Goal: Information Seeking & Learning: Learn about a topic

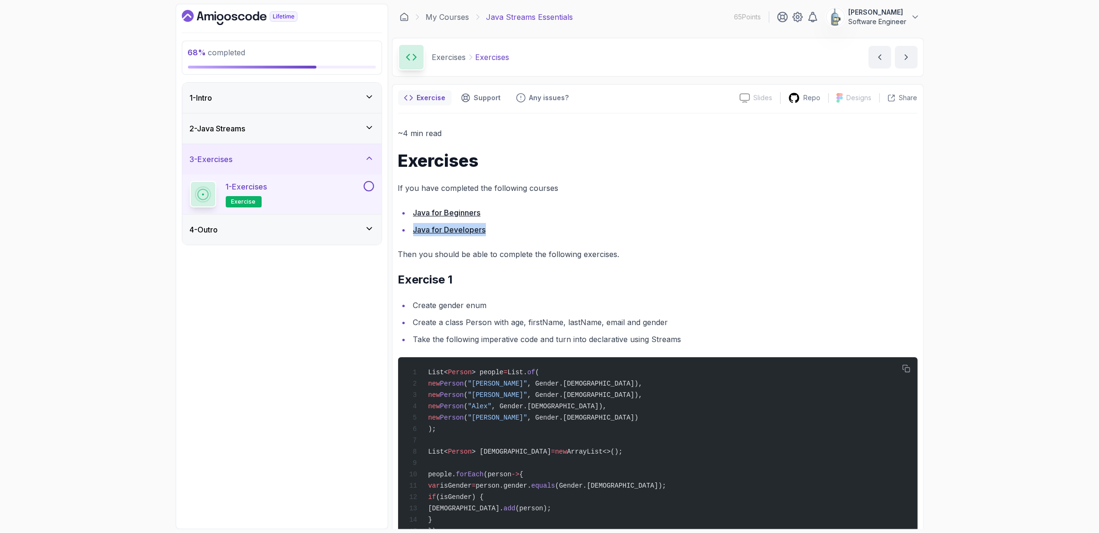
scroll to position [61, 0]
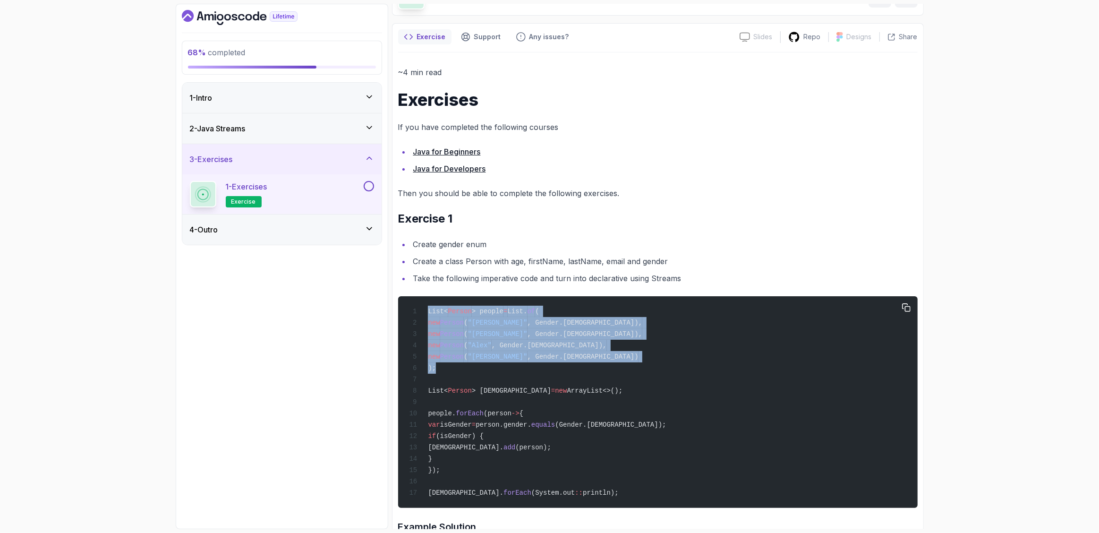
drag, startPoint x: 428, startPoint y: 309, endPoint x: 451, endPoint y: 367, distance: 61.9
click at [451, 367] on div "List< Person > people = List. of ( new Person ( "Smith" , Gender.FEMALE), new P…" at bounding box center [657, 402] width 505 height 200
copy code "List< Person > people = List. of ( new Person ( "Smith" , Gender.FEMALE), new P…"
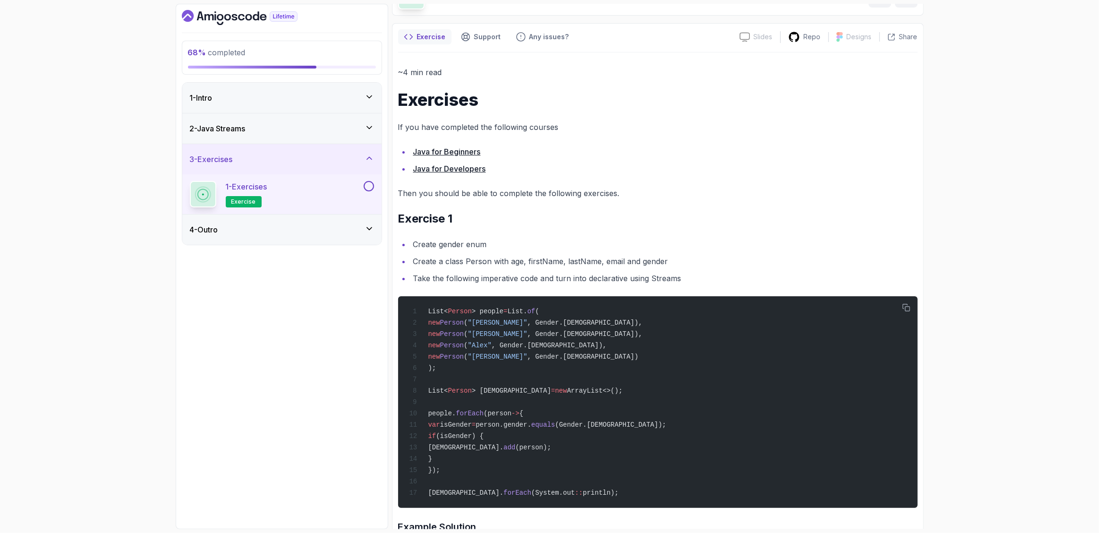
click at [546, 271] on ul "Create gender enum Create a class Person with age, firstName, lastName, email a…" at bounding box center [658, 261] width 520 height 47
click at [511, 261] on li "Create a class Person with age, firstName, lastName, email and gender" at bounding box center [664, 261] width 507 height 13
drag, startPoint x: 587, startPoint y: 261, endPoint x: 673, endPoint y: 261, distance: 85.5
click at [673, 261] on li "Create a class Person with age, firstName, lastName, email and gender" at bounding box center [664, 261] width 507 height 13
copy li "e, firstName, lastName, email and gender"
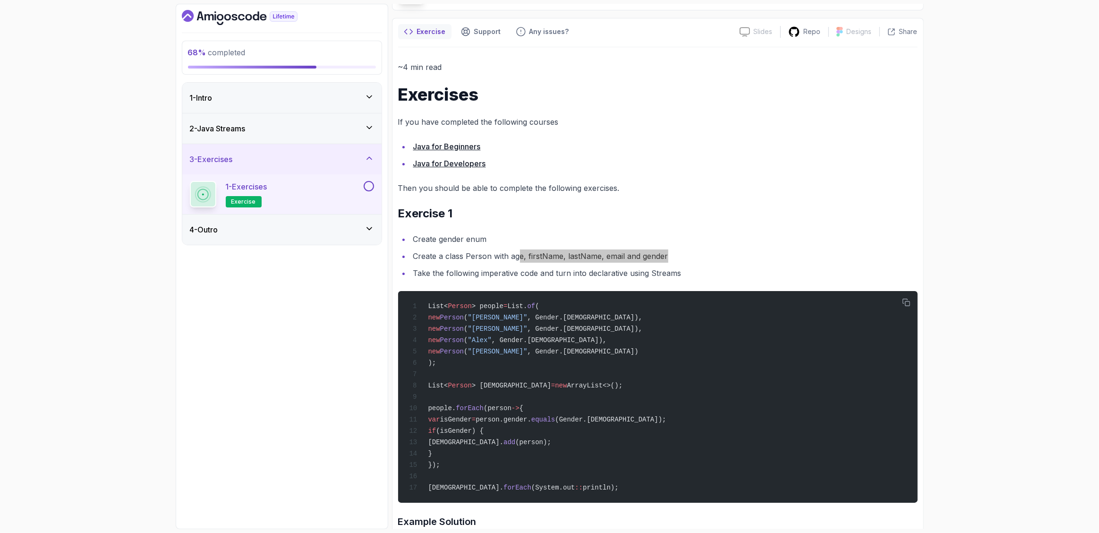
scroll to position [71, 0]
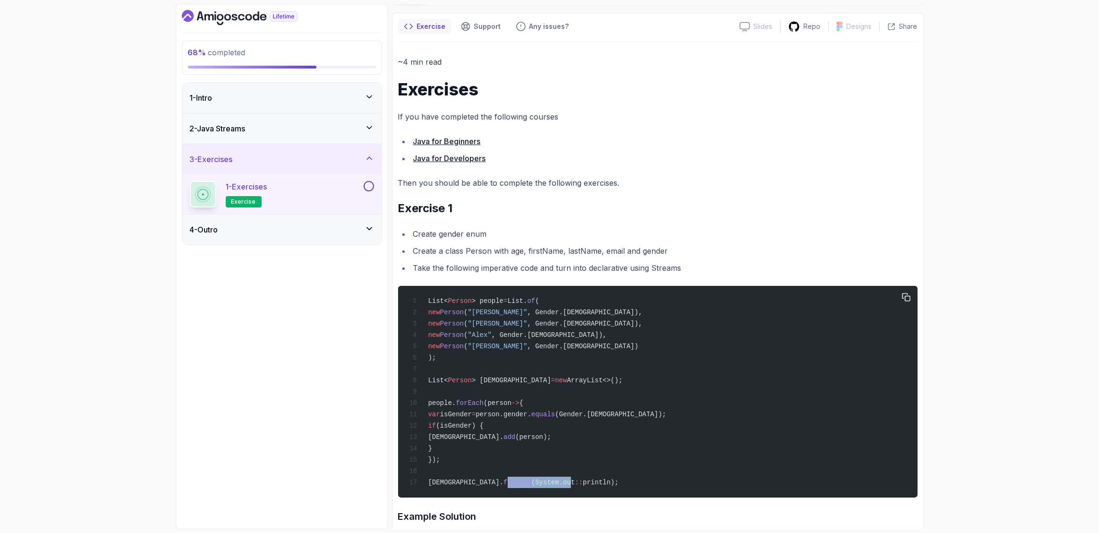
drag, startPoint x: 459, startPoint y: 489, endPoint x: 523, endPoint y: 489, distance: 63.8
click at [523, 486] on span "female. forEach (System.out :: println);" at bounding box center [513, 483] width 209 height 8
click at [591, 488] on div "List< Person > people = List. of ( new Person ( "Smith" , Gender.FEMALE), new P…" at bounding box center [657, 391] width 505 height 200
click at [544, 403] on div "List< Person > people = List. of ( new Person ( "Smith" , Gender.FEMALE), new P…" at bounding box center [657, 391] width 505 height 200
click at [504, 486] on span "forEach" at bounding box center [518, 483] width 28 height 8
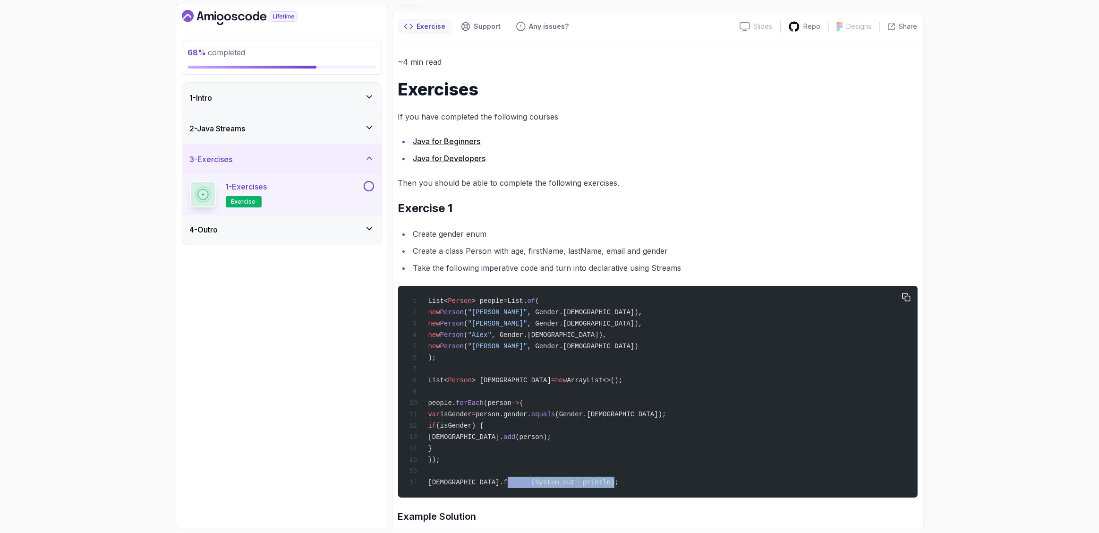
drag, startPoint x: 535, startPoint y: 489, endPoint x: 568, endPoint y: 489, distance: 33.1
click at [568, 486] on span "female. forEach (System.out :: println);" at bounding box center [513, 483] width 209 height 8
click at [579, 489] on div "List< Person > people = List. of ( new Person ( "Smith" , Gender.FEMALE), new P…" at bounding box center [657, 391] width 505 height 200
drag, startPoint x: 578, startPoint y: 490, endPoint x: 469, endPoint y: 486, distance: 109.2
click at [467, 488] on div "List< Person > people = List. of ( new Person ( "Smith" , Gender.FEMALE), new P…" at bounding box center [657, 391] width 505 height 200
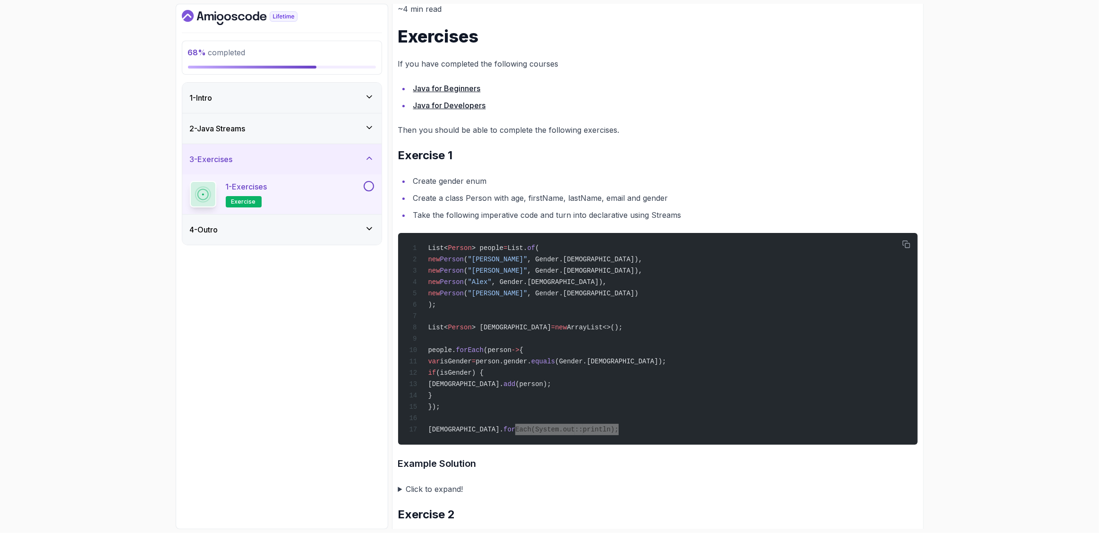
scroll to position [119, 0]
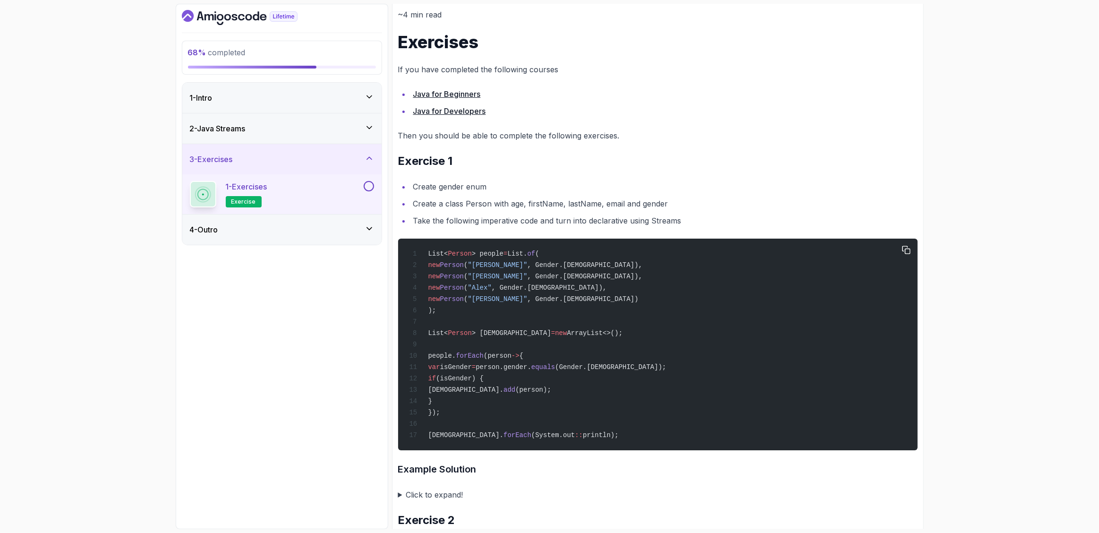
click at [764, 293] on div "List< Person > people = List. of ( new Person ( "Smith" , Gender.FEMALE), new P…" at bounding box center [657, 344] width 505 height 200
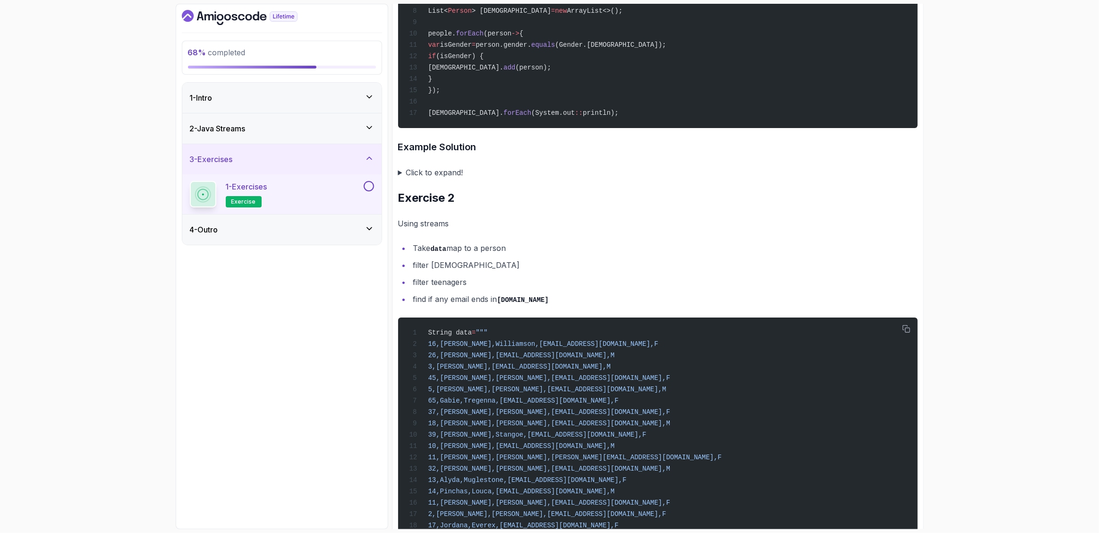
scroll to position [261, 0]
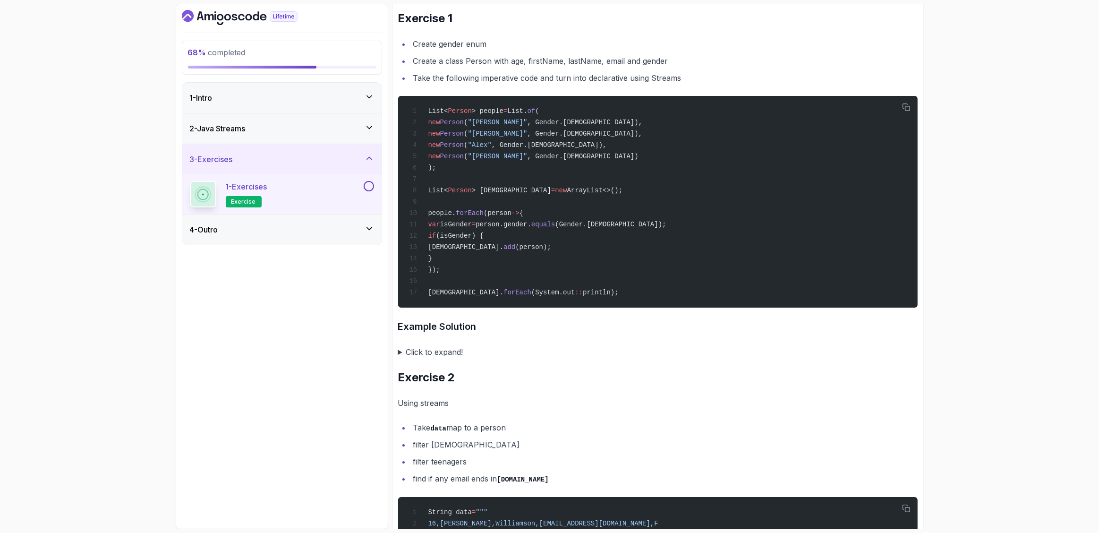
click at [400, 359] on summary "Click to expand!" at bounding box center [658, 351] width 520 height 13
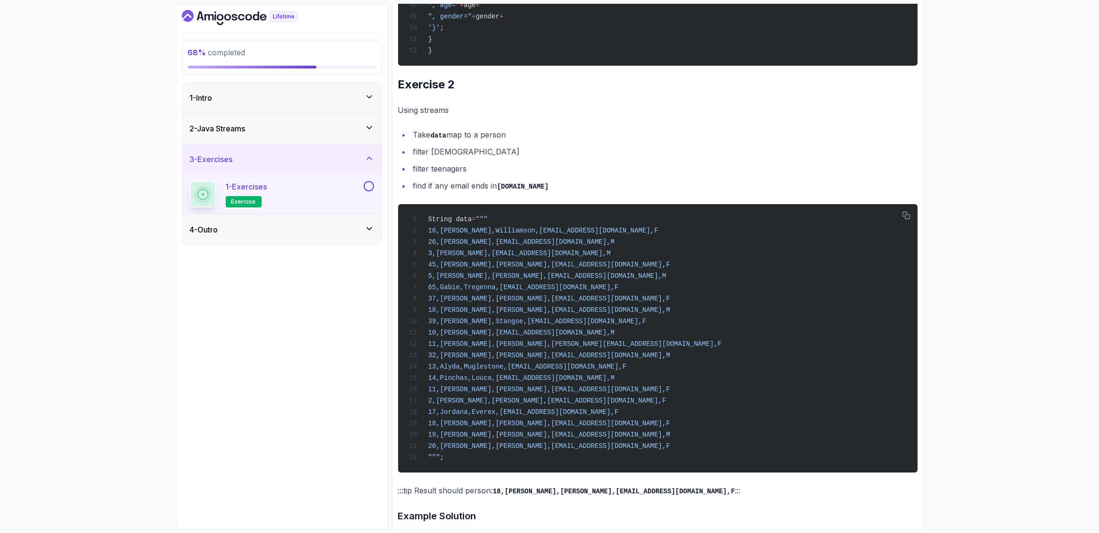
scroll to position [1251, 0]
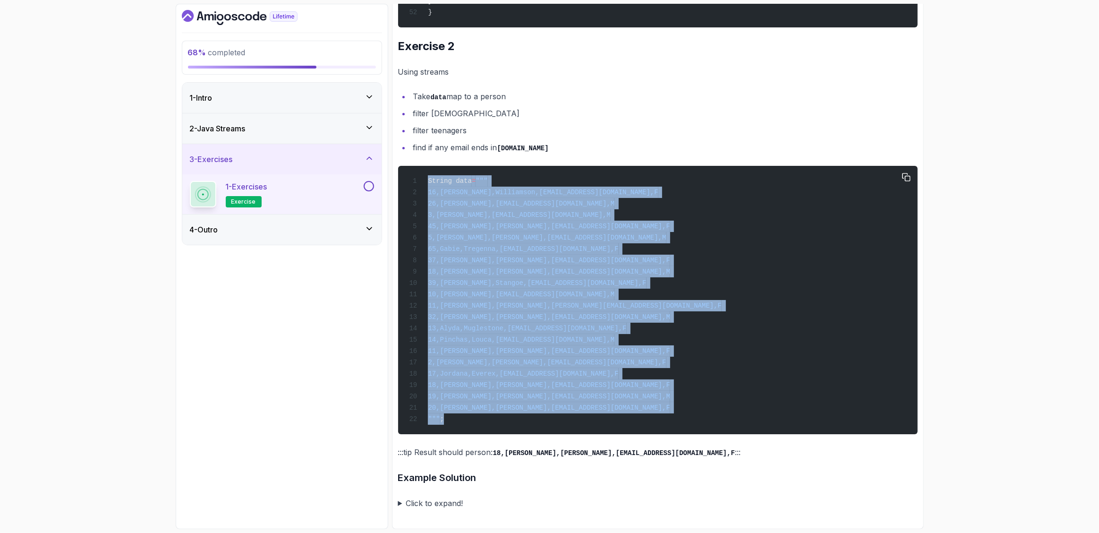
drag, startPoint x: 429, startPoint y: 171, endPoint x: 464, endPoint y: 419, distance: 251.1
click at [464, 419] on div "String data = """ 16,Fanchette,Williamson,fwilliamson0@github.com,F 26,Aleksand…" at bounding box center [657, 299] width 505 height 257
copy code "String data = """ 16,Fanchette,Williamson,fwilliamson0@github.com,F 26,Aleksand…"
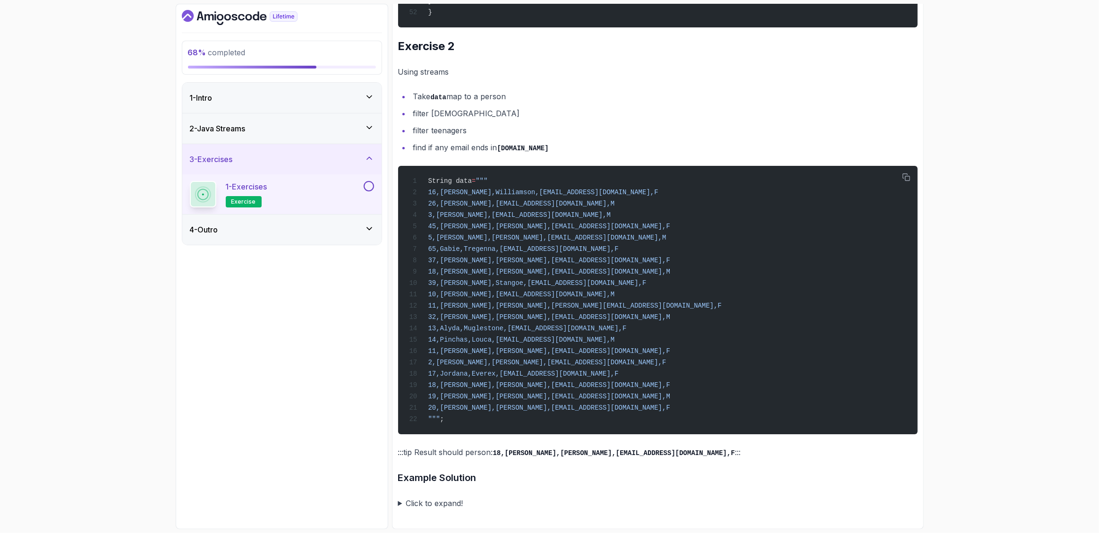
click at [722, 127] on li "filter teenagers" at bounding box center [664, 130] width 507 height 13
click at [908, 173] on icon "button" at bounding box center [907, 177] width 8 height 8
click at [400, 502] on summary "Click to expand!" at bounding box center [658, 503] width 520 height 13
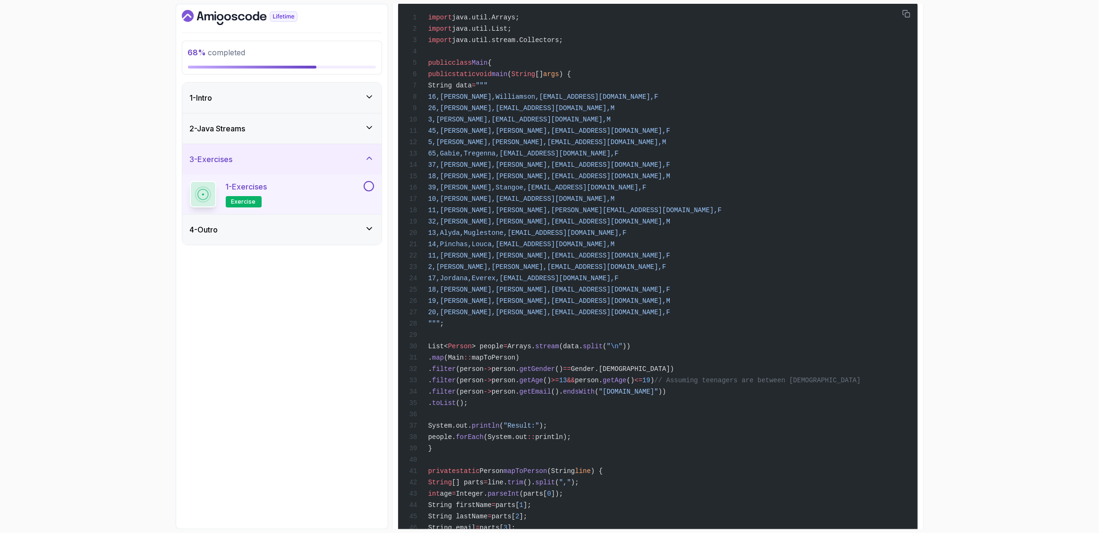
scroll to position [1737, 0]
click at [370, 127] on icon at bounding box center [369, 128] width 5 height 2
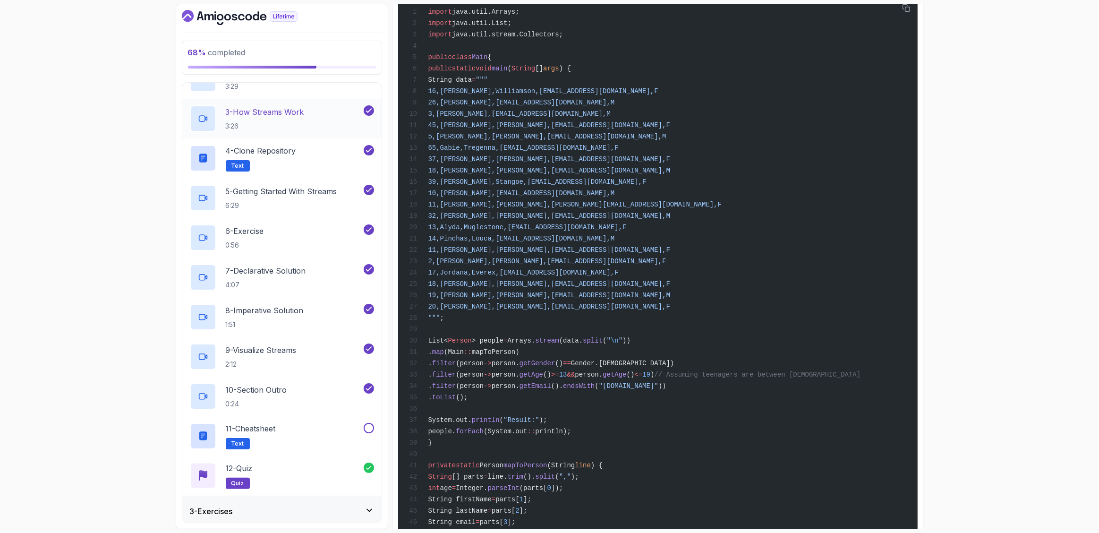
scroll to position [158, 0]
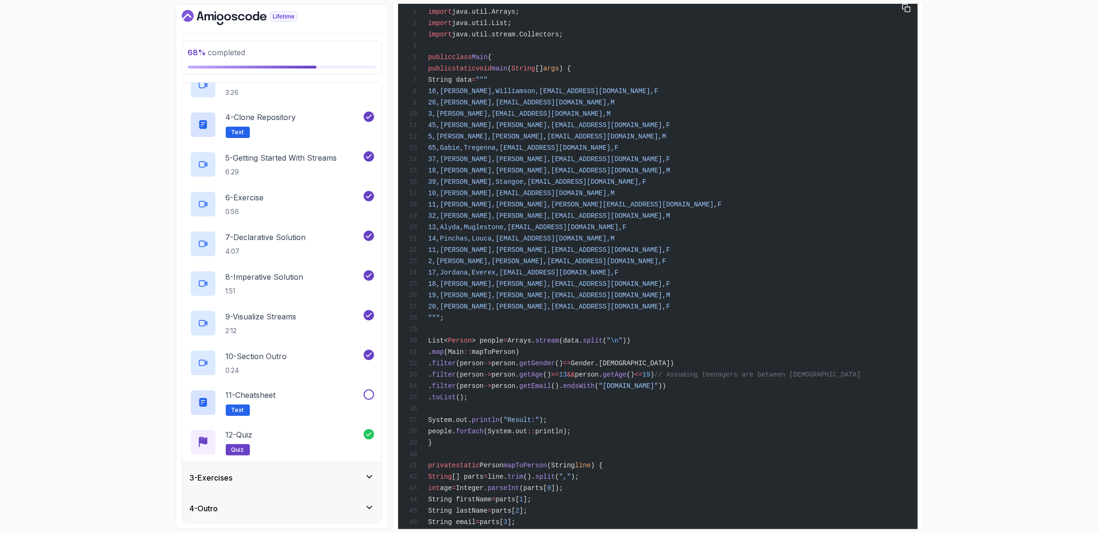
click at [520, 356] on span "mapToPerson)" at bounding box center [496, 352] width 48 height 8
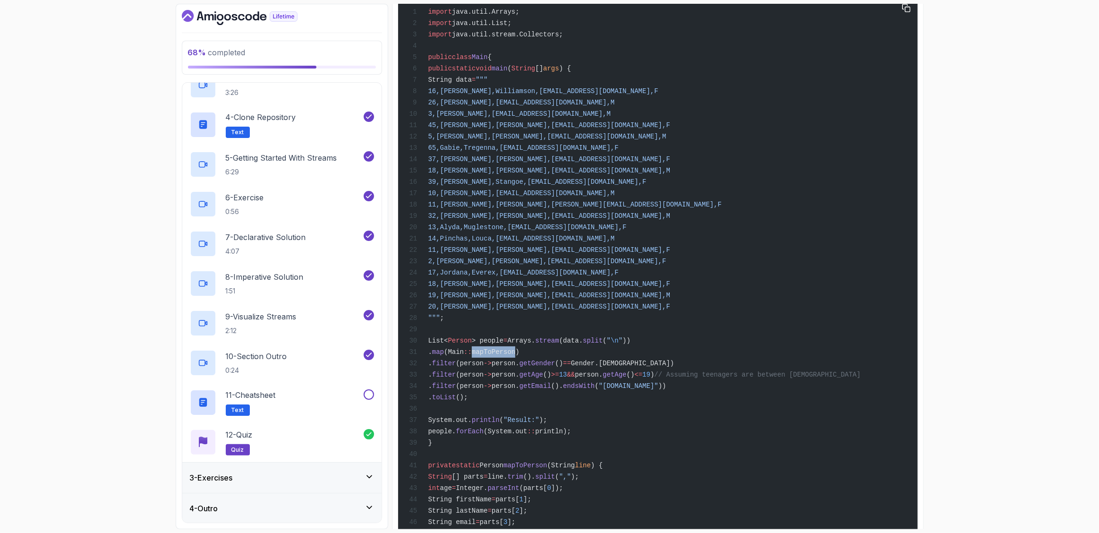
click at [520, 356] on span "mapToPerson)" at bounding box center [496, 352] width 48 height 8
copy span "mapToPerson"
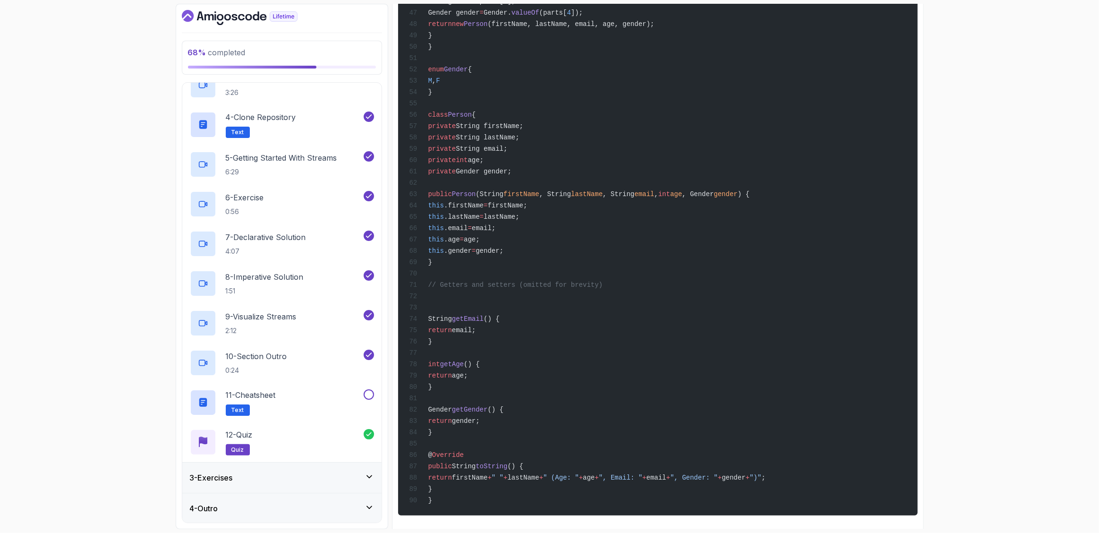
scroll to position [2155, 0]
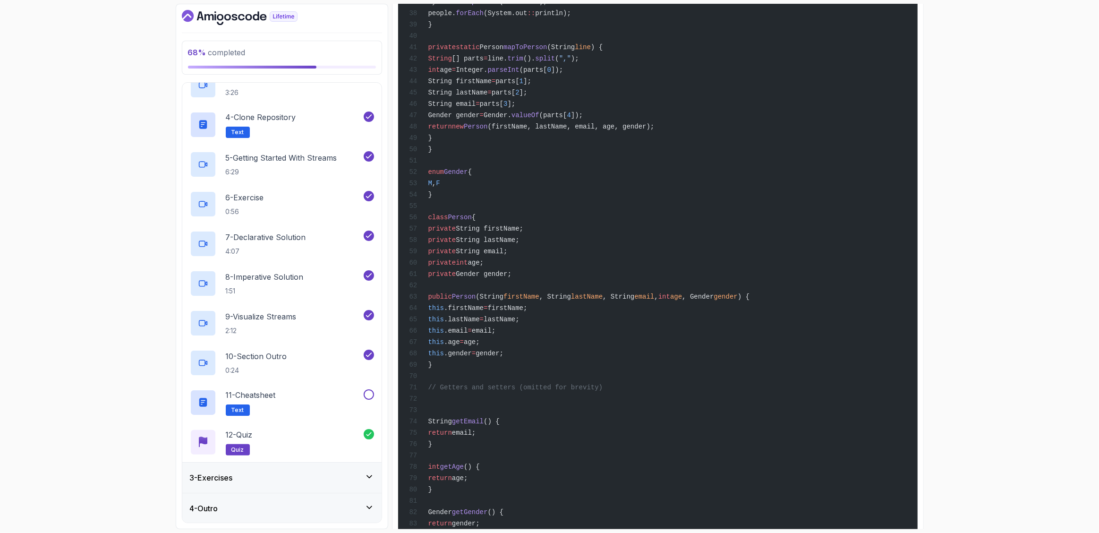
click at [463, 433] on div "import java.util.Arrays; import java.util.List; import java.util.stream.Collect…" at bounding box center [657, 98] width 505 height 1028
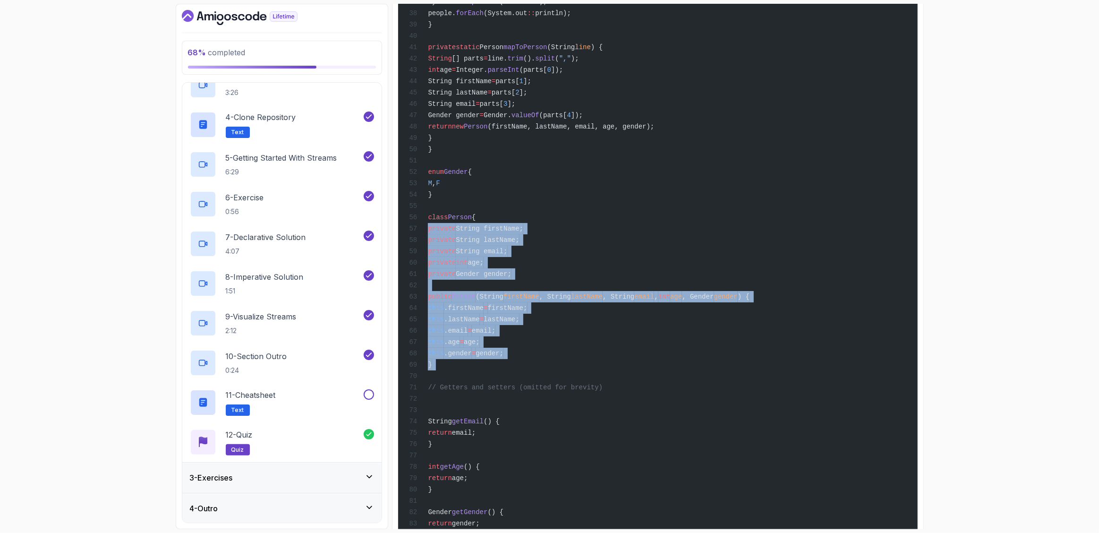
drag, startPoint x: 463, startPoint y: 433, endPoint x: 434, endPoint y: 292, distance: 143.1
click at [434, 292] on div "import java.util.Arrays; import java.util.List; import java.util.stream.Collect…" at bounding box center [657, 98] width 505 height 1028
copy code "private String firstName; private String lastName; private String email; privat…"
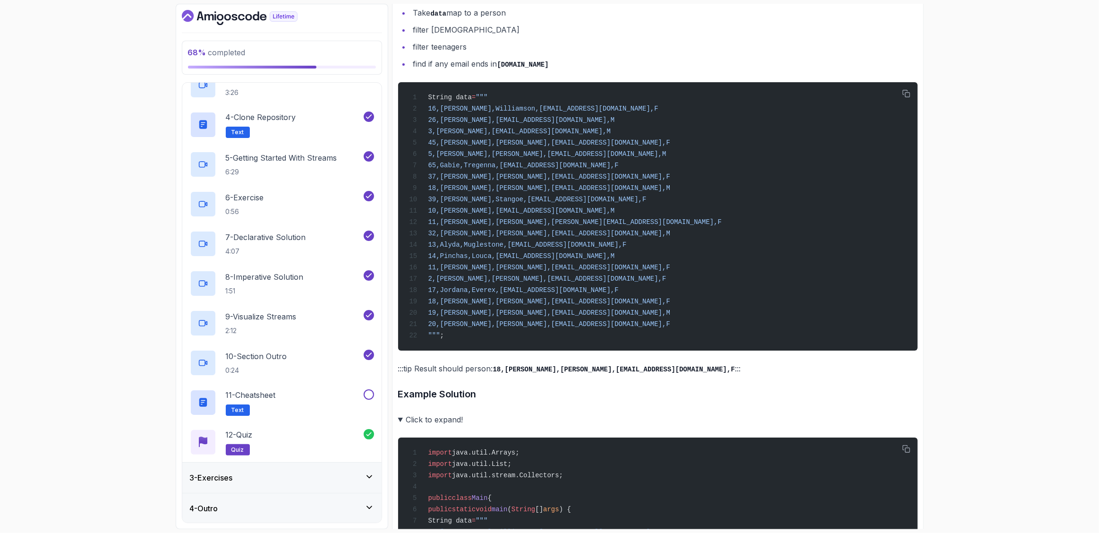
scroll to position [1213, 0]
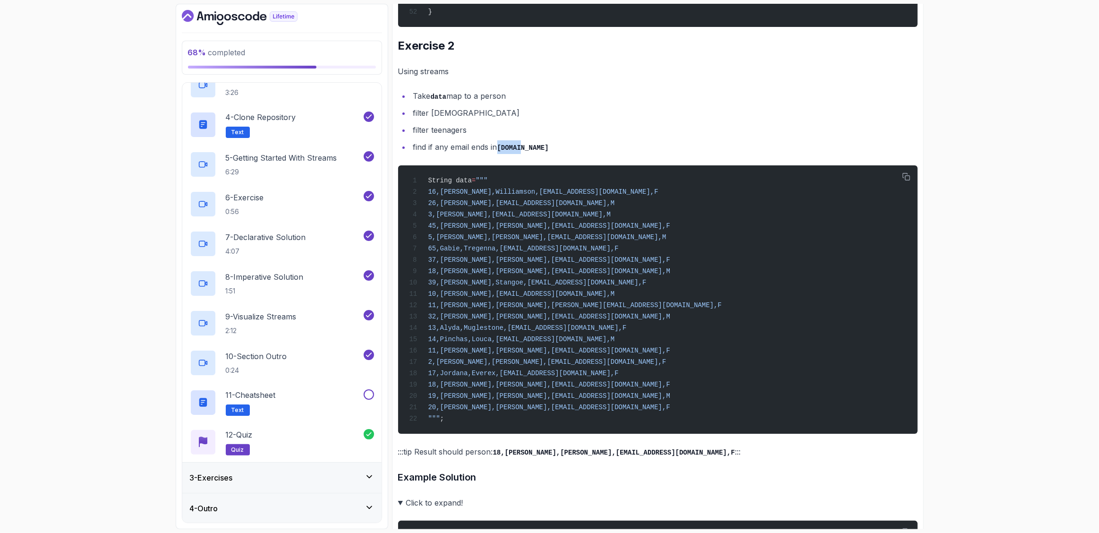
drag, startPoint x: 501, startPoint y: 177, endPoint x: 524, endPoint y: 177, distance: 23.1
click at [524, 154] on li "find if any email ends in gov.uk" at bounding box center [664, 147] width 507 height 14
copy code "gov.uk"
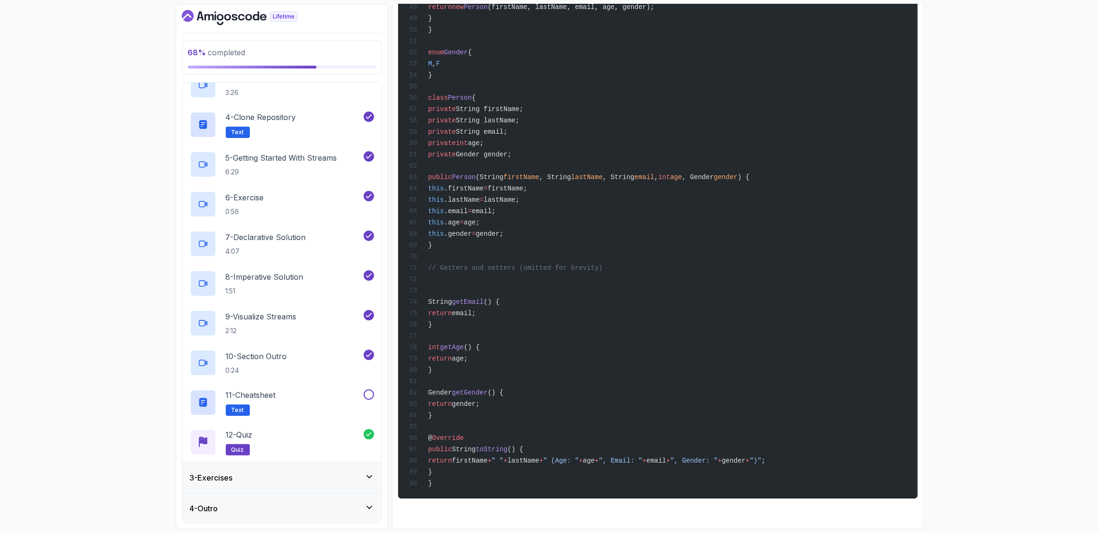
scroll to position [2351, 0]
click at [371, 394] on button at bounding box center [369, 394] width 10 height 10
click at [372, 480] on icon at bounding box center [369, 476] width 9 height 9
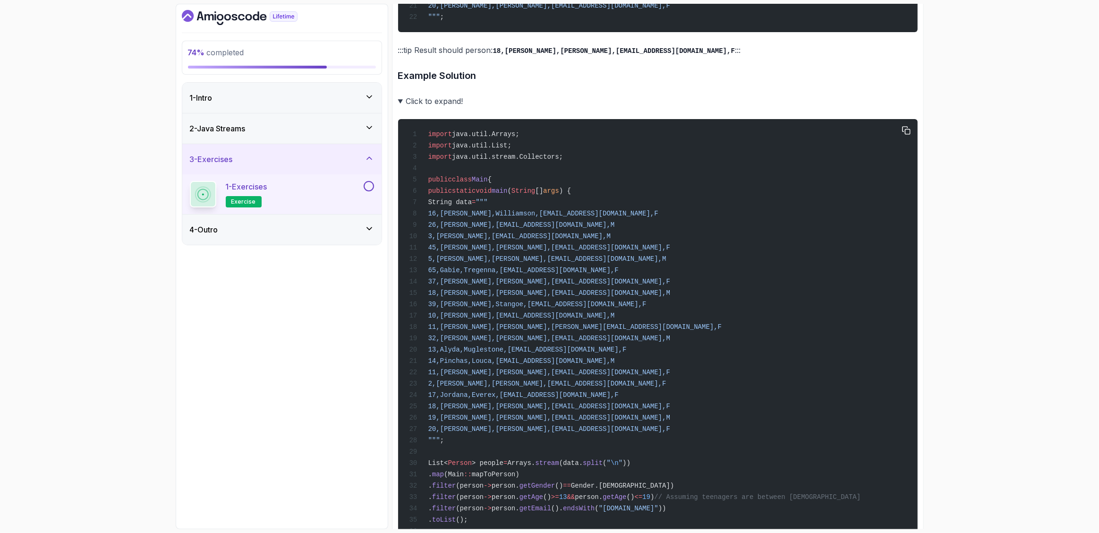
scroll to position [730, 0]
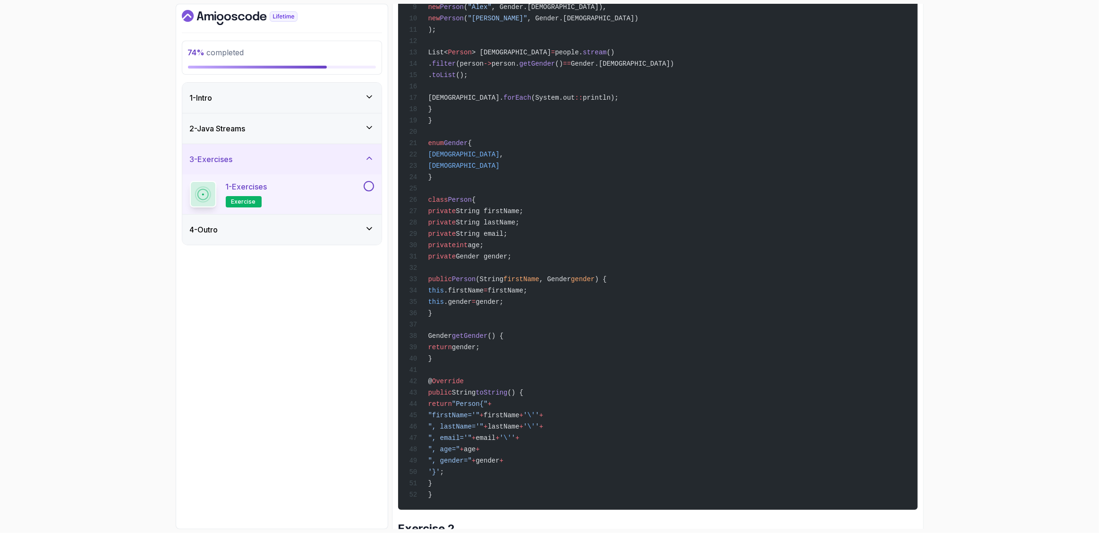
click at [249, 203] on span "exercise" at bounding box center [243, 202] width 25 height 8
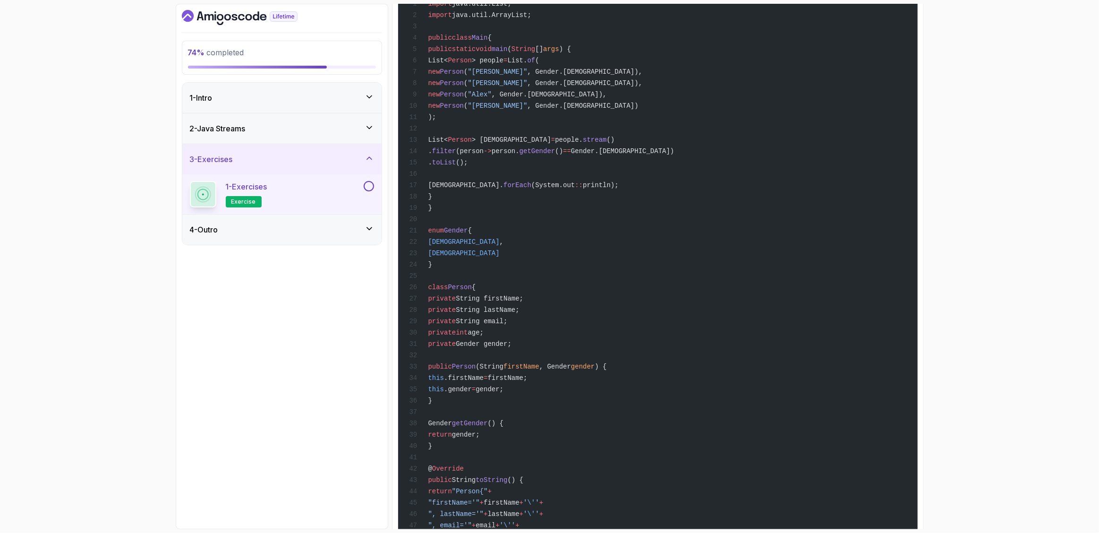
scroll to position [0, 0]
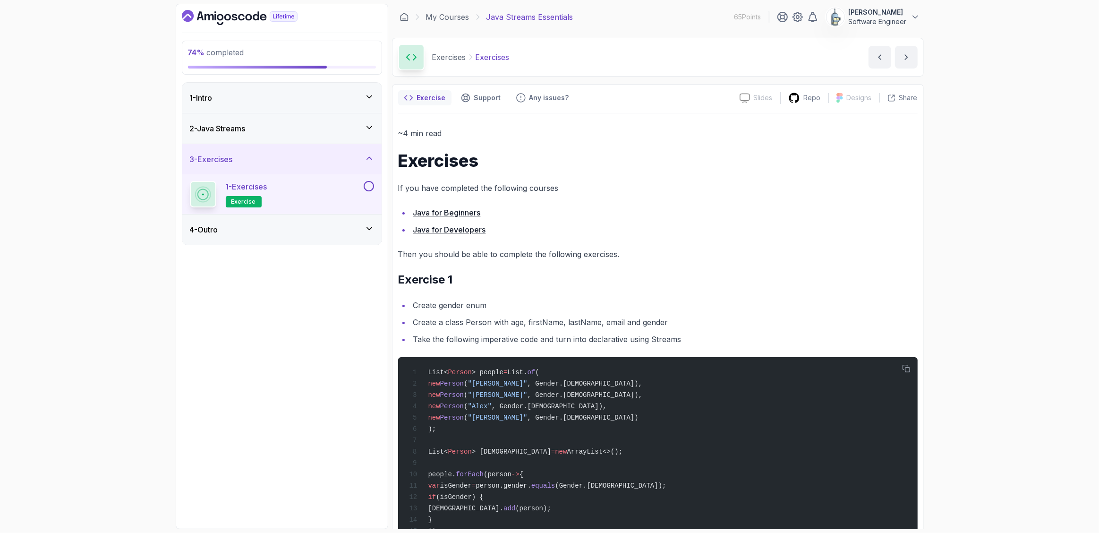
click at [369, 188] on button at bounding box center [369, 186] width 10 height 10
click at [371, 226] on icon at bounding box center [369, 228] width 9 height 9
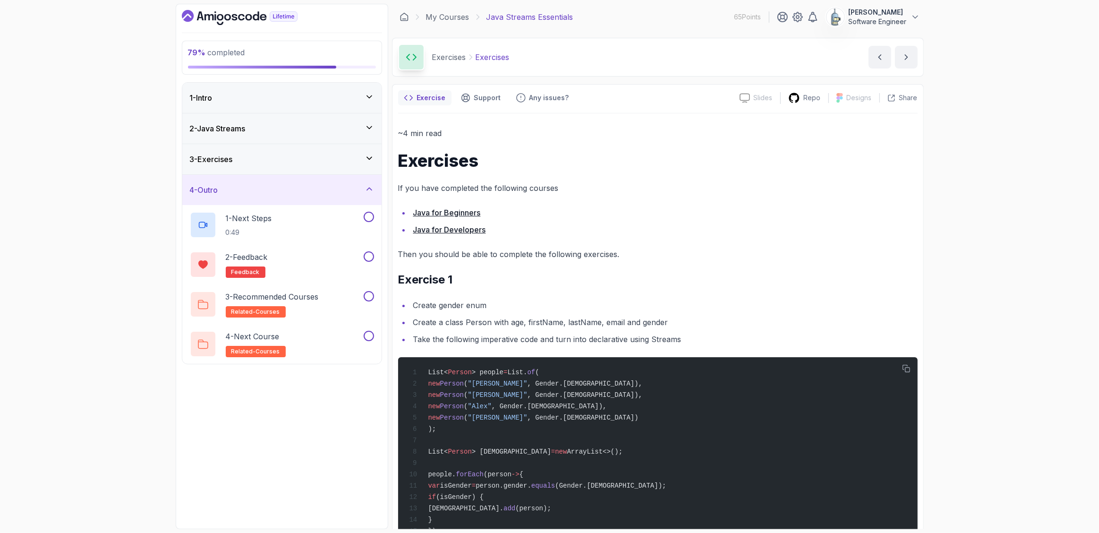
click at [343, 411] on div "79 % completed 1 - Intro 2 - Java Streams 3 - Exercises 4 - Outro 1 - Next Step…" at bounding box center [282, 266] width 213 height 525
drag, startPoint x: 343, startPoint y: 411, endPoint x: 330, endPoint y: 365, distance: 48.4
click at [343, 411] on div "79 % completed 1 - Intro 2 - Java Streams 3 - Exercises 4 - Outro 1 - Next Step…" at bounding box center [282, 266] width 213 height 525
click at [354, 94] on div "1 - Intro" at bounding box center [282, 97] width 184 height 11
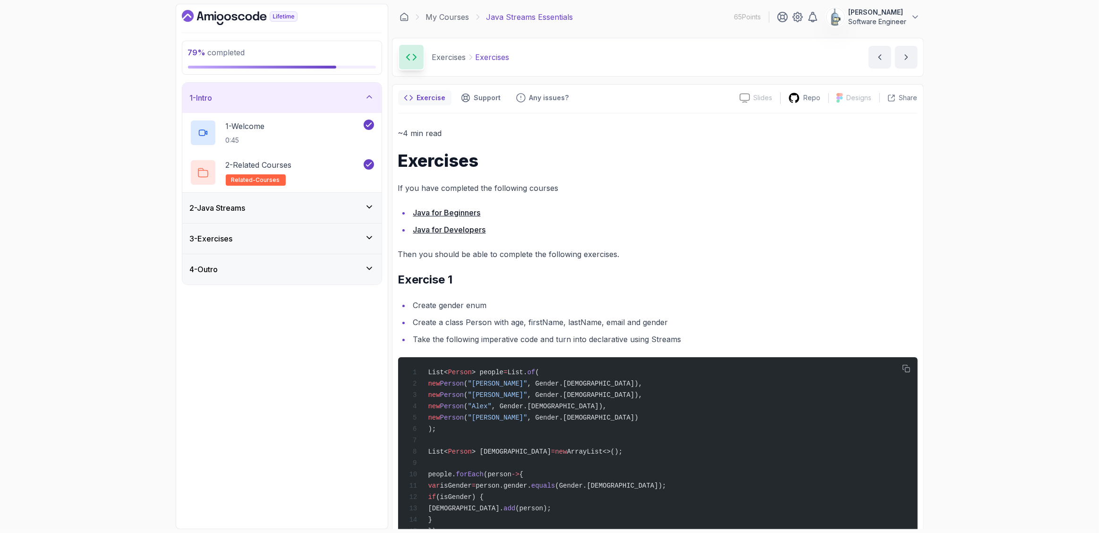
click at [354, 94] on div "1 - Intro" at bounding box center [282, 97] width 184 height 11
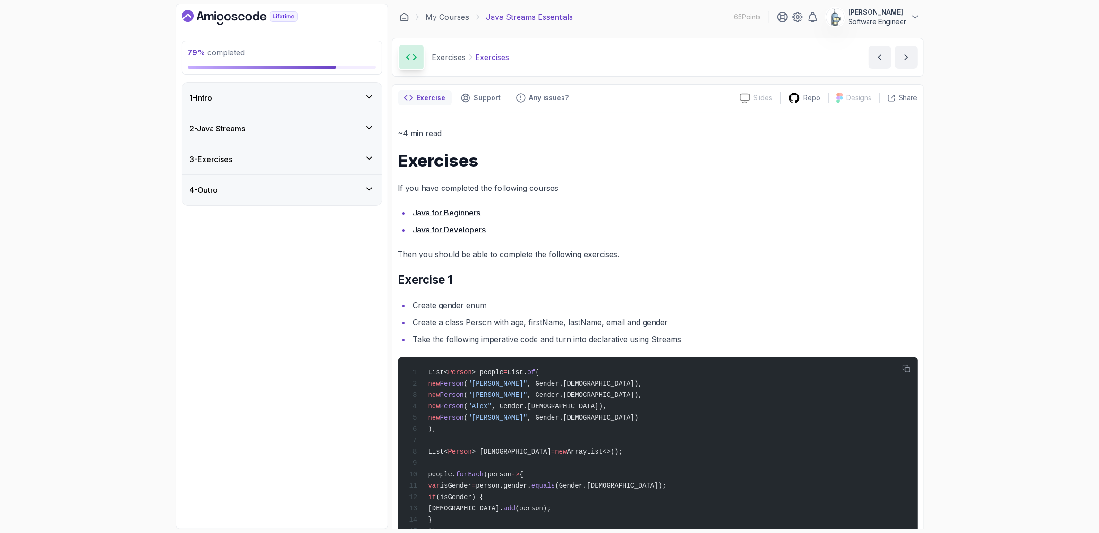
click at [367, 130] on icon at bounding box center [369, 127] width 9 height 9
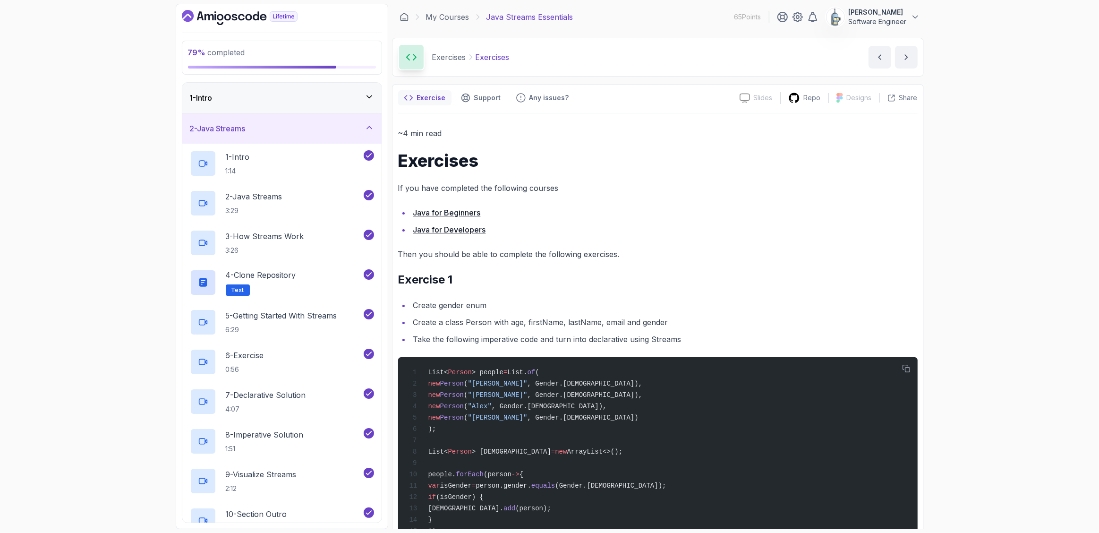
click at [360, 126] on div "2 - Java Streams" at bounding box center [282, 128] width 184 height 11
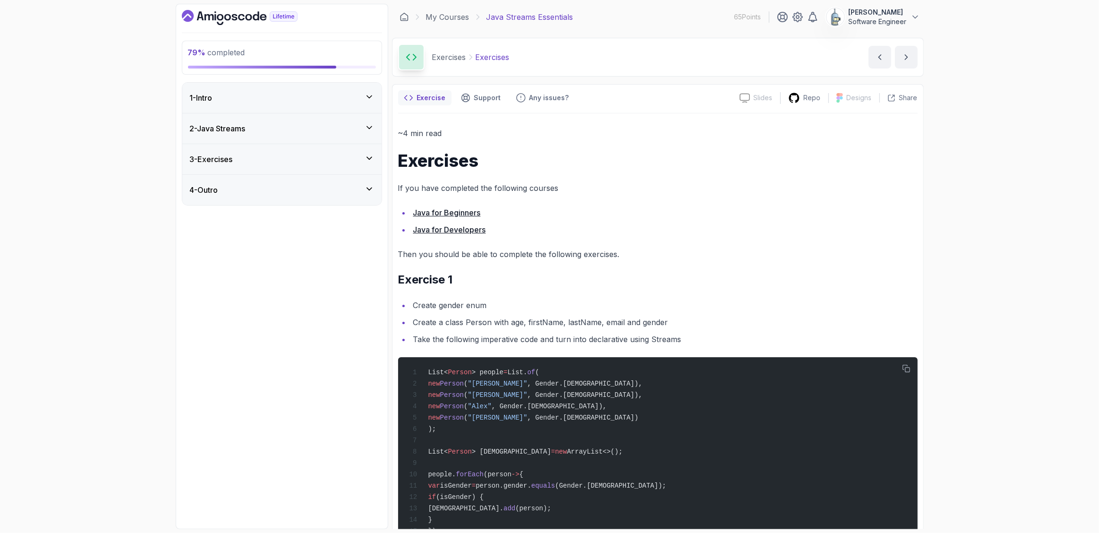
click at [365, 157] on icon at bounding box center [369, 158] width 9 height 9
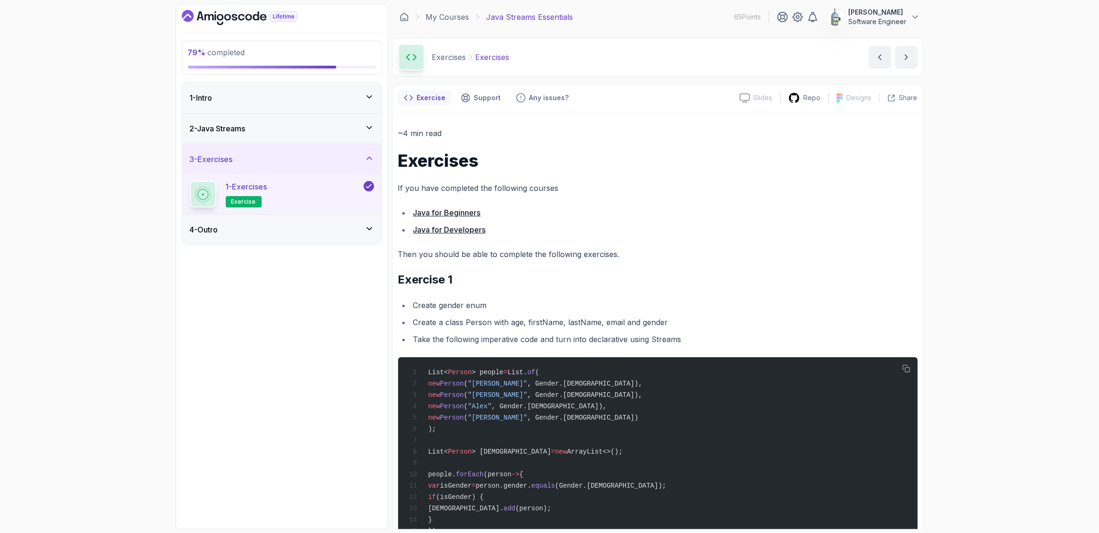
click at [372, 156] on icon at bounding box center [369, 158] width 9 height 9
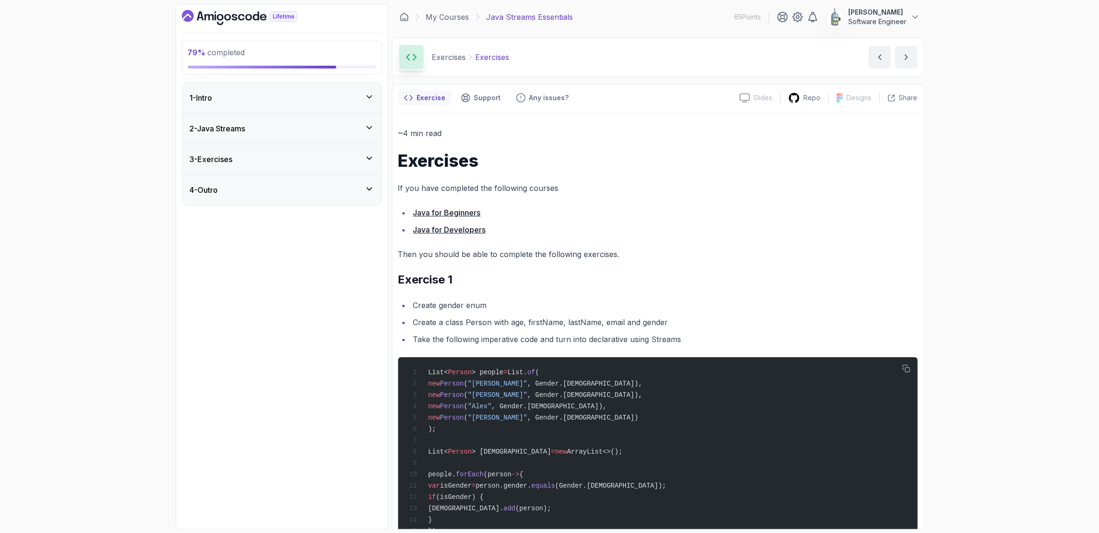
click at [358, 189] on div "4 - Outro" at bounding box center [282, 189] width 184 height 11
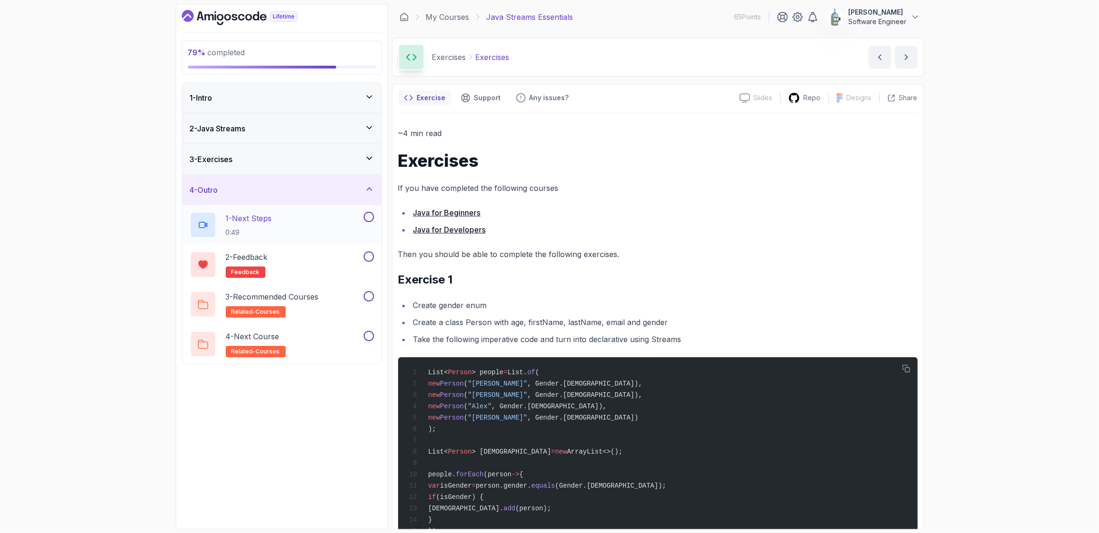
click at [272, 223] on p "1 - Next Steps" at bounding box center [249, 218] width 46 height 11
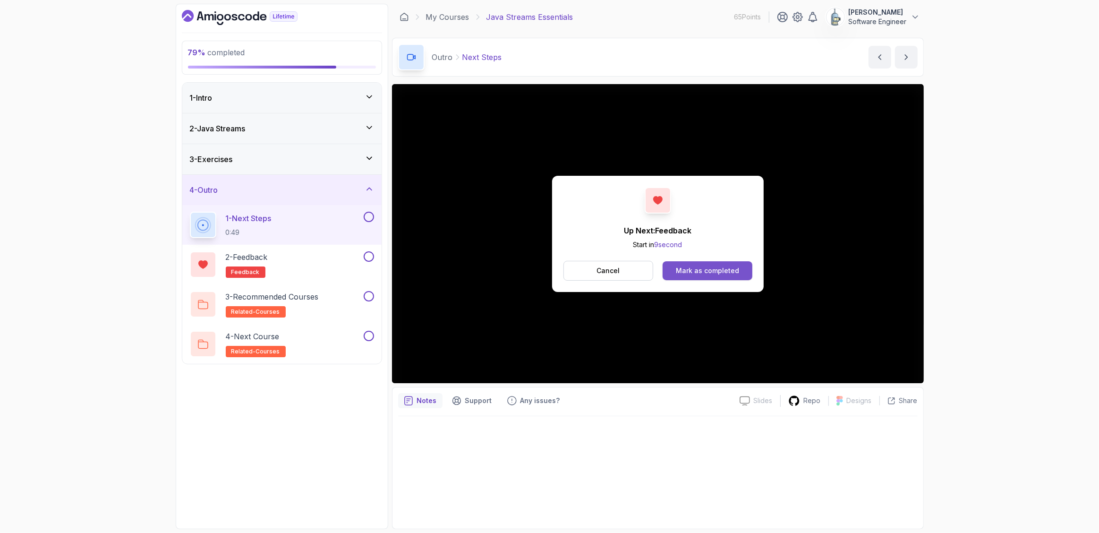
click at [716, 274] on div "Mark as completed" at bounding box center [707, 270] width 63 height 9
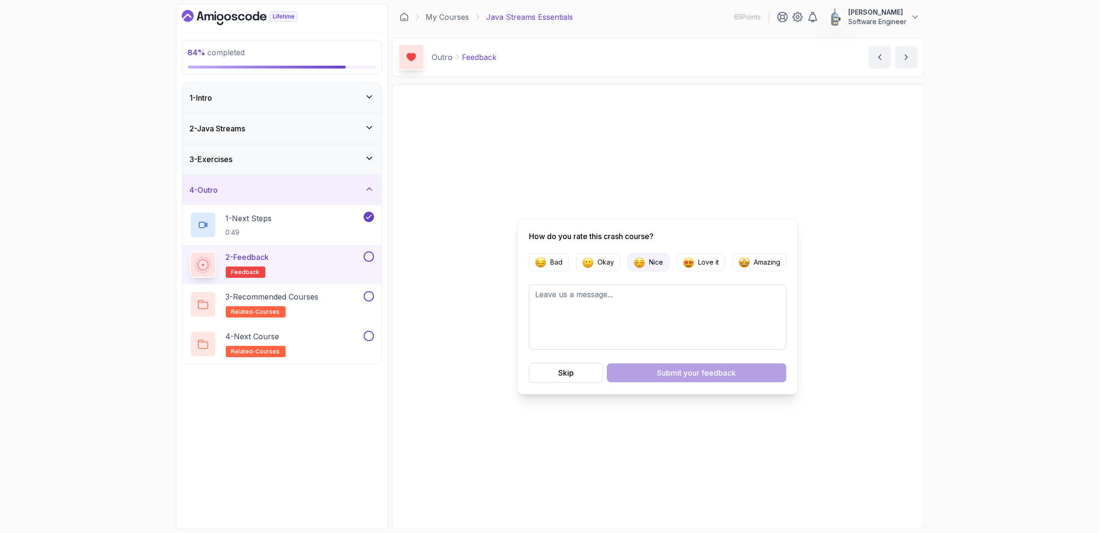
click at [662, 261] on p "Nice" at bounding box center [656, 261] width 14 height 9
click at [679, 372] on div "Submit your feedback" at bounding box center [697, 372] width 79 height 11
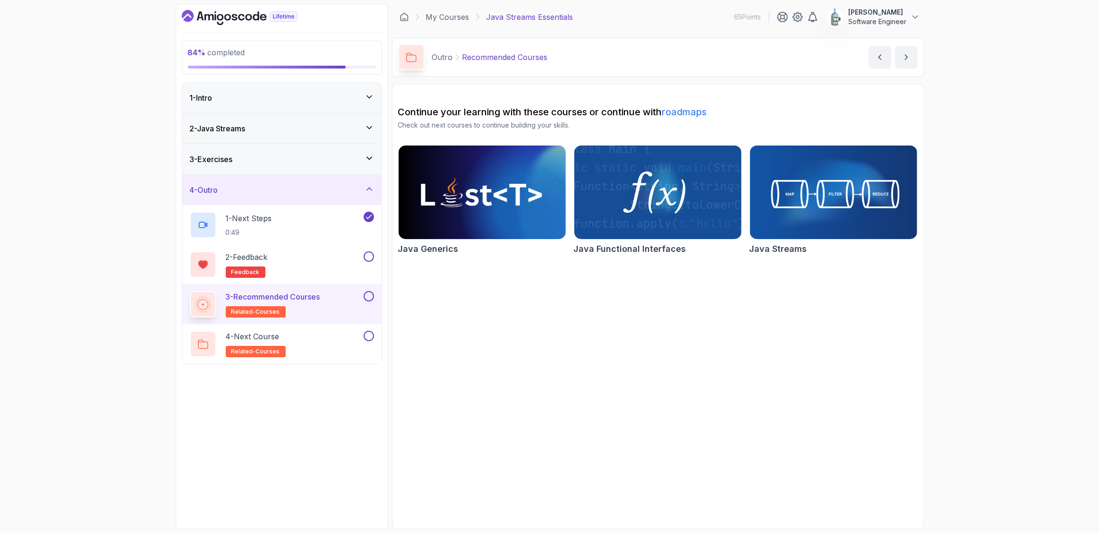
click at [488, 364] on section "Continue your learning with these courses or continue with roadmaps Check out n…" at bounding box center [658, 306] width 532 height 445
click at [298, 344] on div "4 - Next Course related-courses" at bounding box center [276, 344] width 172 height 26
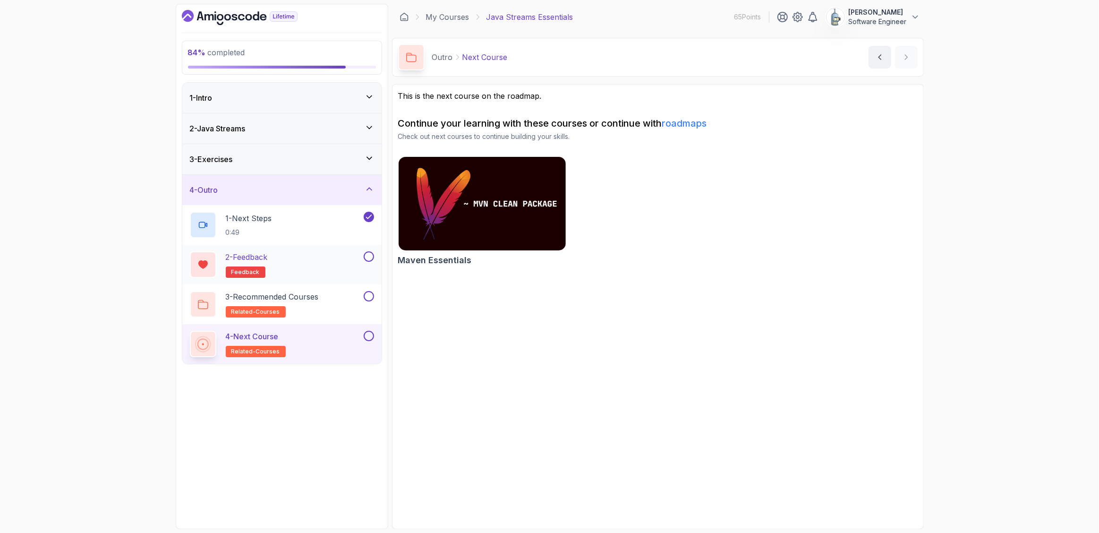
click at [293, 271] on div "2 - Feedback feedback" at bounding box center [276, 264] width 172 height 26
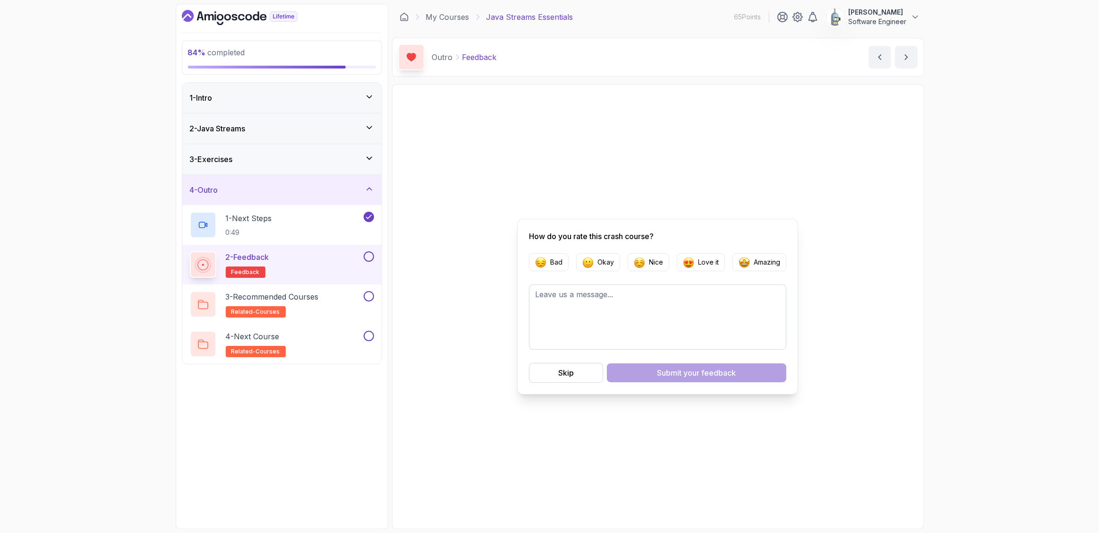
click at [369, 256] on button at bounding box center [369, 256] width 10 height 10
click at [309, 314] on h2 "3 - Recommended Courses related-courses" at bounding box center [272, 304] width 93 height 26
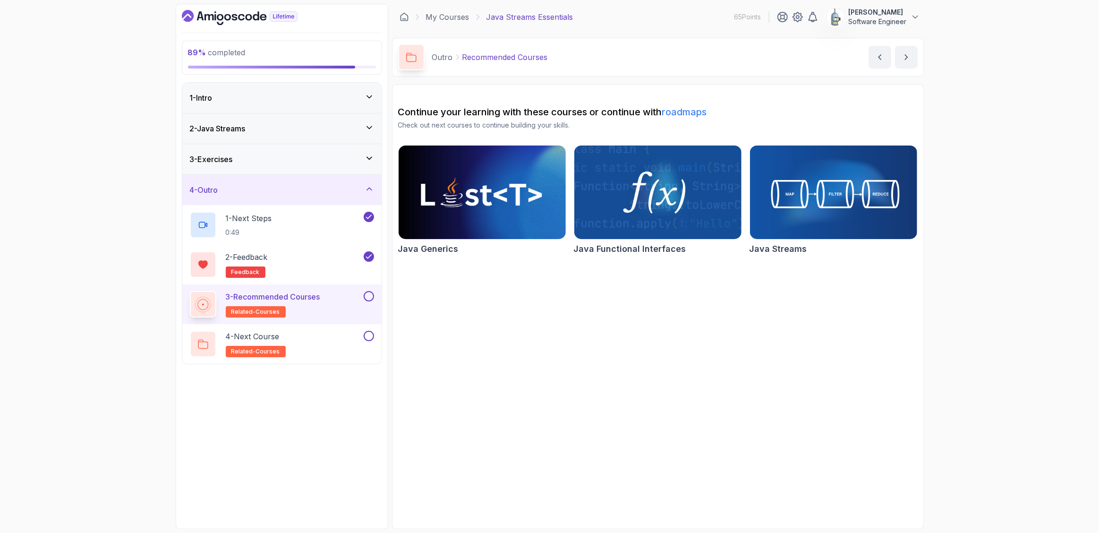
click at [535, 363] on section "Continue your learning with these courses or continue with roadmaps Check out n…" at bounding box center [658, 306] width 532 height 445
click at [370, 298] on button at bounding box center [369, 296] width 10 height 10
click at [335, 347] on div "4 - Next Course related-courses" at bounding box center [276, 344] width 172 height 26
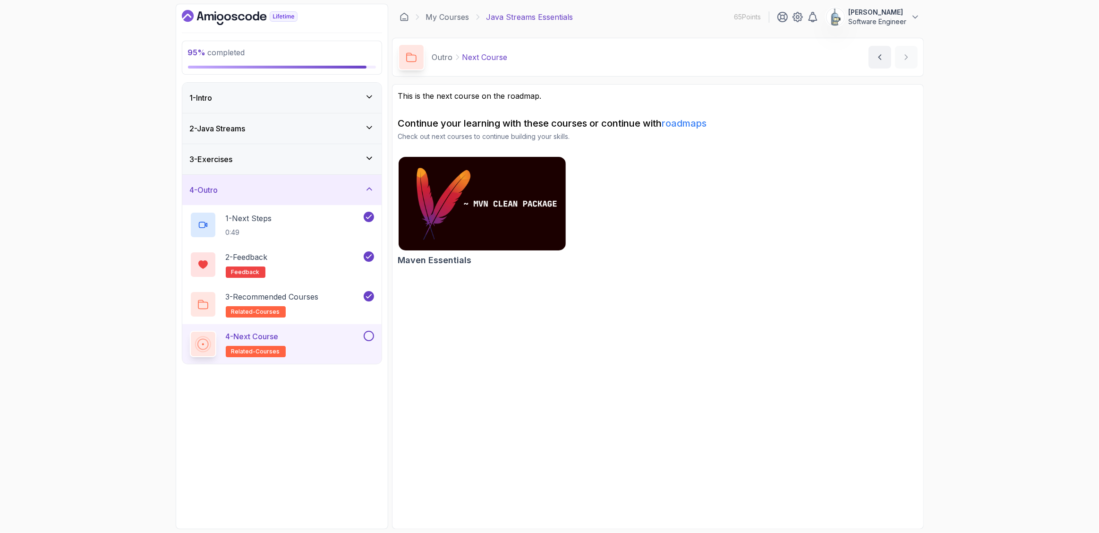
click at [369, 336] on button at bounding box center [369, 336] width 10 height 10
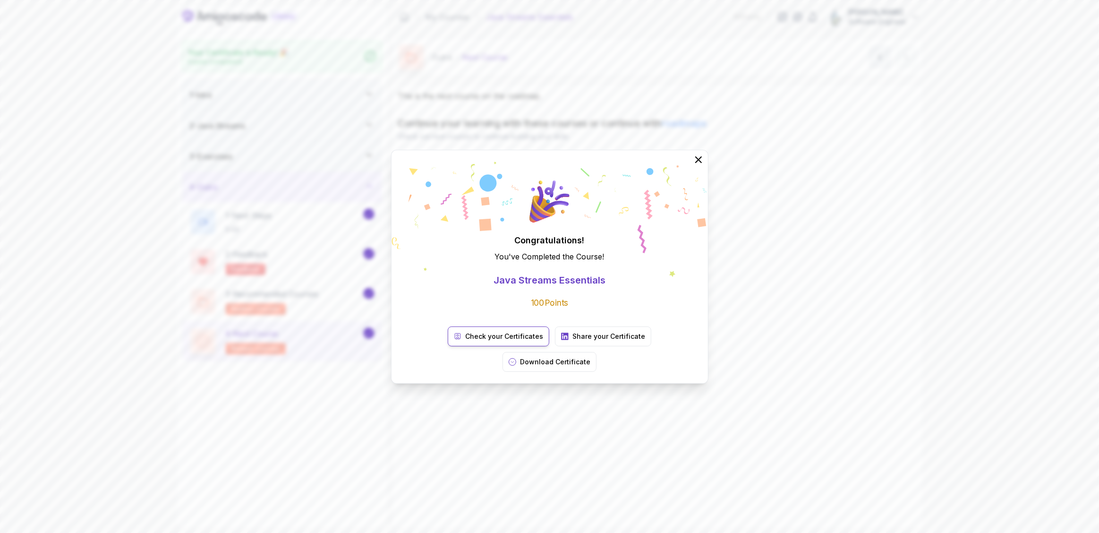
click at [465, 341] on p "Check your Certificates" at bounding box center [504, 336] width 78 height 9
click at [696, 165] on icon at bounding box center [698, 159] width 12 height 12
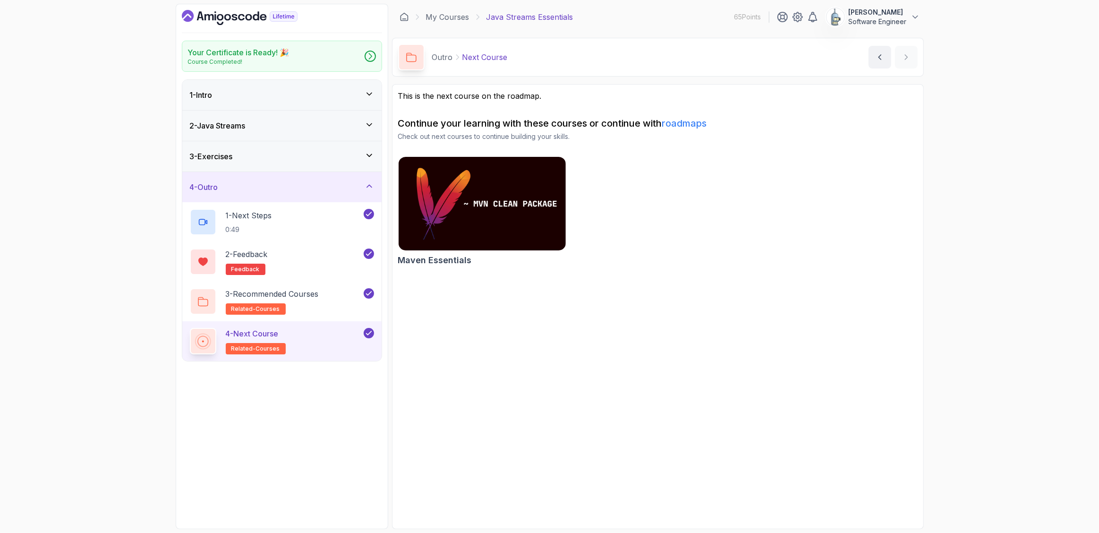
click at [693, 373] on section "This is the next course on the roadmap. Continue your learning with these cours…" at bounding box center [658, 306] width 532 height 445
click at [215, 17] on icon "Dashboard" at bounding box center [214, 17] width 1 height 6
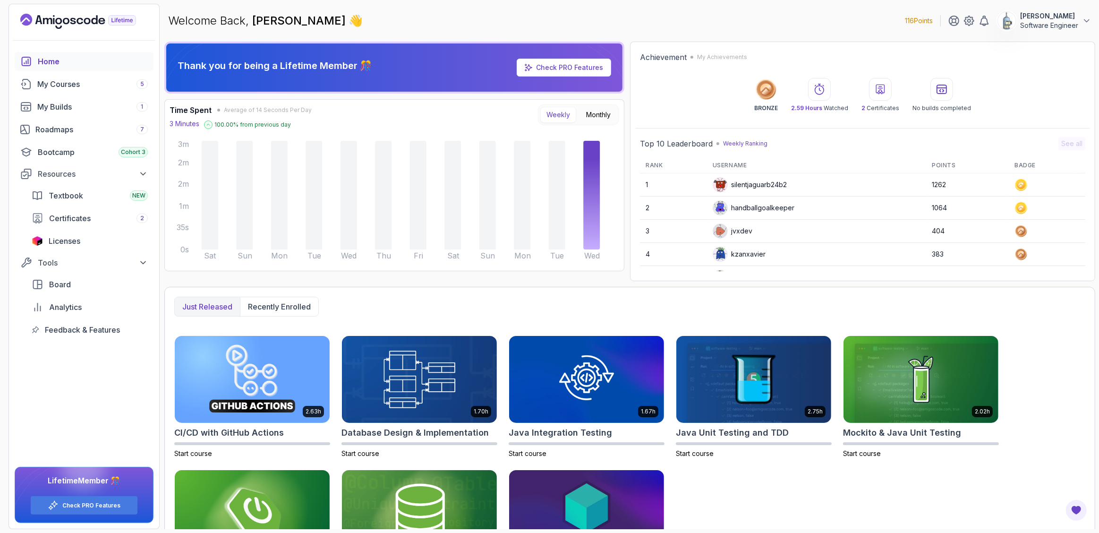
click at [880, 95] on div at bounding box center [880, 89] width 23 height 23
click at [865, 107] on span "2" at bounding box center [864, 107] width 4 height 7
click at [71, 151] on div "Bootcamp Cohort 3" at bounding box center [93, 151] width 110 height 11
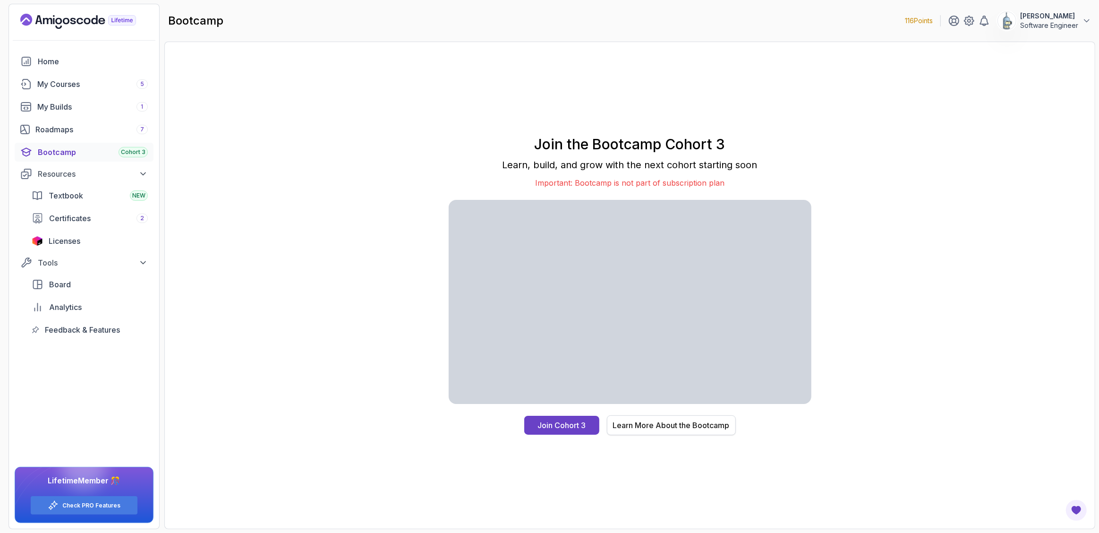
click at [658, 421] on div "Learn More About the Bootcamp" at bounding box center [671, 425] width 117 height 11
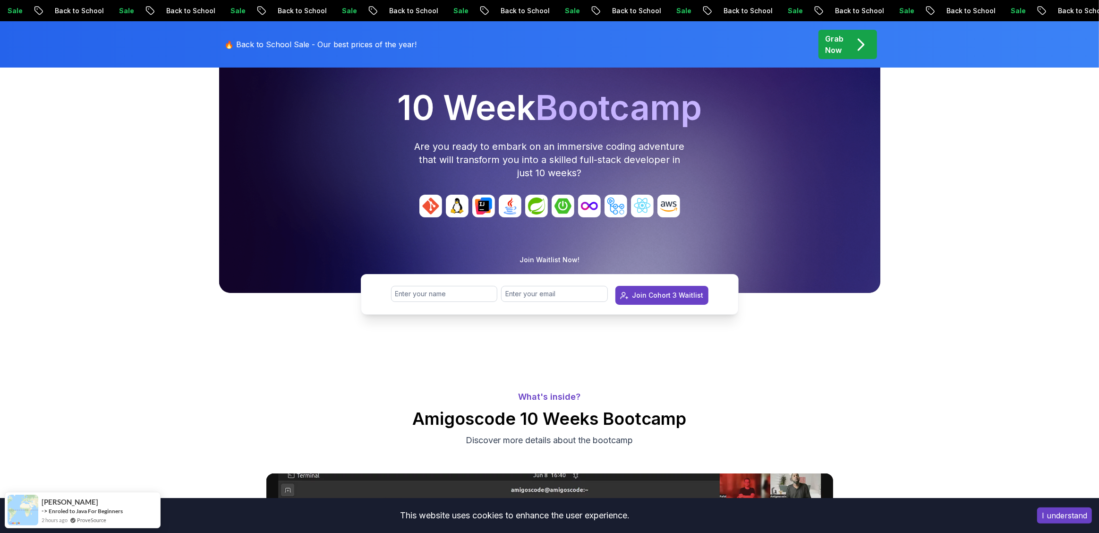
scroll to position [295, 0]
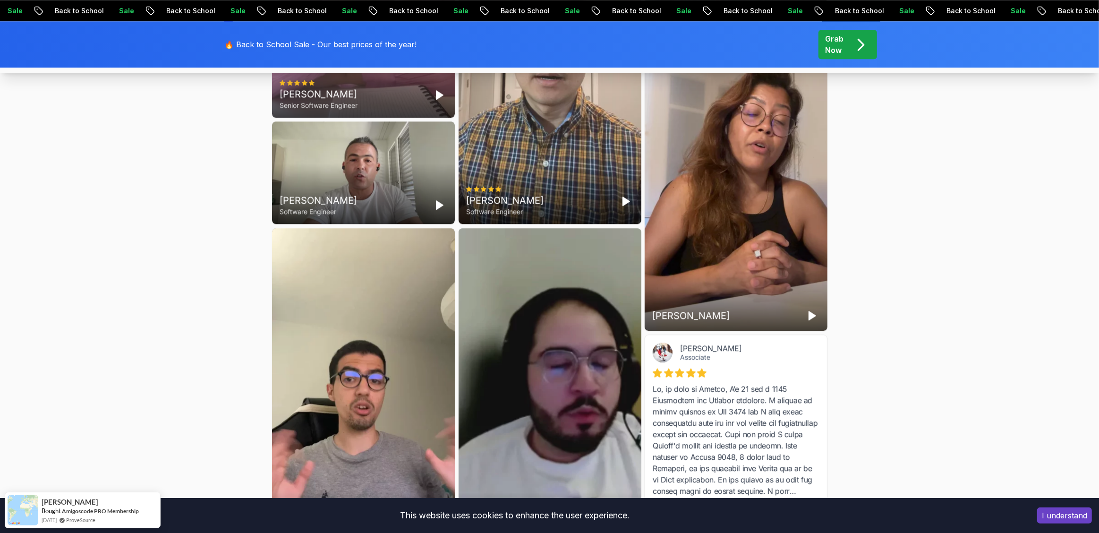
scroll to position [4510, 0]
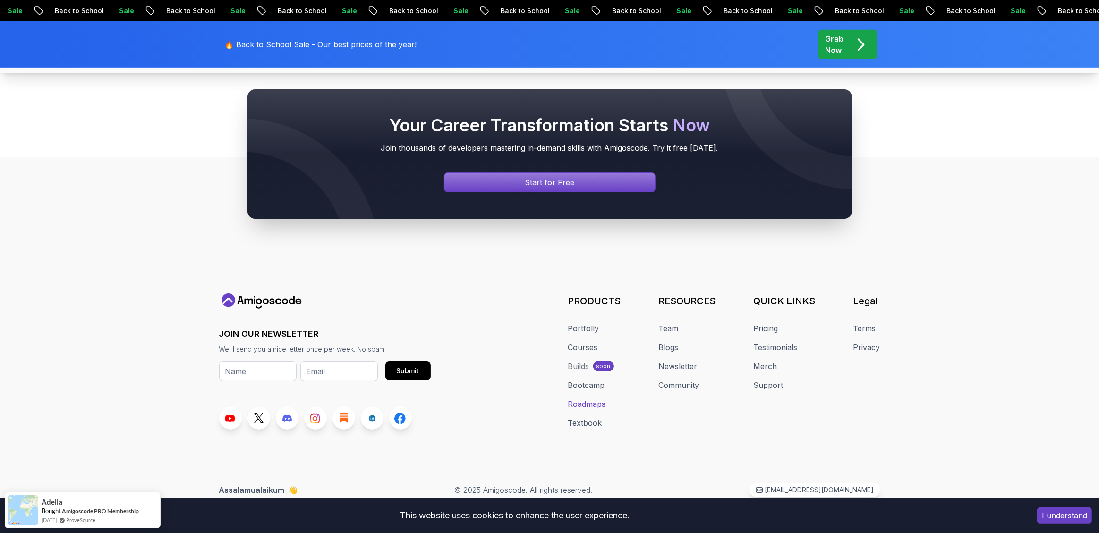
click at [583, 403] on link "Roadmaps" at bounding box center [587, 403] width 38 height 11
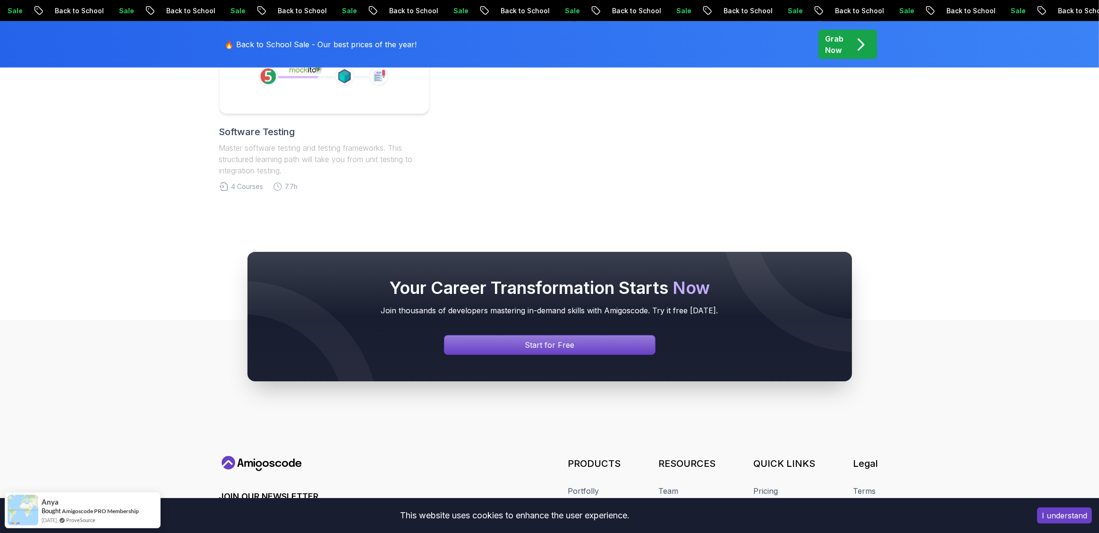
scroll to position [938, 0]
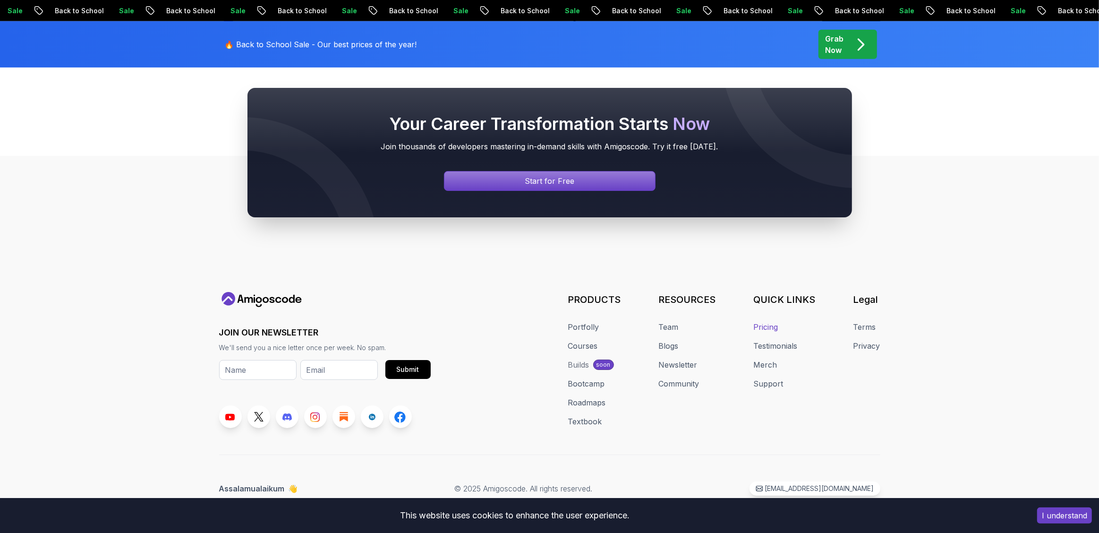
click at [760, 326] on link "Pricing" at bounding box center [766, 326] width 25 height 11
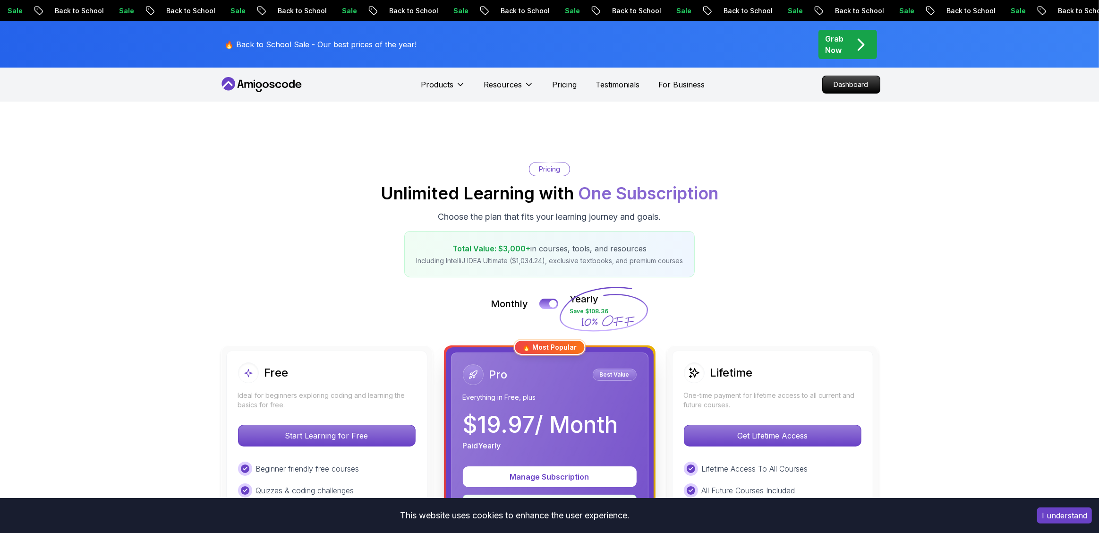
scroll to position [181, 0]
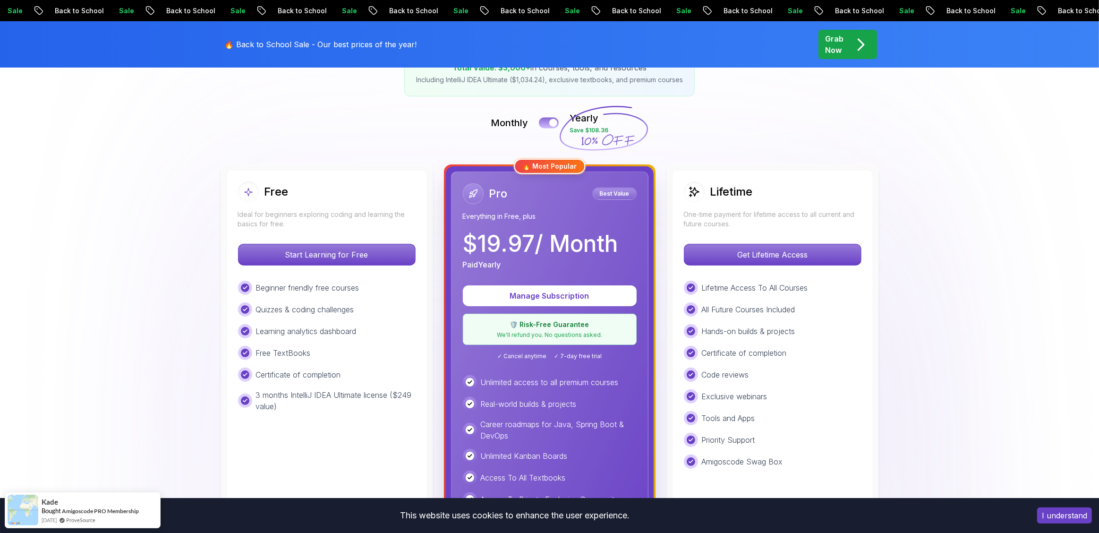
click at [551, 120] on div at bounding box center [553, 123] width 8 height 8
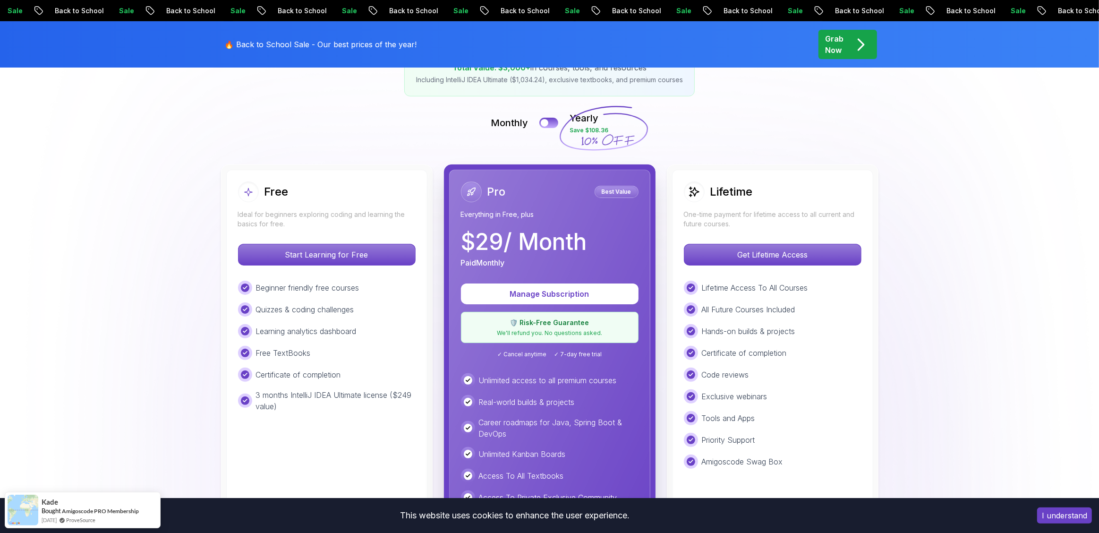
click at [558, 120] on icon at bounding box center [603, 128] width 91 height 83
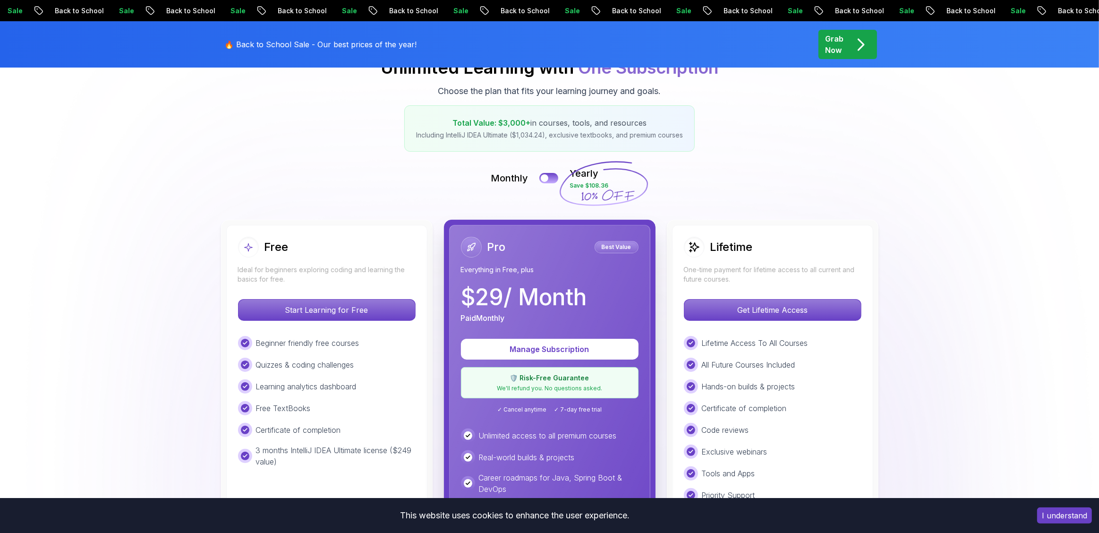
scroll to position [0, 0]
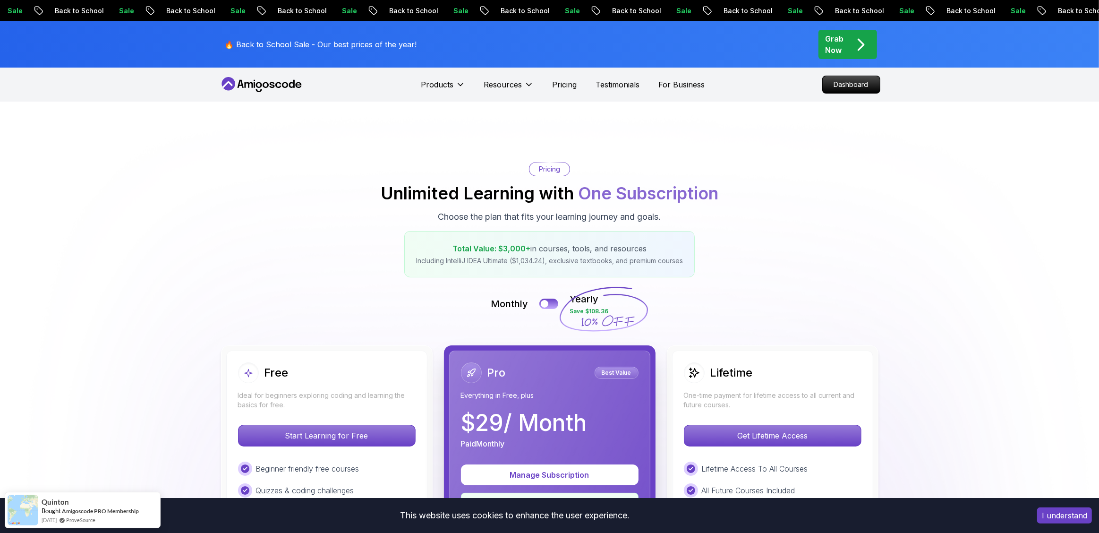
click at [845, 88] on p "Dashboard" at bounding box center [851, 85] width 54 height 16
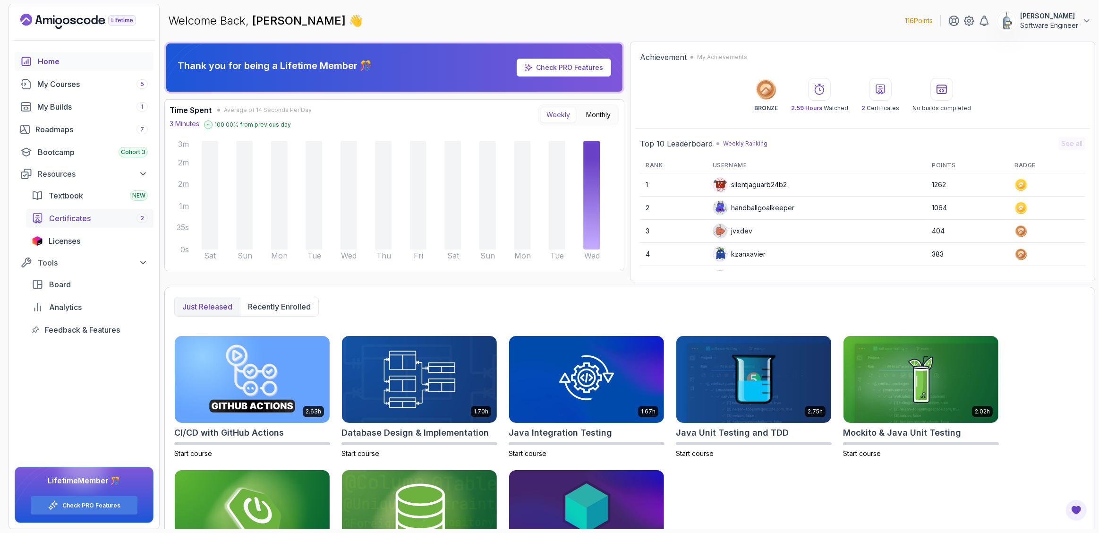
click at [77, 211] on link "Certificates 2" at bounding box center [90, 218] width 128 height 19
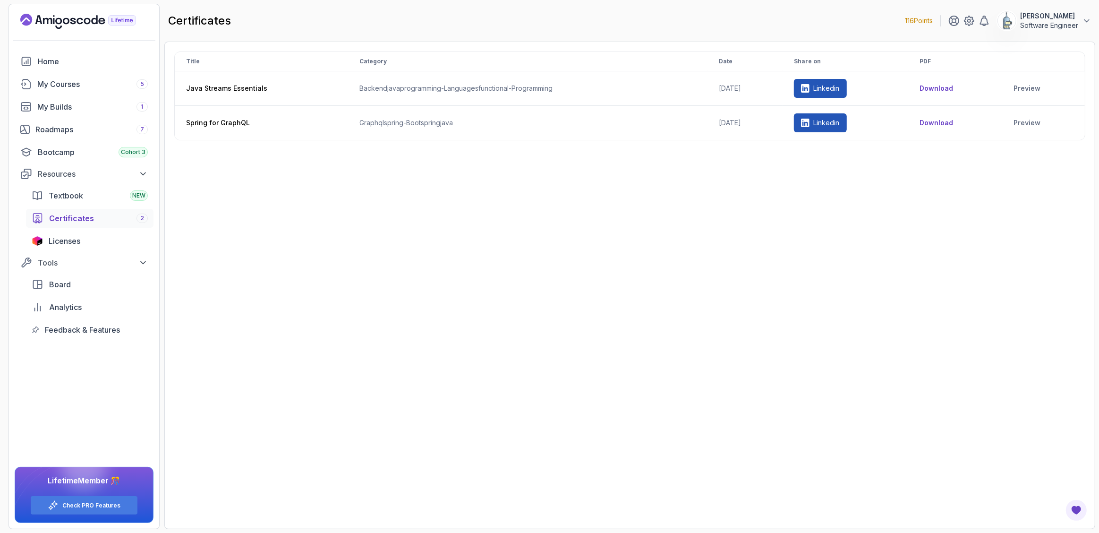
click at [482, 370] on div "Title Category Date Share on PDF Java Streams Essentials backend java programmi…" at bounding box center [629, 285] width 911 height 468
click at [1027, 120] on link "Preview" at bounding box center [1044, 122] width 60 height 9
click at [776, 225] on div "Title Category Date Share on PDF Java Streams Essentials backend java programmi…" at bounding box center [629, 285] width 911 height 468
click at [751, 231] on div "Title Category Date Share on PDF Java Streams Essentials backend java programmi…" at bounding box center [629, 285] width 911 height 468
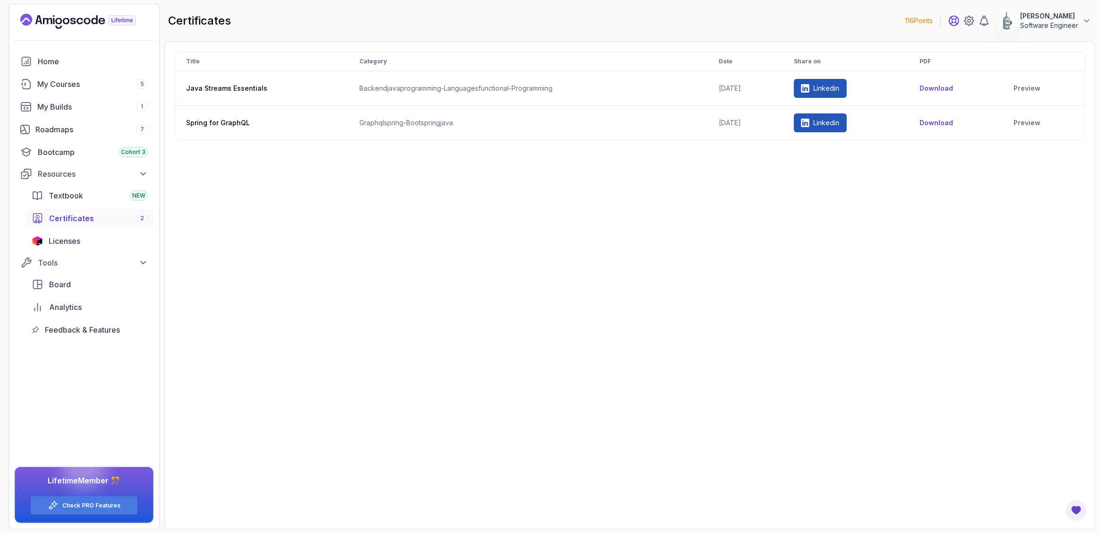
click at [957, 17] on icon at bounding box center [954, 20] width 11 height 11
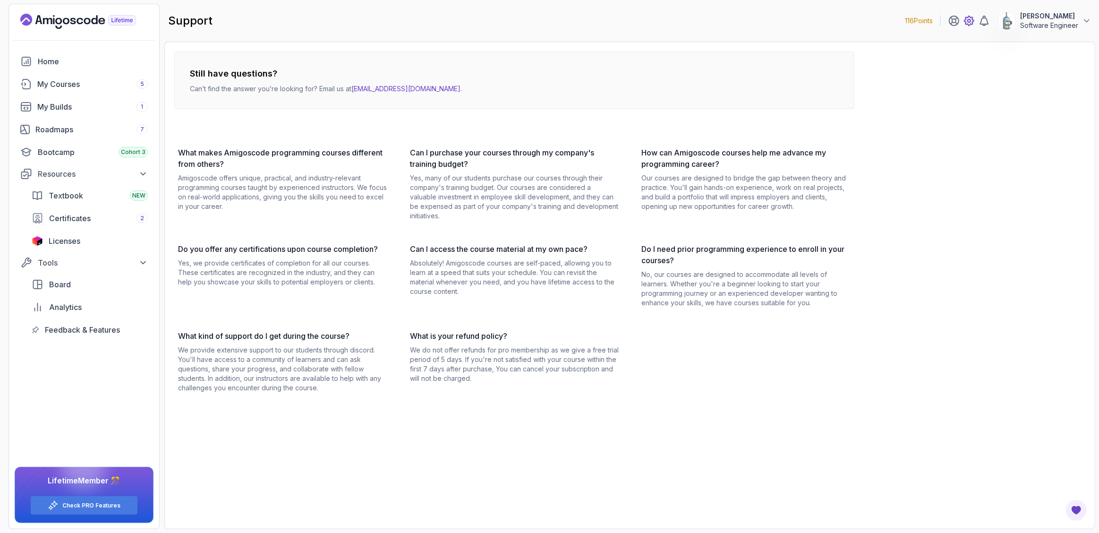
click at [970, 20] on icon at bounding box center [969, 20] width 11 height 11
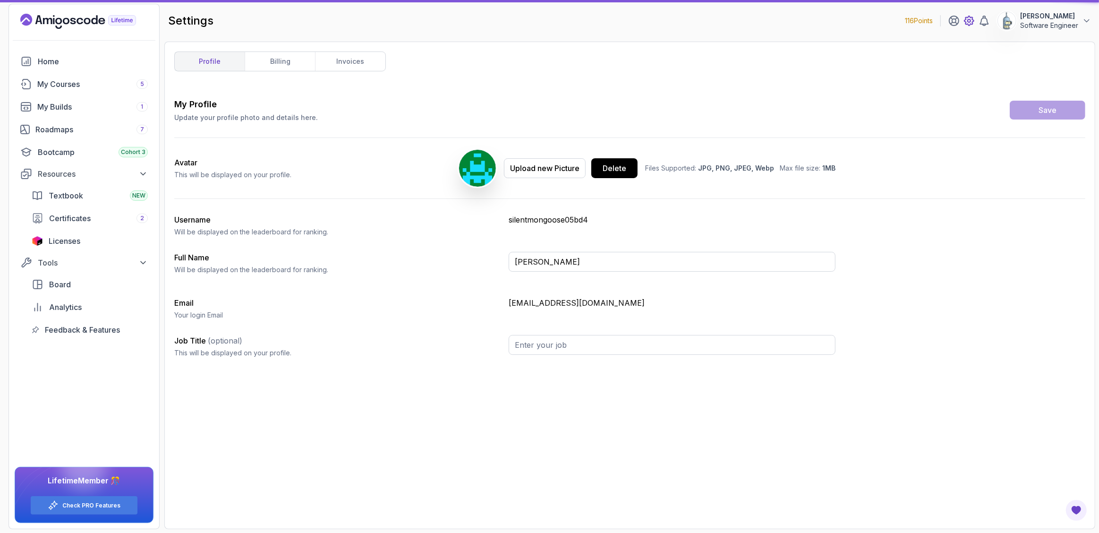
type input "Software Engineer"
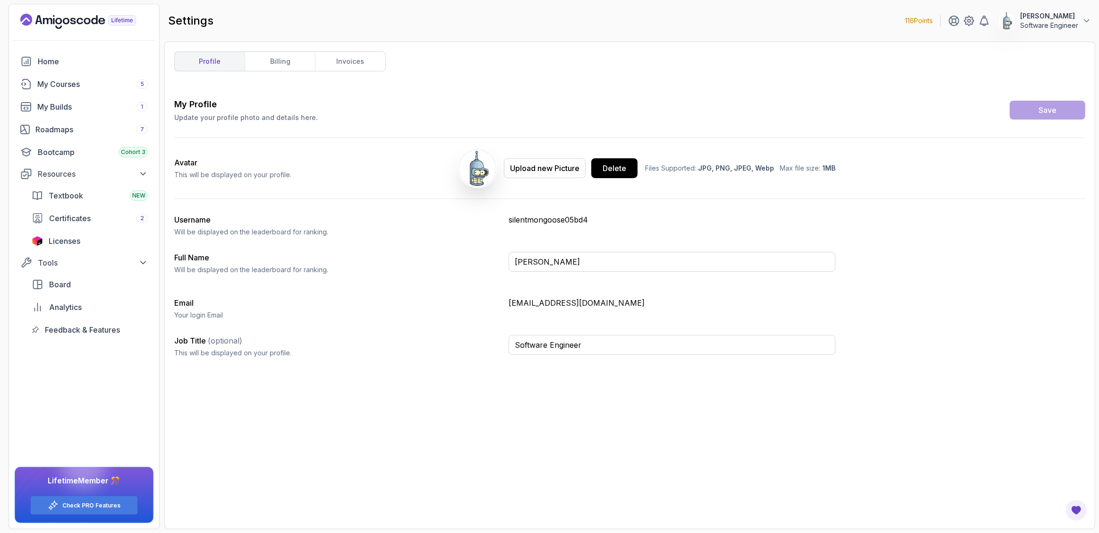
click at [309, 429] on div "My Profile Update your profile photo and details here. Save Avatar This will be…" at bounding box center [629, 308] width 911 height 421
click at [267, 407] on div "My Profile Update your profile photo and details here. Save Avatar This will be…" at bounding box center [629, 308] width 911 height 421
click at [272, 461] on div "My Profile Update your profile photo and details here. Save Avatar This will be…" at bounding box center [629, 308] width 911 height 421
click at [234, 436] on div "My Profile Update your profile photo and details here. Save Avatar This will be…" at bounding box center [629, 308] width 911 height 421
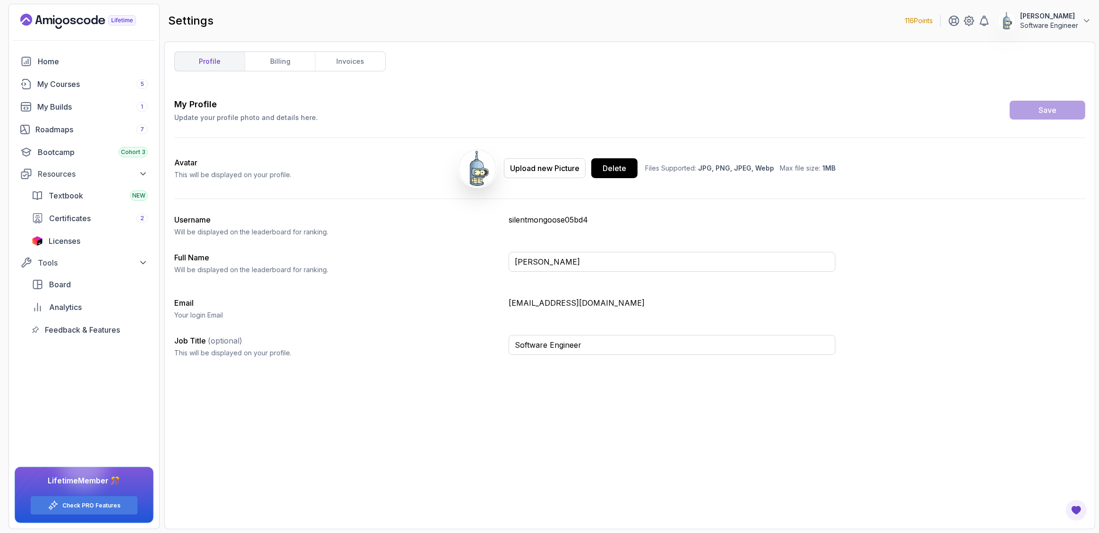
click at [990, 348] on div "My Profile Update your profile photo and details here. Save Avatar This will be…" at bounding box center [629, 231] width 911 height 267
click at [50, 127] on div "Roadmaps 7" at bounding box center [91, 129] width 112 height 11
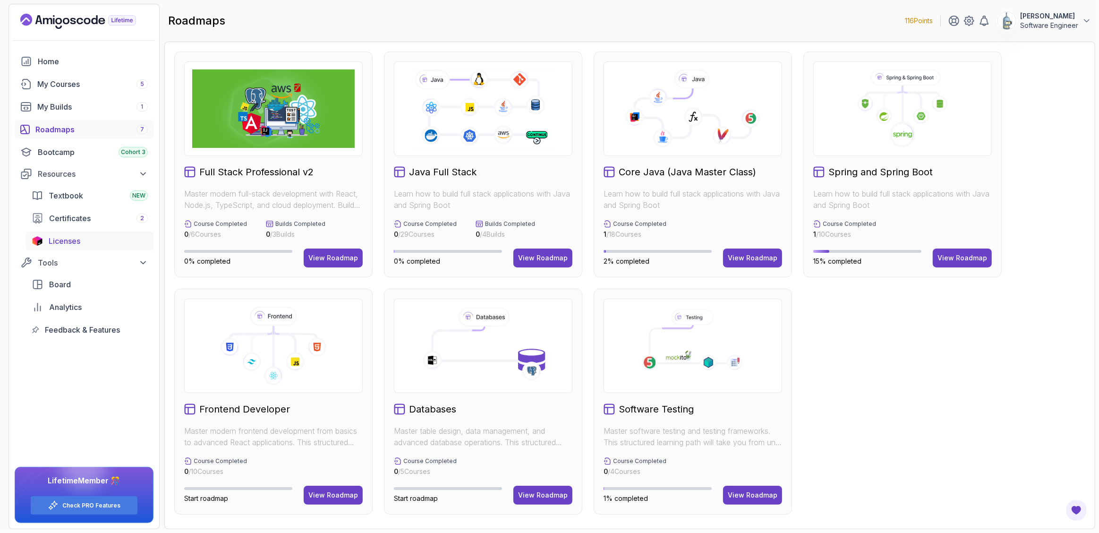
click at [78, 242] on span "Licenses" at bounding box center [65, 240] width 32 height 11
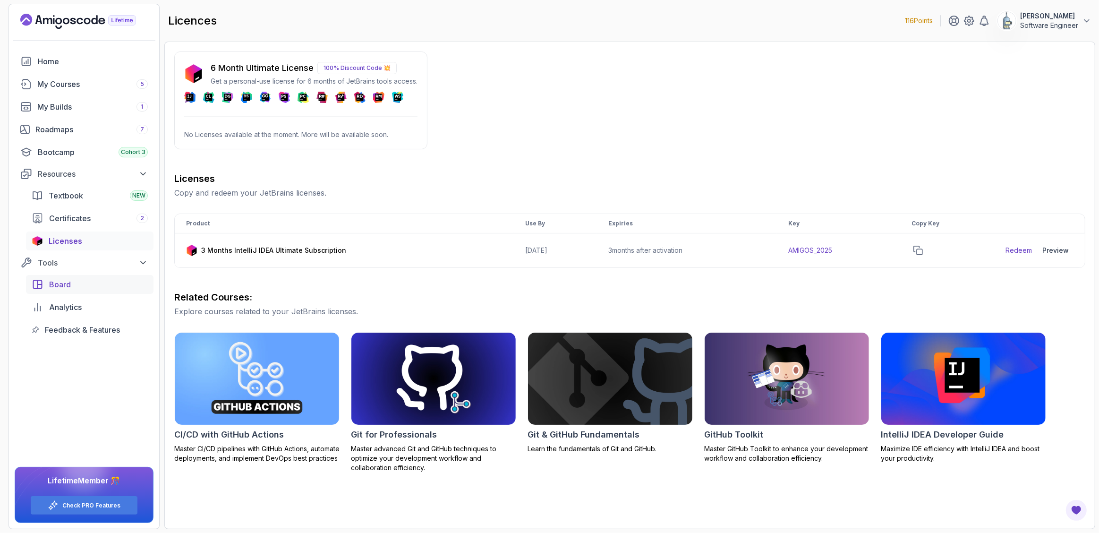
click at [59, 279] on span "Board" at bounding box center [60, 284] width 22 height 11
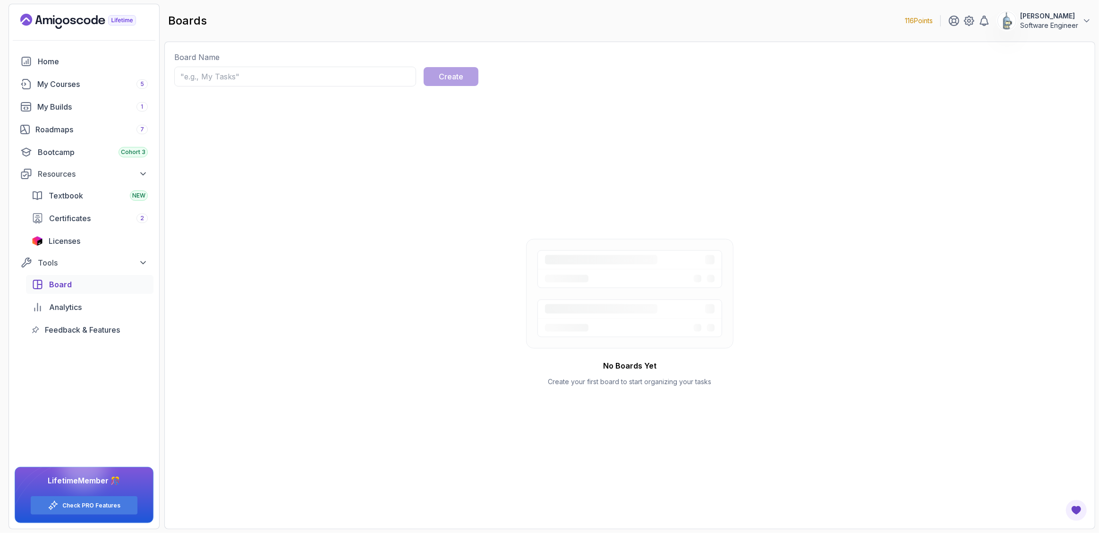
click at [203, 79] on input "text" at bounding box center [295, 77] width 242 height 20
type input "Main"
click at [468, 76] on button "Create" at bounding box center [451, 76] width 55 height 19
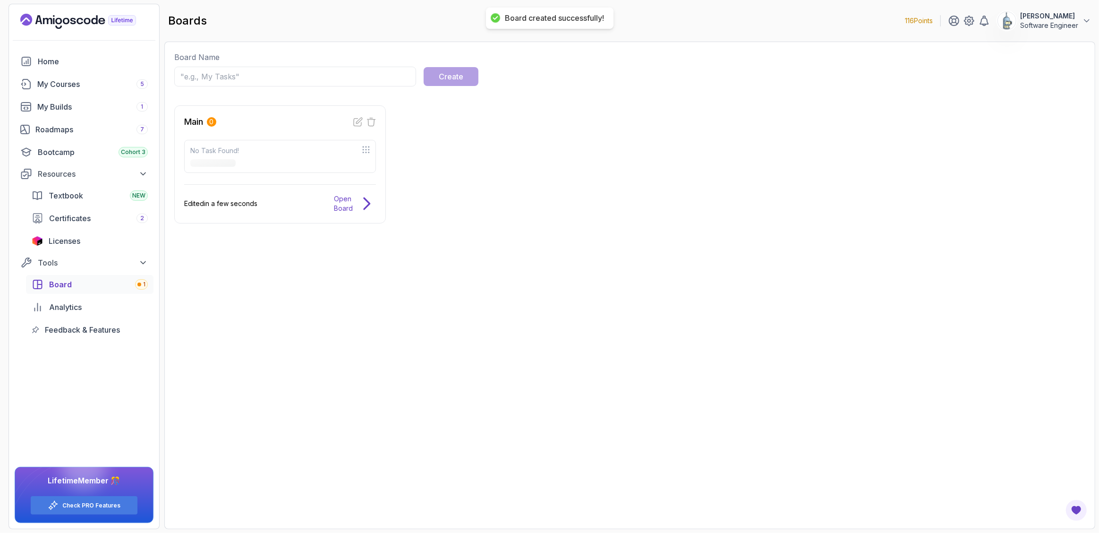
click at [460, 296] on div "Board Name Create Main 0 No Task Found! Edited in a few seconds Open Board" at bounding box center [629, 285] width 911 height 468
click at [338, 207] on p "Open Board" at bounding box center [343, 203] width 19 height 19
click at [292, 306] on div "Board Name Create Main 0 No Task Found! Edited a few seconds ago Open Board" at bounding box center [629, 285] width 911 height 468
click at [374, 119] on icon at bounding box center [372, 122] width 8 height 8
click at [567, 32] on button "Yes" at bounding box center [566, 32] width 19 height 12
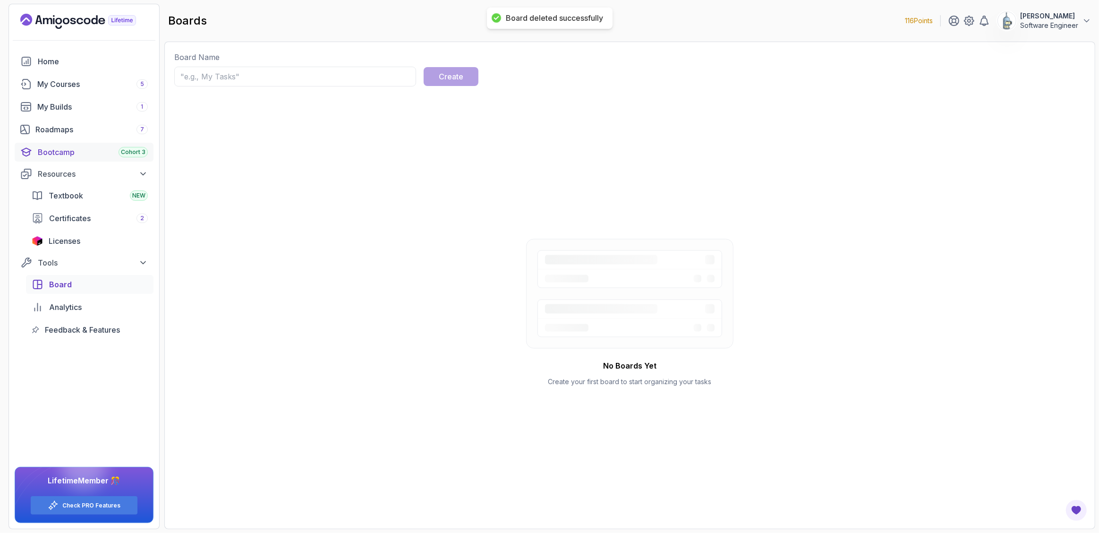
click at [74, 148] on div "Bootcamp Cohort 3" at bounding box center [93, 151] width 110 height 11
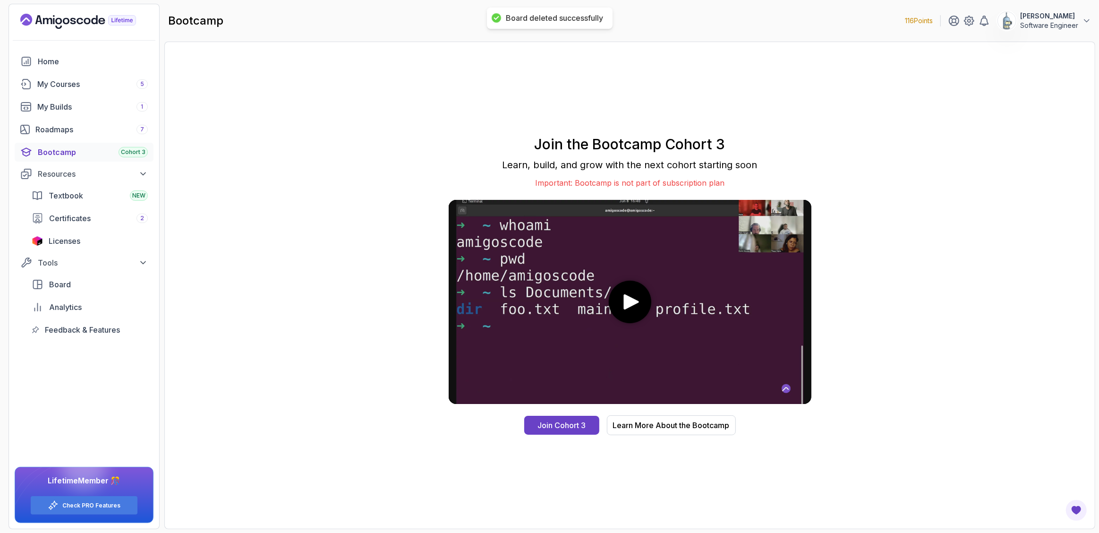
click at [136, 150] on span "Cohort 3" at bounding box center [133, 152] width 25 height 8
click at [584, 427] on div "Join Cohort 3" at bounding box center [562, 425] width 48 height 11
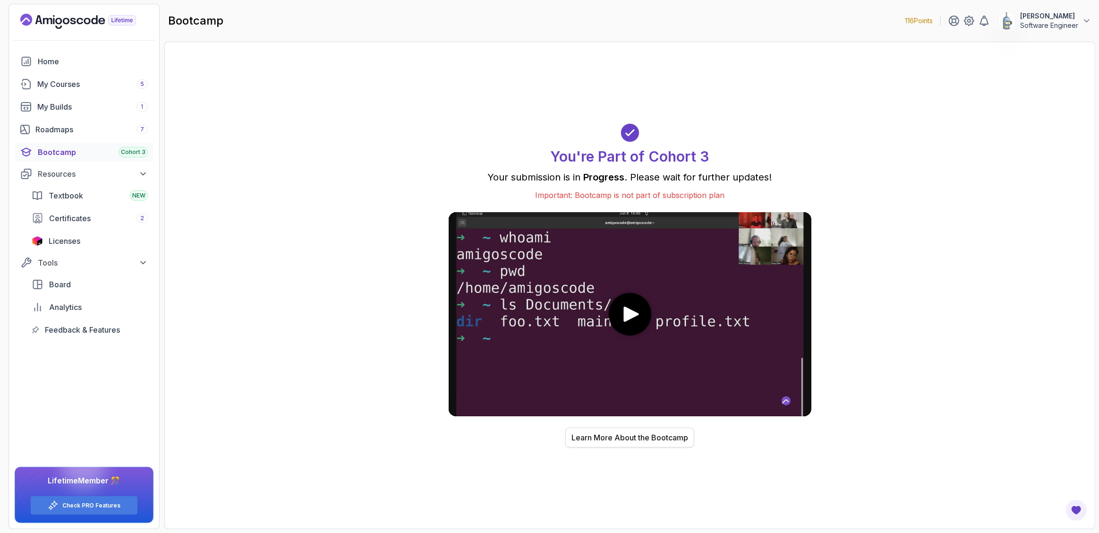
click at [589, 437] on div "Learn More About the Bootcamp" at bounding box center [630, 437] width 117 height 11
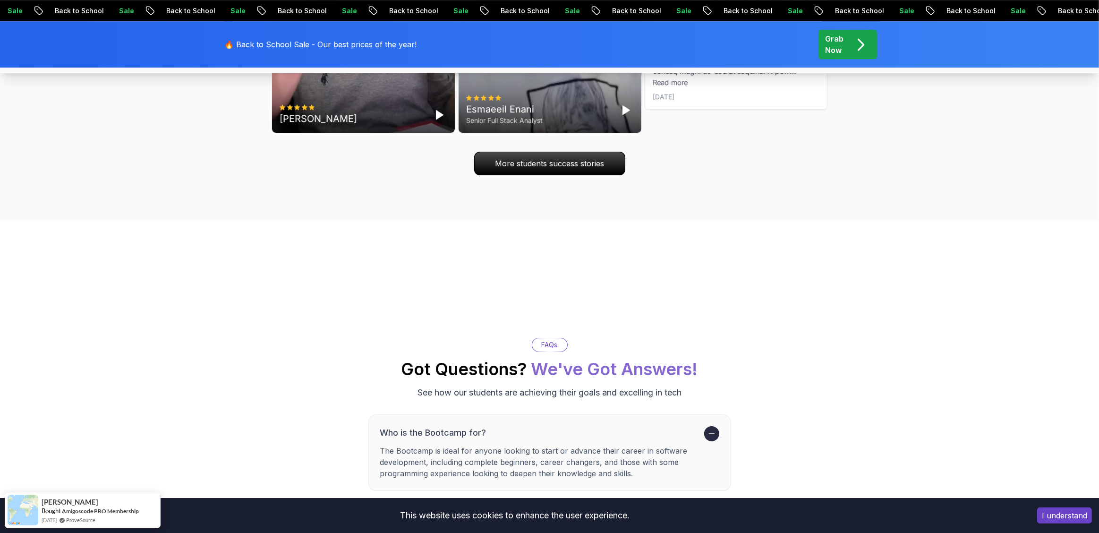
scroll to position [3816, 0]
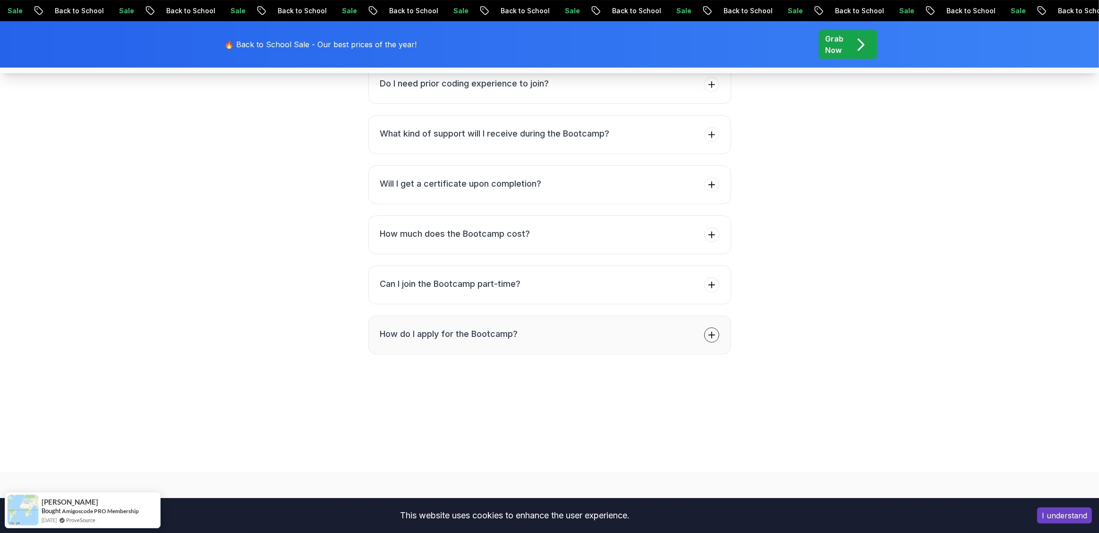
click at [710, 335] on icon at bounding box center [711, 334] width 9 height 9
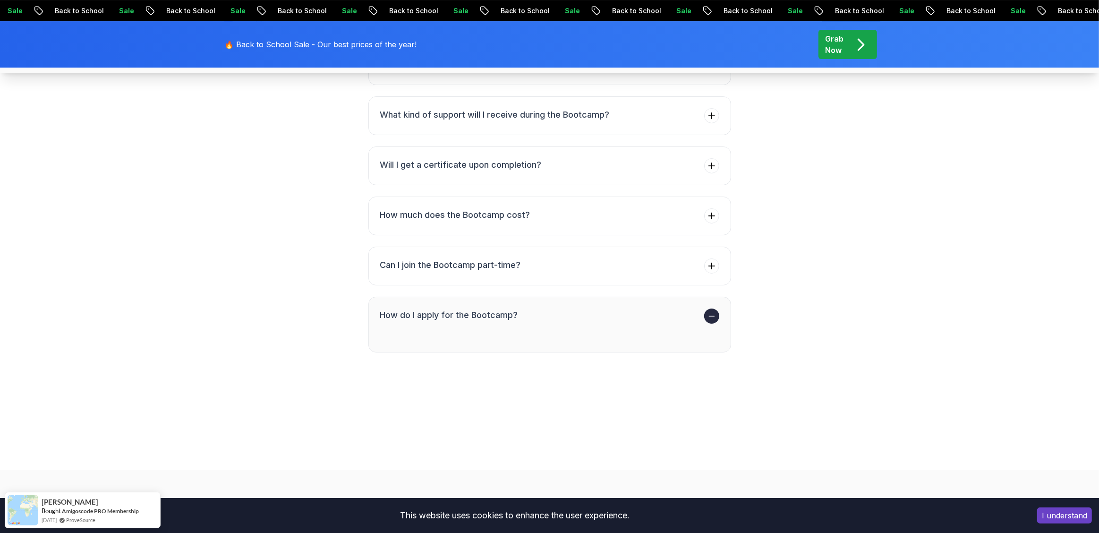
scroll to position [3779, 0]
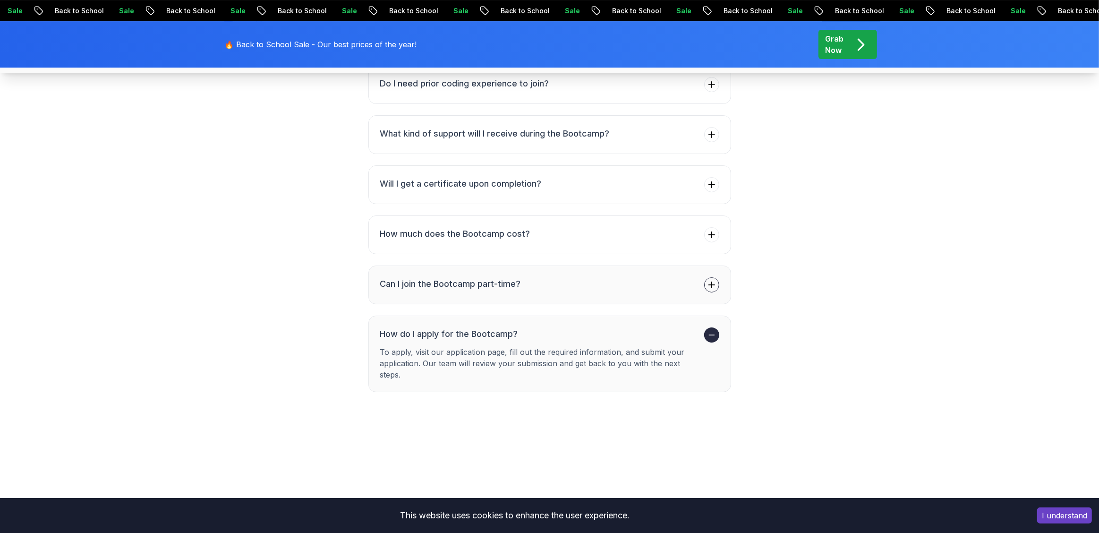
click at [714, 287] on icon at bounding box center [711, 284] width 9 height 9
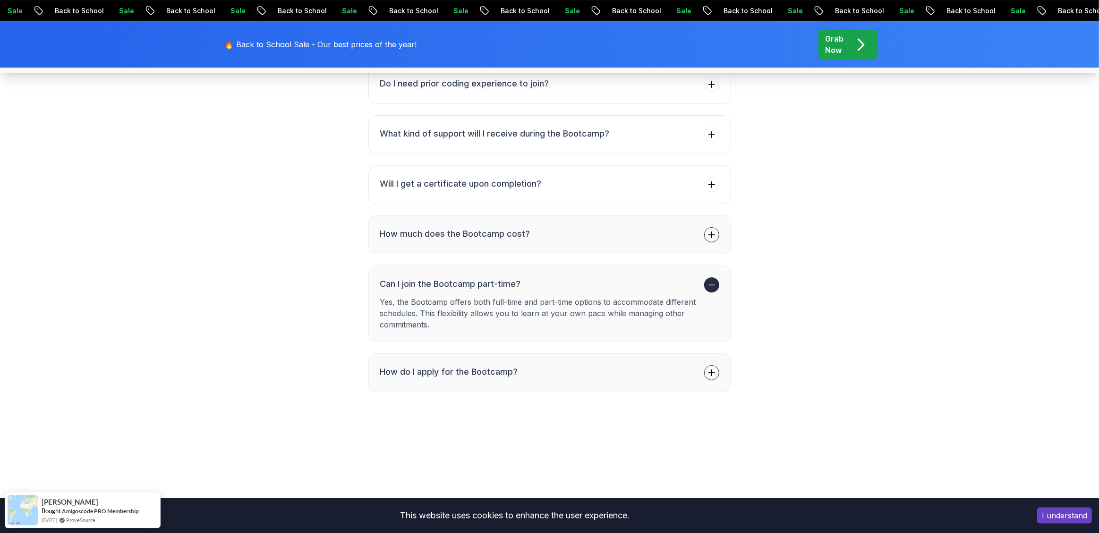
click at [709, 232] on icon at bounding box center [711, 234] width 9 height 9
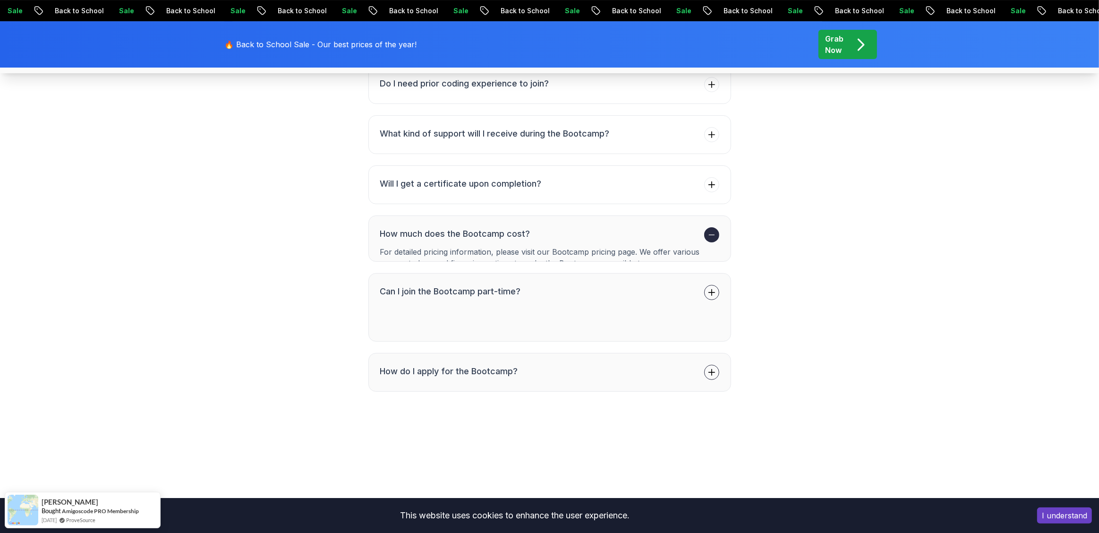
click at [709, 232] on icon at bounding box center [711, 234] width 9 height 9
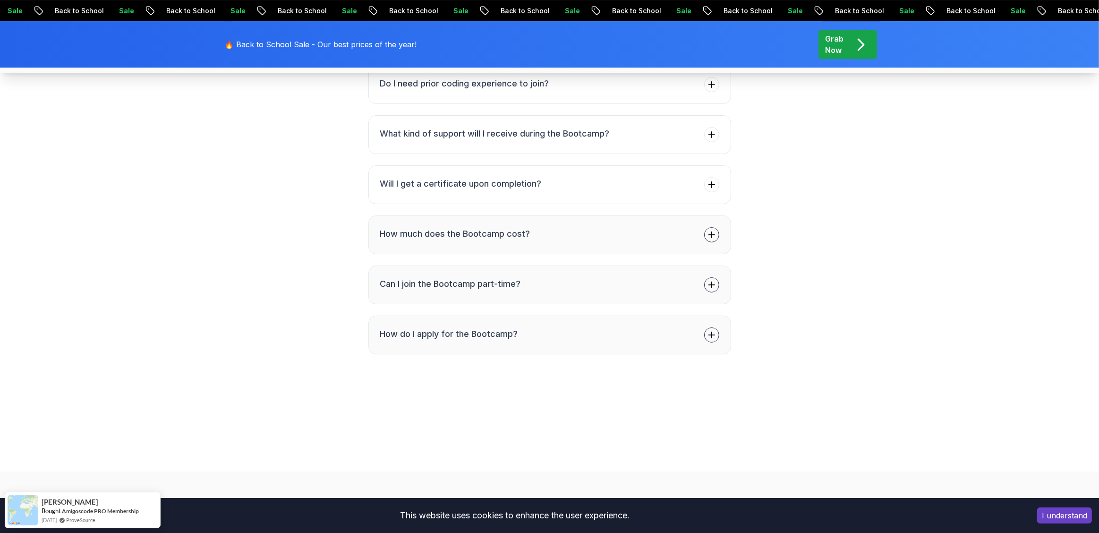
click at [709, 232] on icon at bounding box center [711, 234] width 9 height 9
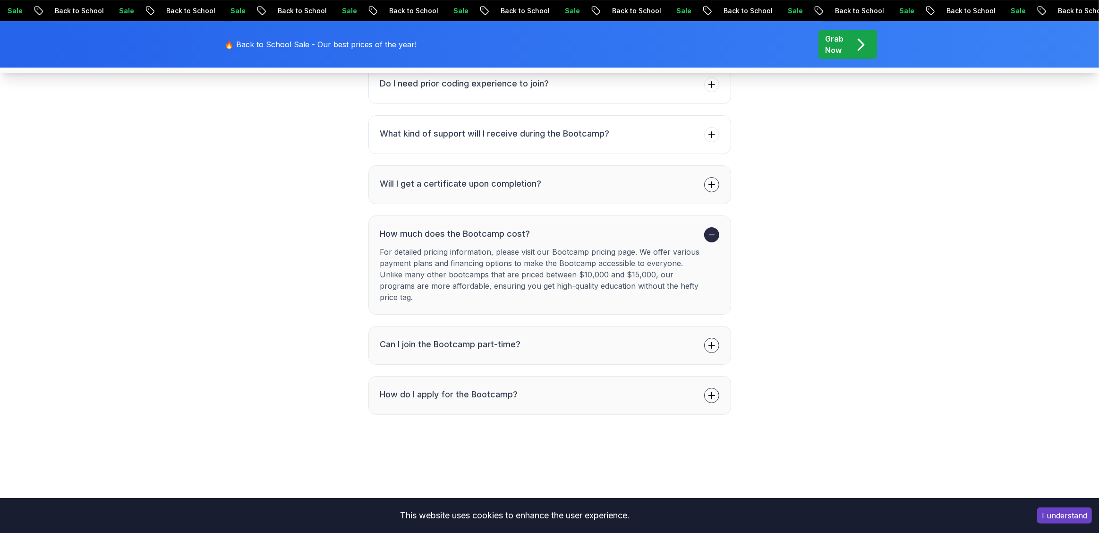
click at [717, 186] on span at bounding box center [711, 184] width 15 height 15
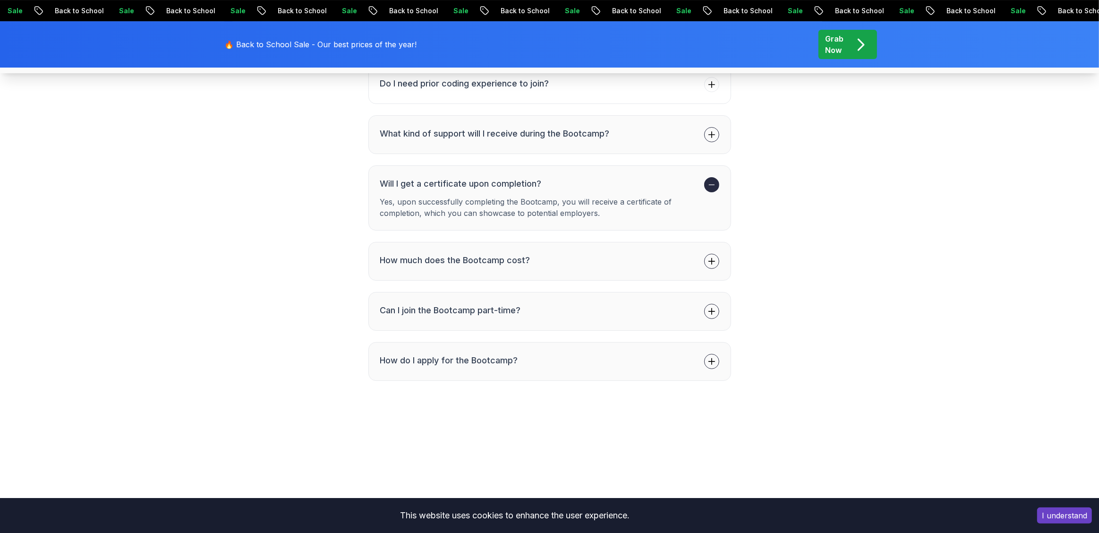
click at [713, 137] on icon at bounding box center [711, 134] width 9 height 9
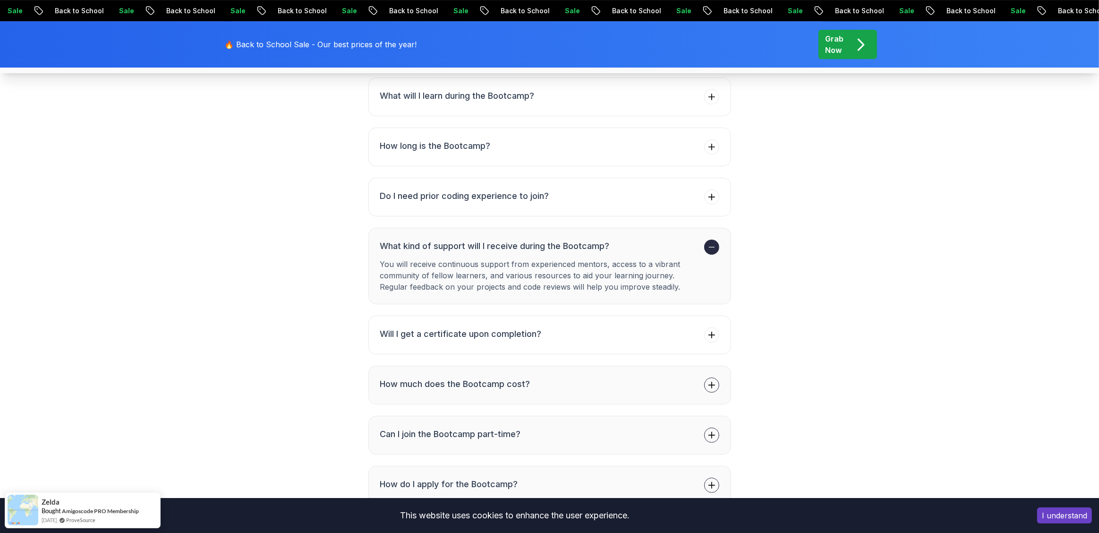
scroll to position [3641, 0]
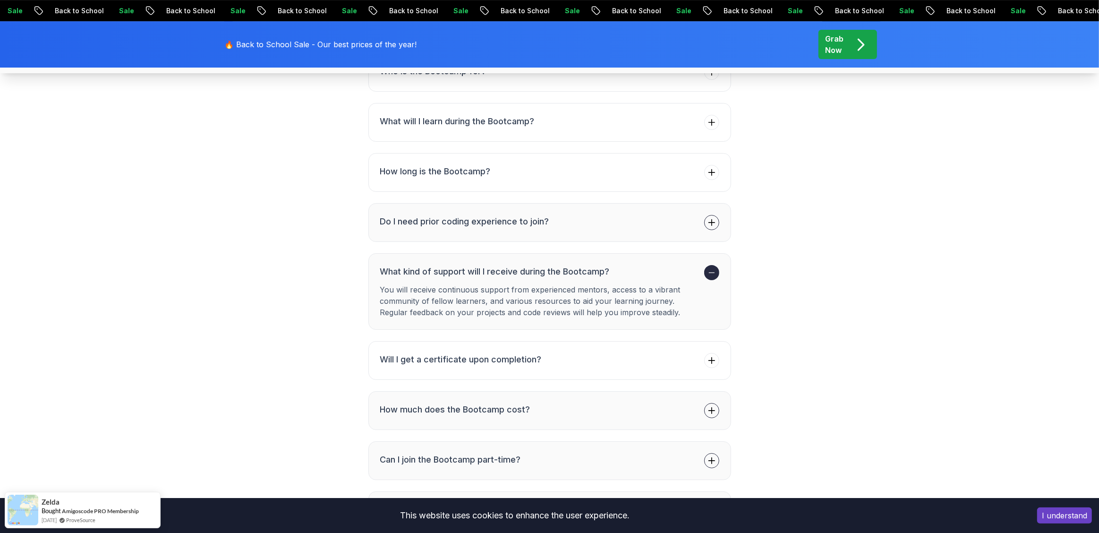
click at [711, 220] on icon at bounding box center [711, 222] width 9 height 9
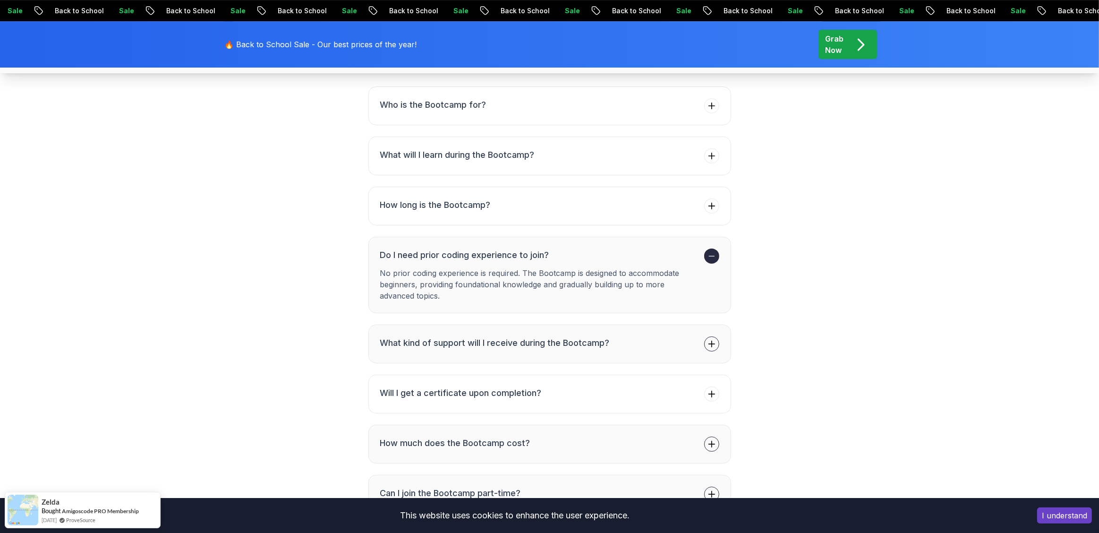
scroll to position [3601, 0]
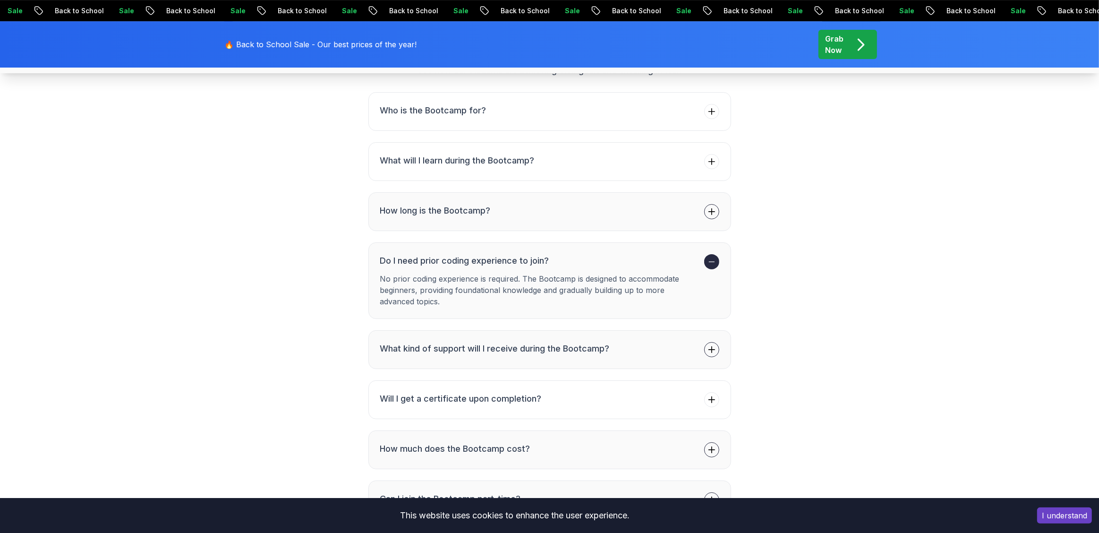
click at [713, 207] on icon at bounding box center [711, 211] width 9 height 9
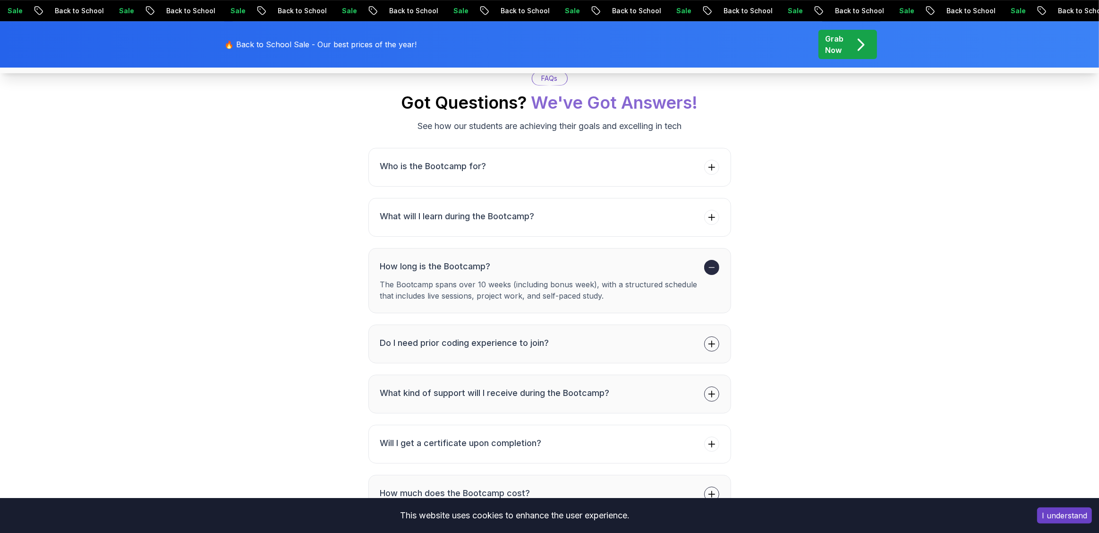
scroll to position [3508, 0]
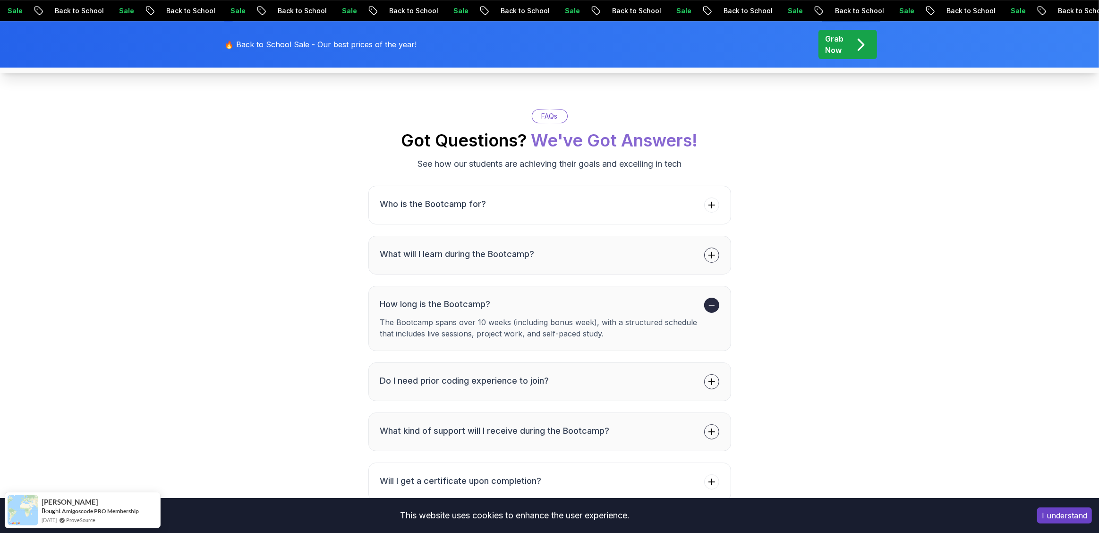
click at [709, 259] on span at bounding box center [711, 255] width 15 height 15
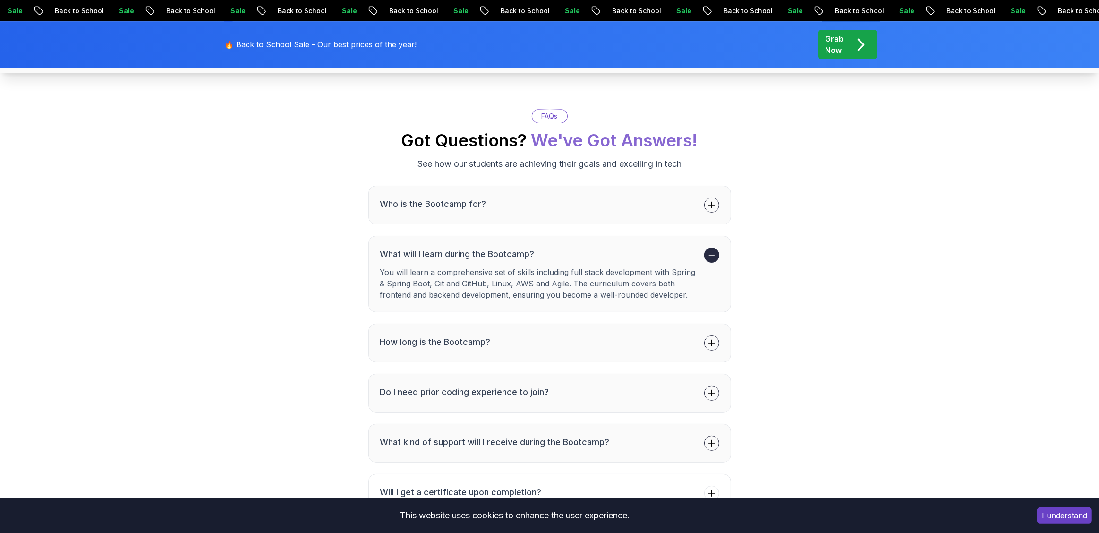
click at [714, 203] on icon at bounding box center [711, 204] width 9 height 9
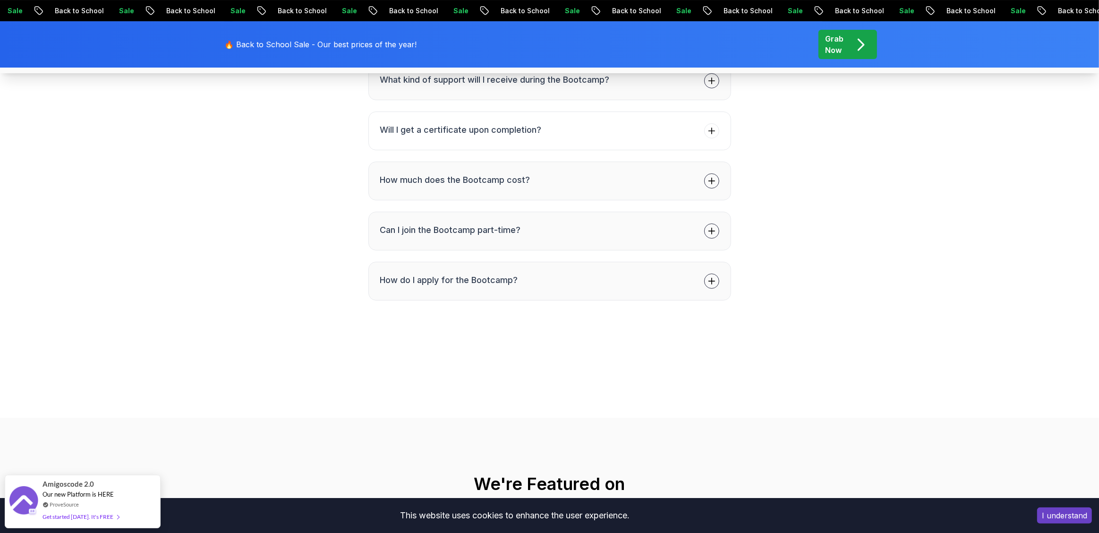
scroll to position [3328, 0]
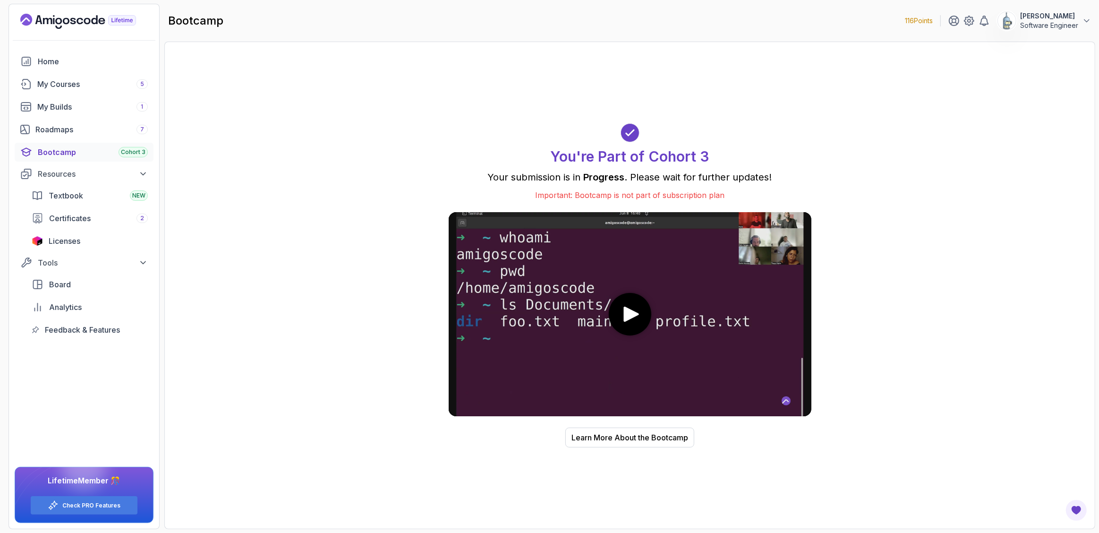
click at [68, 154] on div "Bootcamp Cohort 3" at bounding box center [93, 151] width 110 height 11
click at [666, 444] on button "Learn More About the Bootcamp" at bounding box center [630, 438] width 129 height 20
click at [56, 103] on div "My Builds 1" at bounding box center [92, 106] width 111 height 11
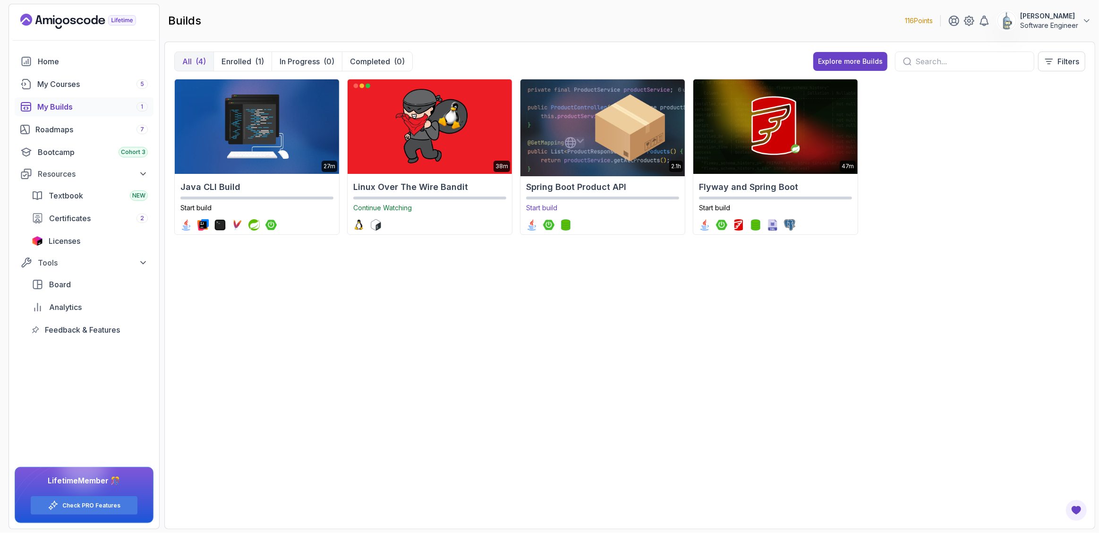
click at [629, 135] on img at bounding box center [602, 126] width 172 height 99
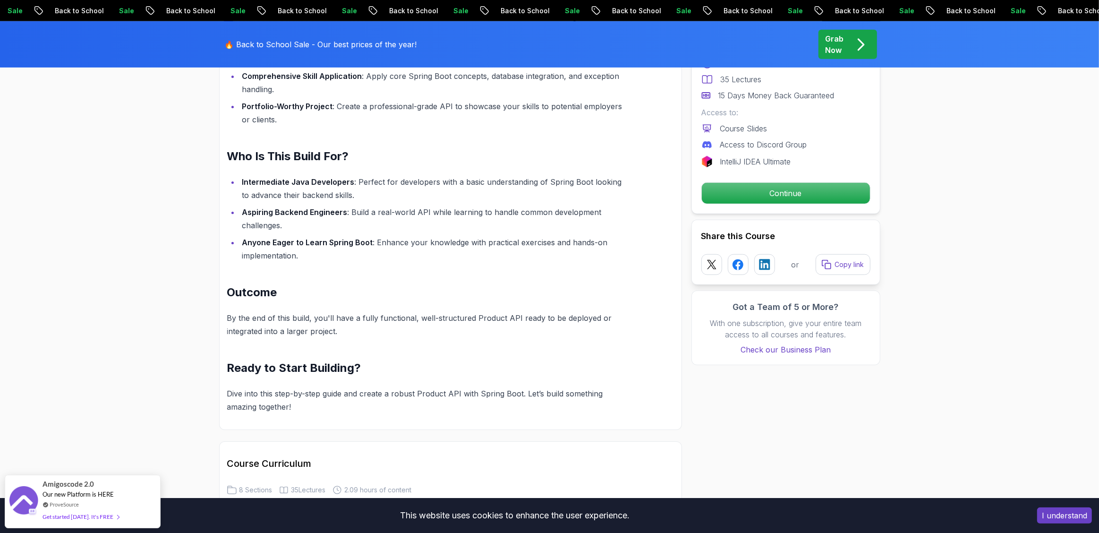
scroll to position [1177, 0]
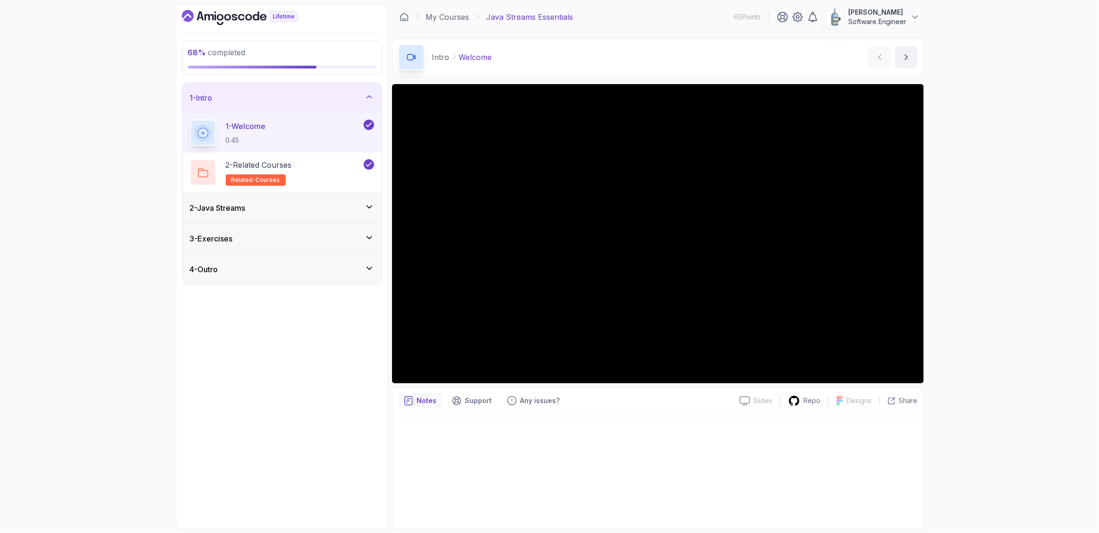
click at [368, 206] on icon at bounding box center [369, 207] width 5 height 2
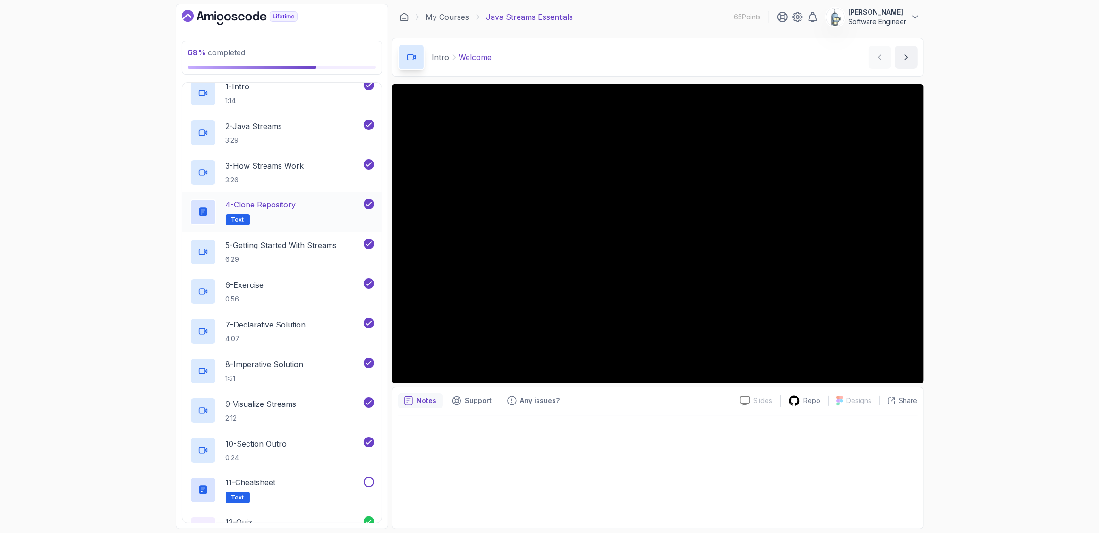
scroll to position [158, 0]
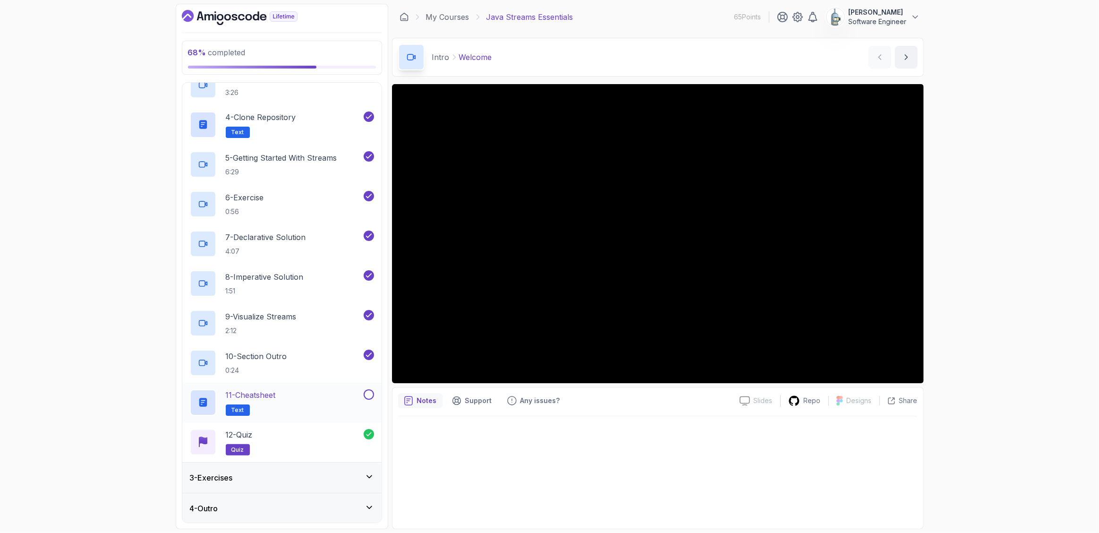
click at [231, 410] on span "Text" at bounding box center [237, 410] width 13 height 8
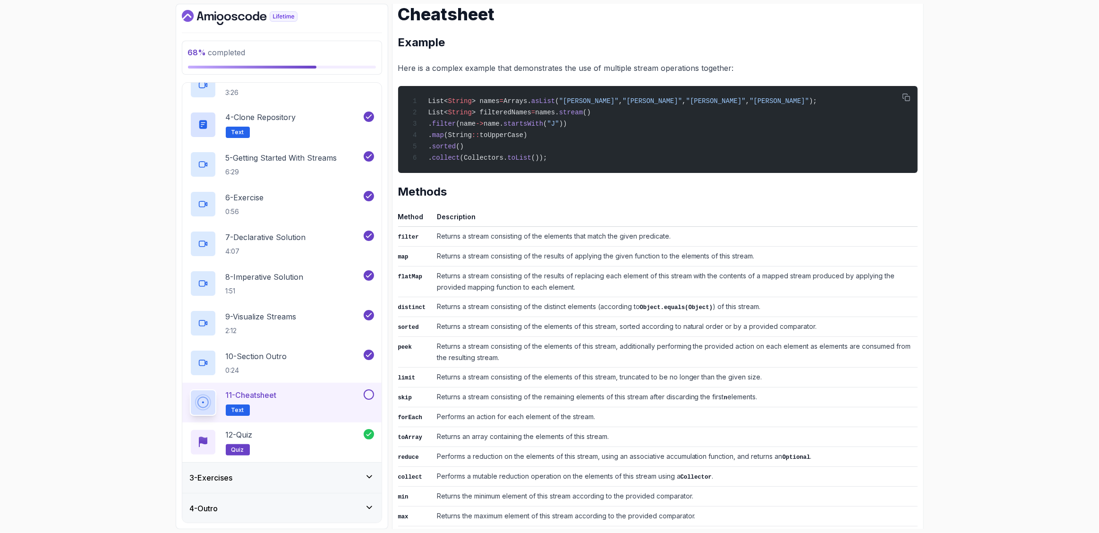
scroll to position [274, 0]
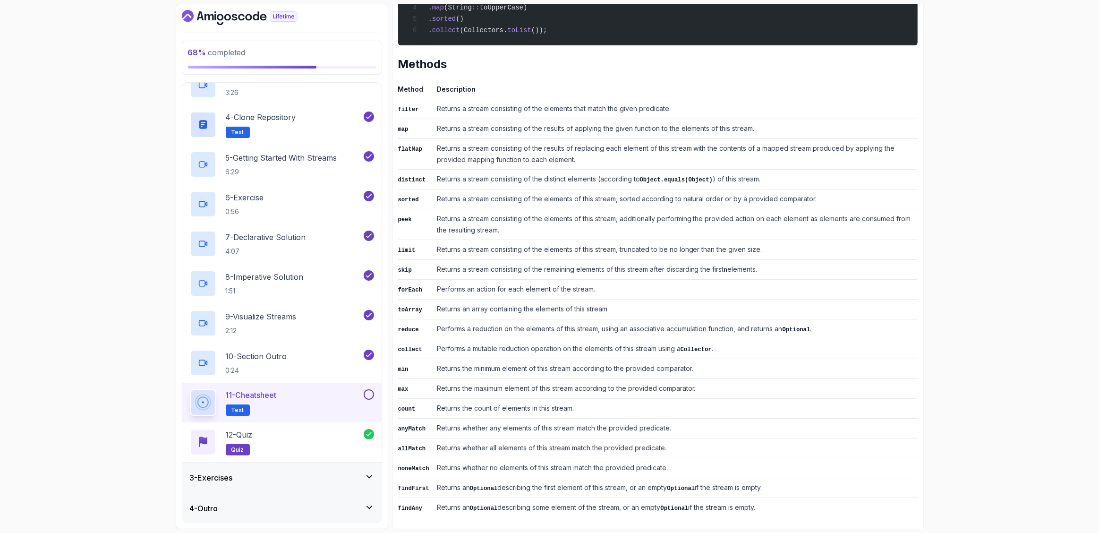
click at [415, 290] on code "forEach" at bounding box center [410, 290] width 24 height 7
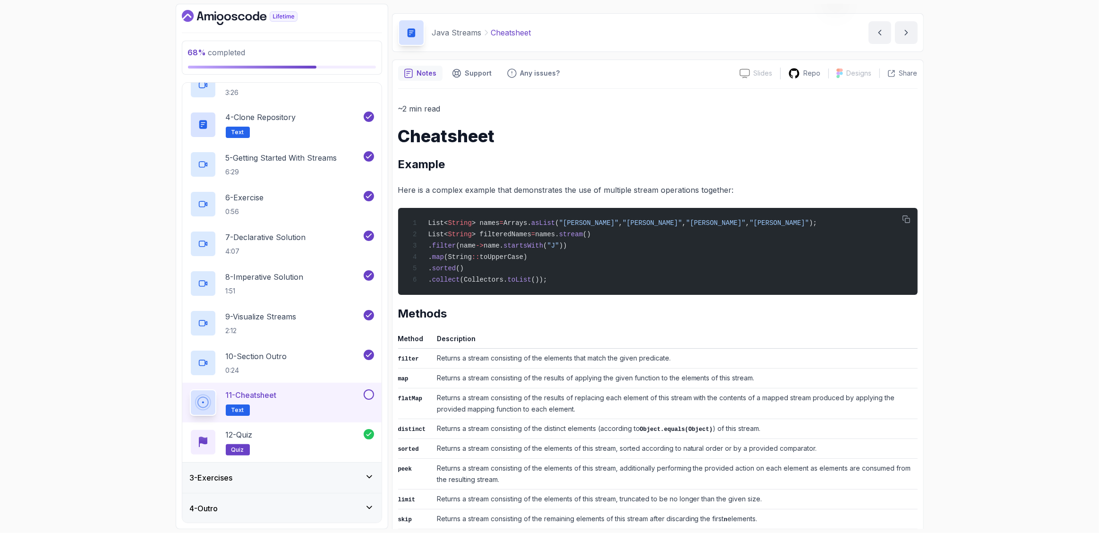
scroll to position [165, 0]
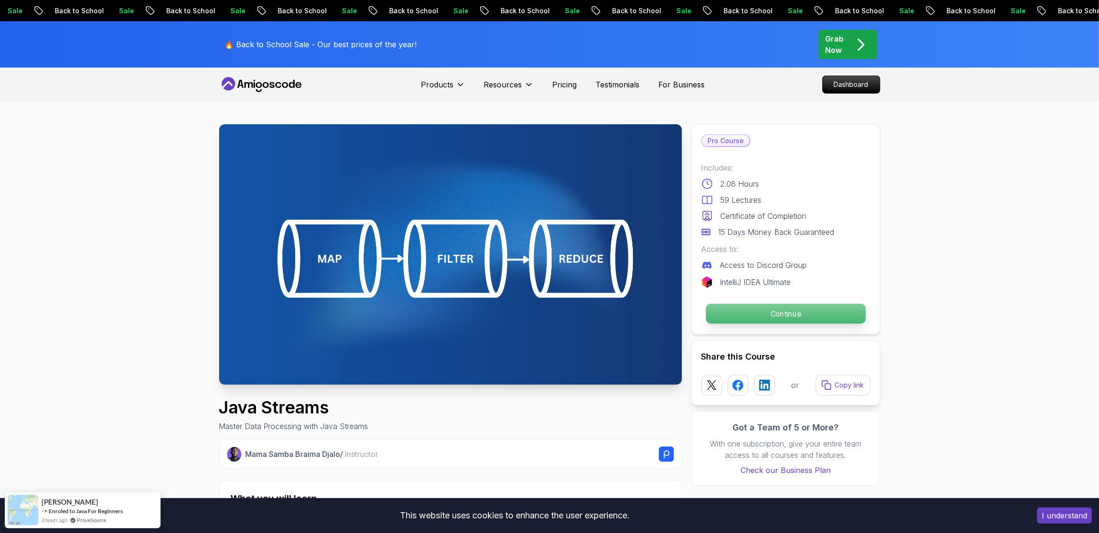
click at [735, 313] on p "Continue" at bounding box center [786, 314] width 160 height 20
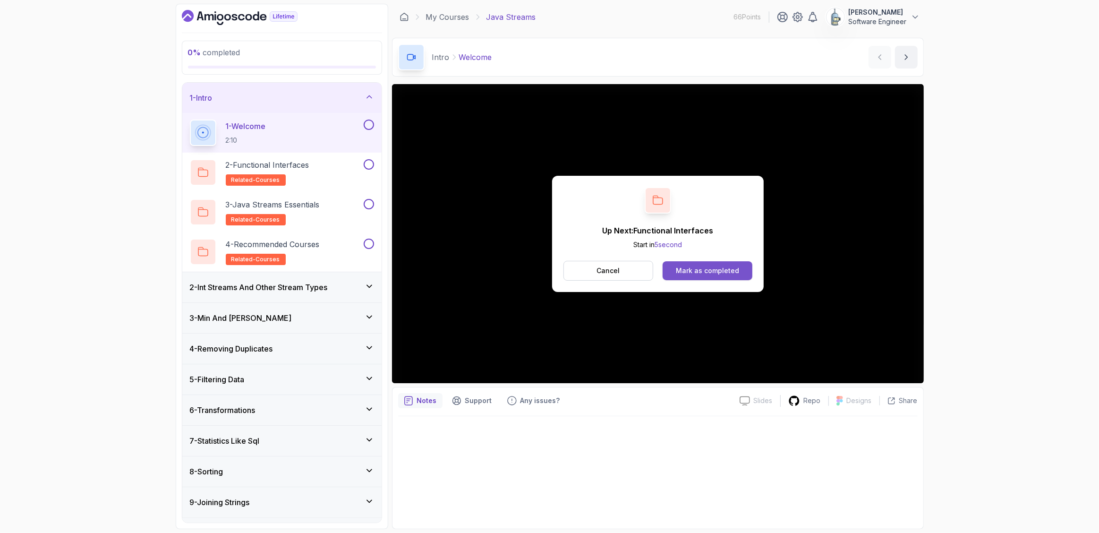
click at [717, 268] on div "Mark as completed" at bounding box center [707, 270] width 63 height 9
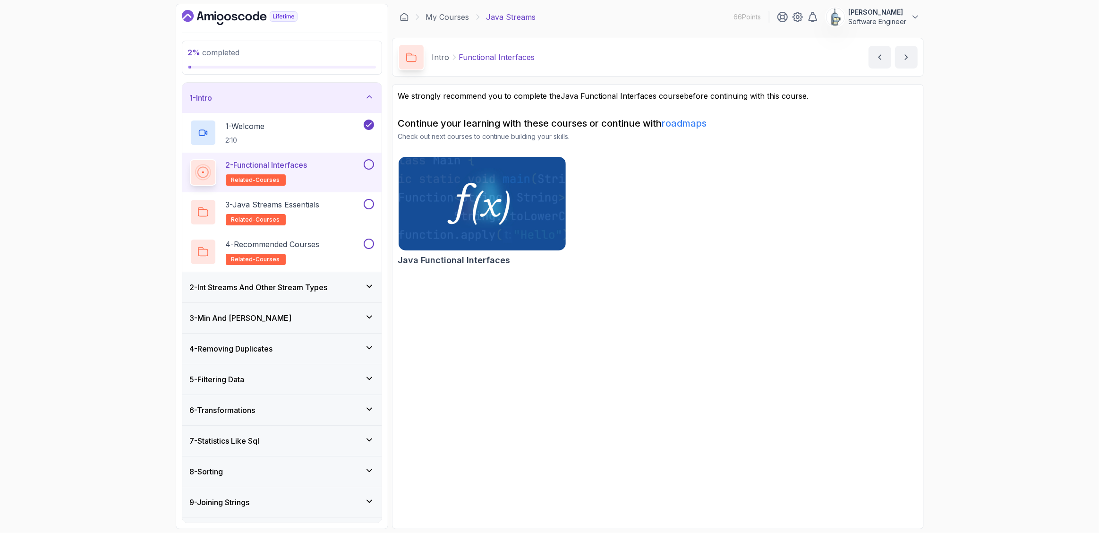
click at [308, 159] on p "2 - Functional Interfaces" at bounding box center [267, 164] width 82 height 11
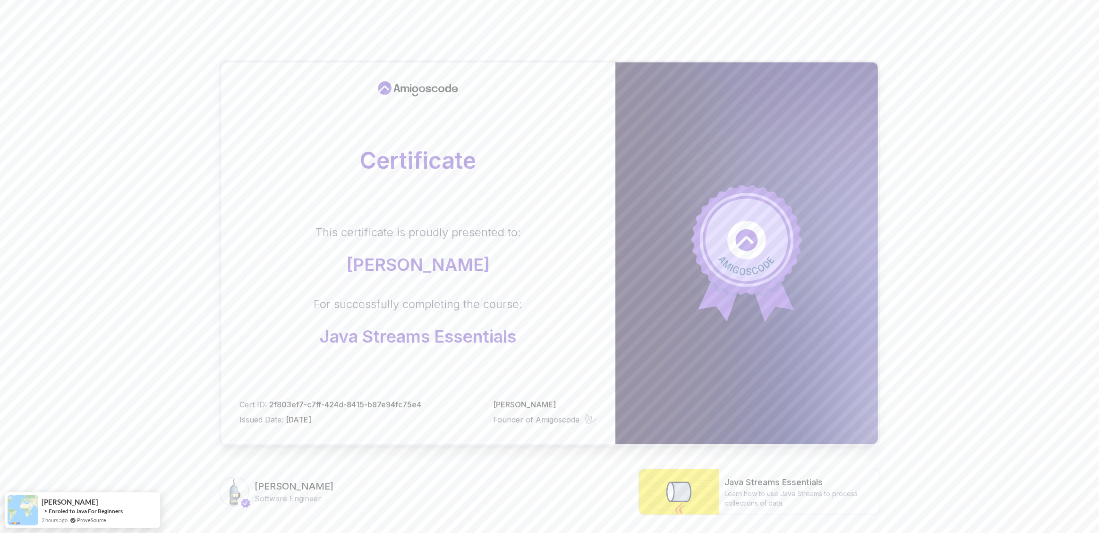
click at [970, 326] on div "Certificate This certificate is proudly presented to: Ewa For successfully comp…" at bounding box center [549, 299] width 1099 height 598
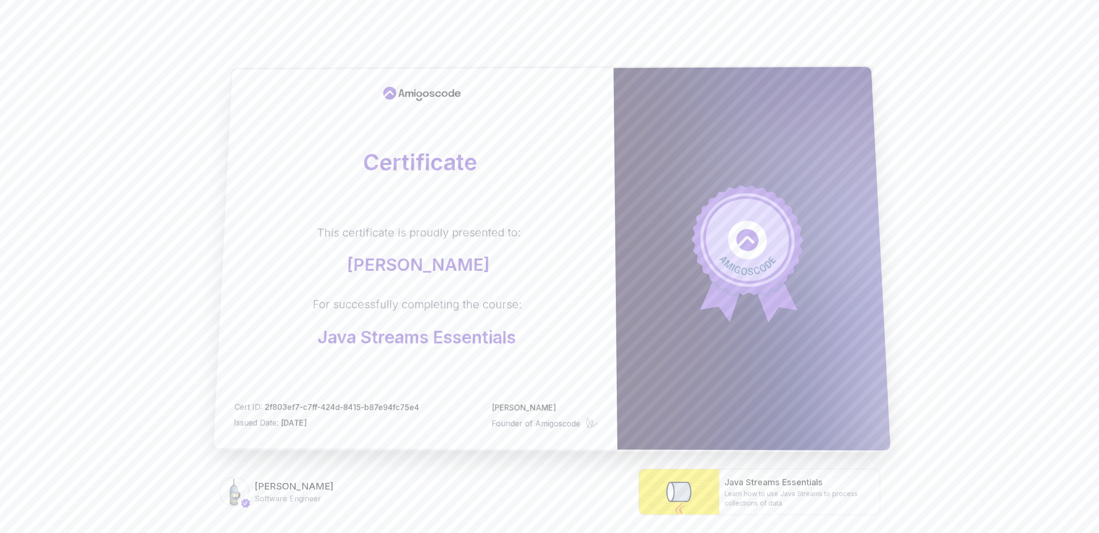
click at [542, 208] on div "Certificate This certificate is proudly presented to: Ewa For successfully comp…" at bounding box center [416, 259] width 404 height 382
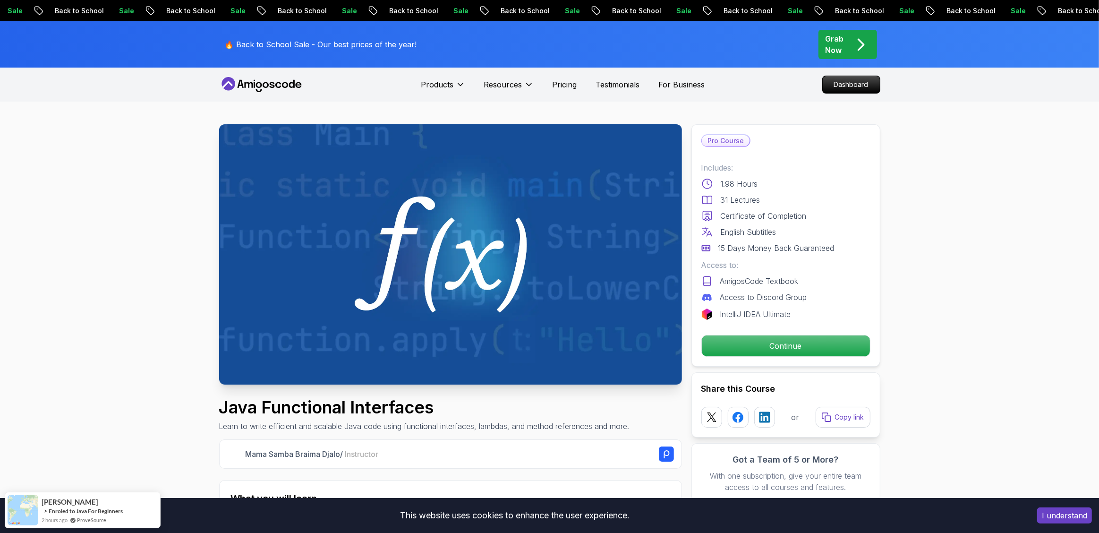
scroll to position [240, 0]
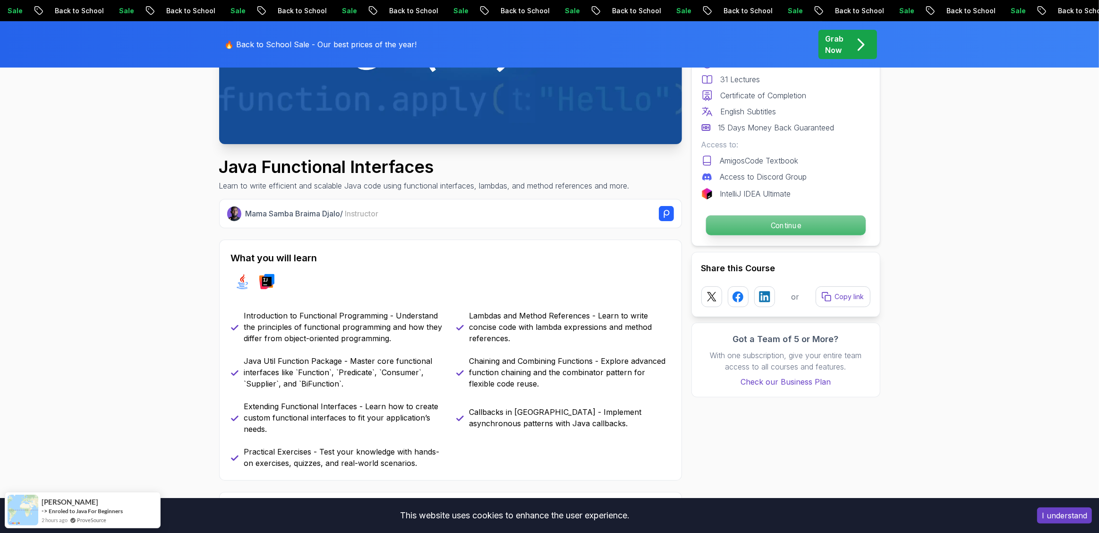
click at [777, 224] on p "Continue" at bounding box center [786, 225] width 160 height 20
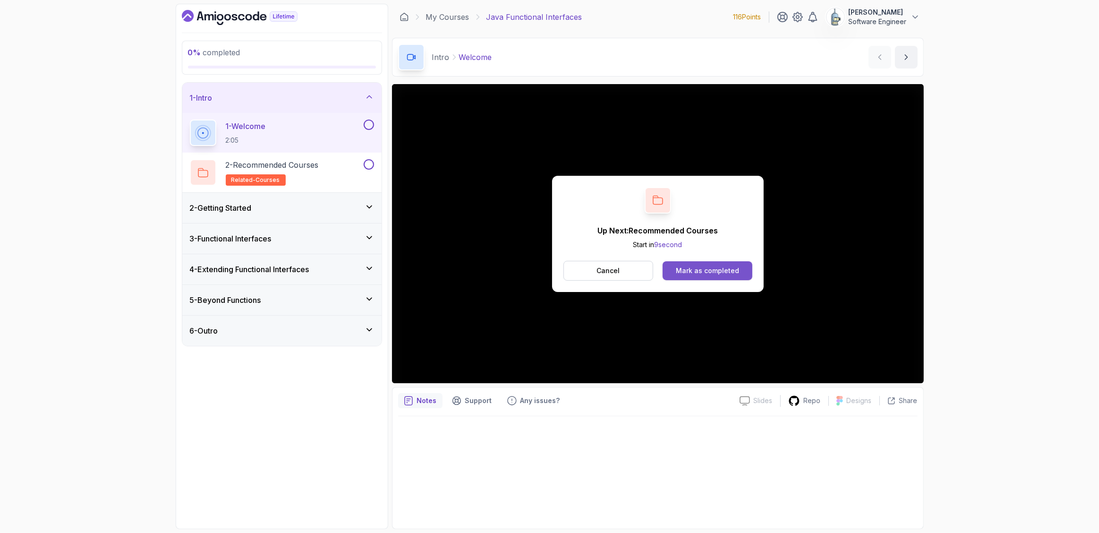
click at [722, 273] on div "Mark as completed" at bounding box center [707, 270] width 63 height 9
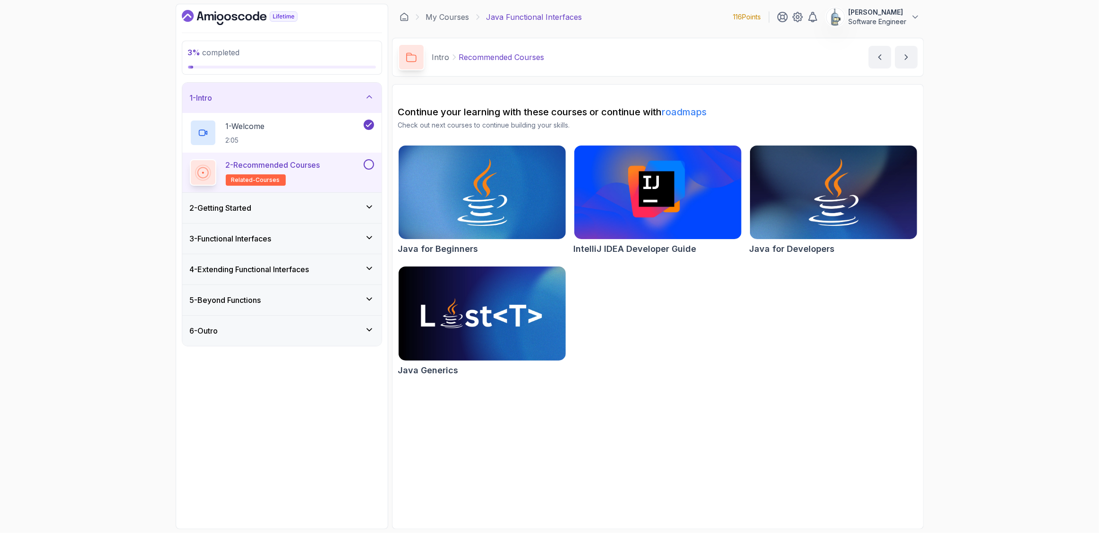
click at [253, 214] on div "2 - Getting Started" at bounding box center [281, 208] width 199 height 30
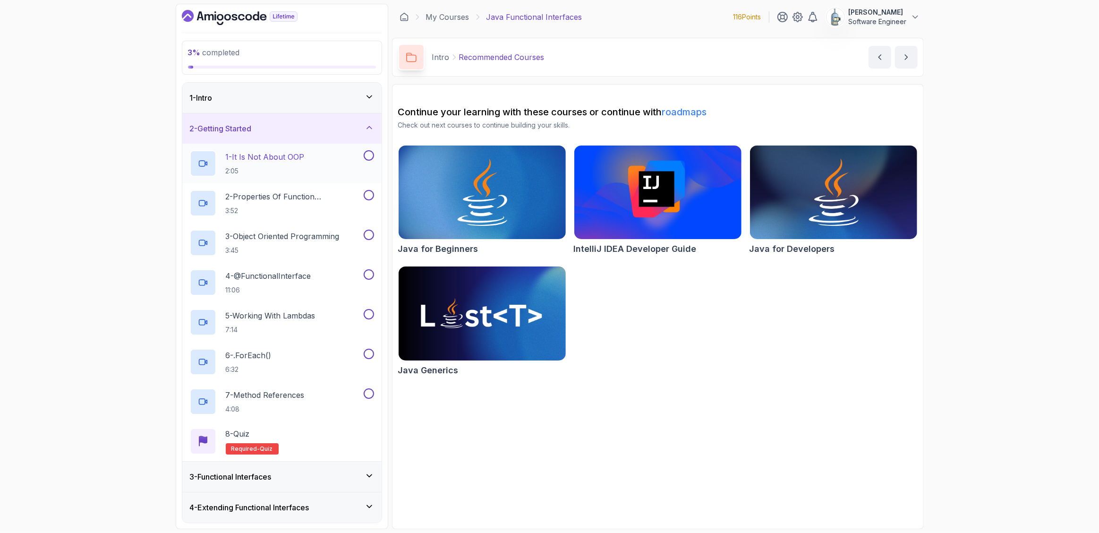
click at [305, 156] on p "1 - It Is Not About OOP" at bounding box center [265, 156] width 79 height 11
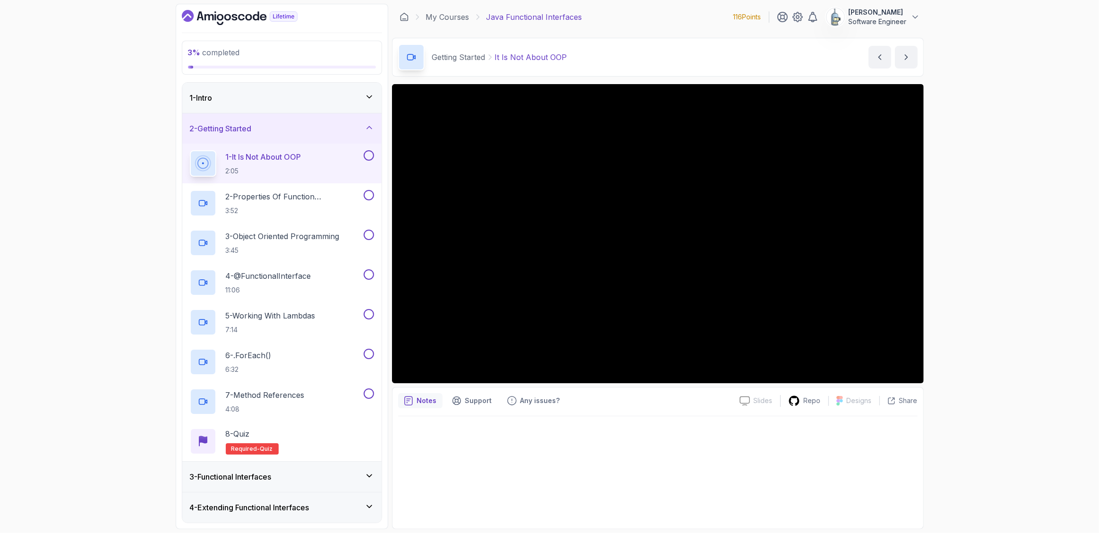
click at [370, 156] on button at bounding box center [369, 155] width 10 height 10
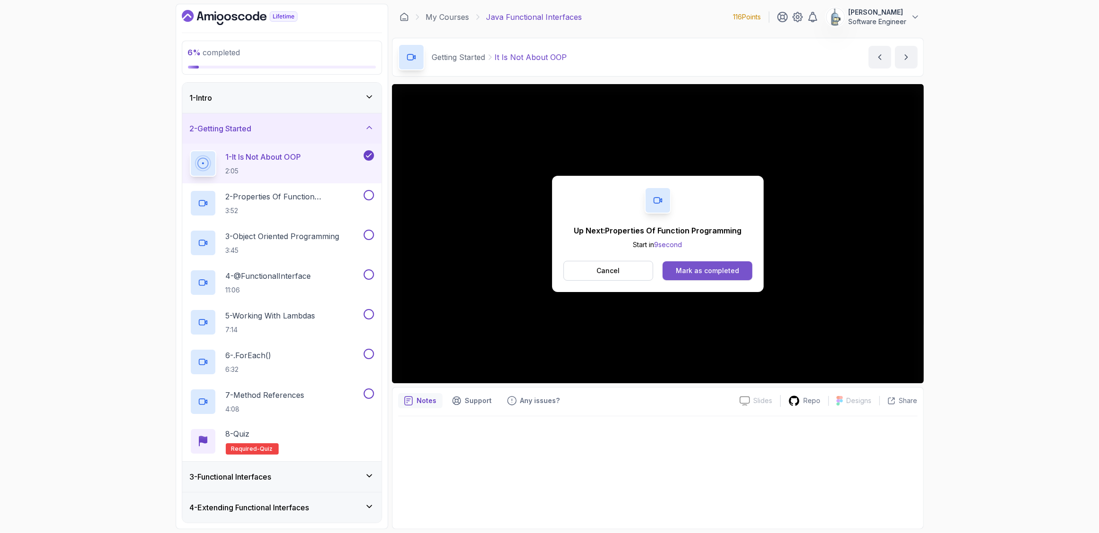
click at [735, 273] on div "Mark as completed" at bounding box center [707, 270] width 63 height 9
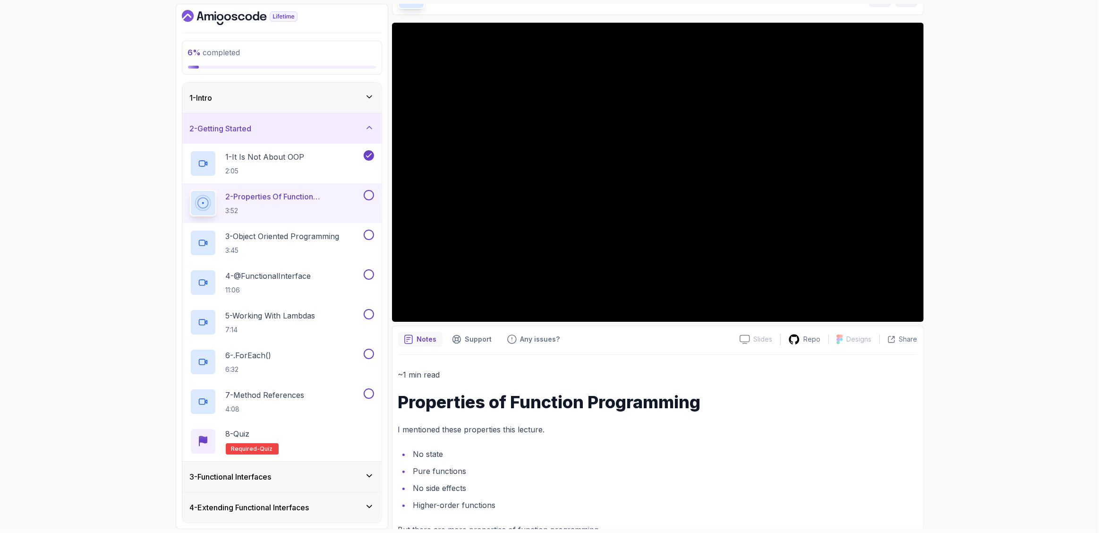
scroll to position [45, 0]
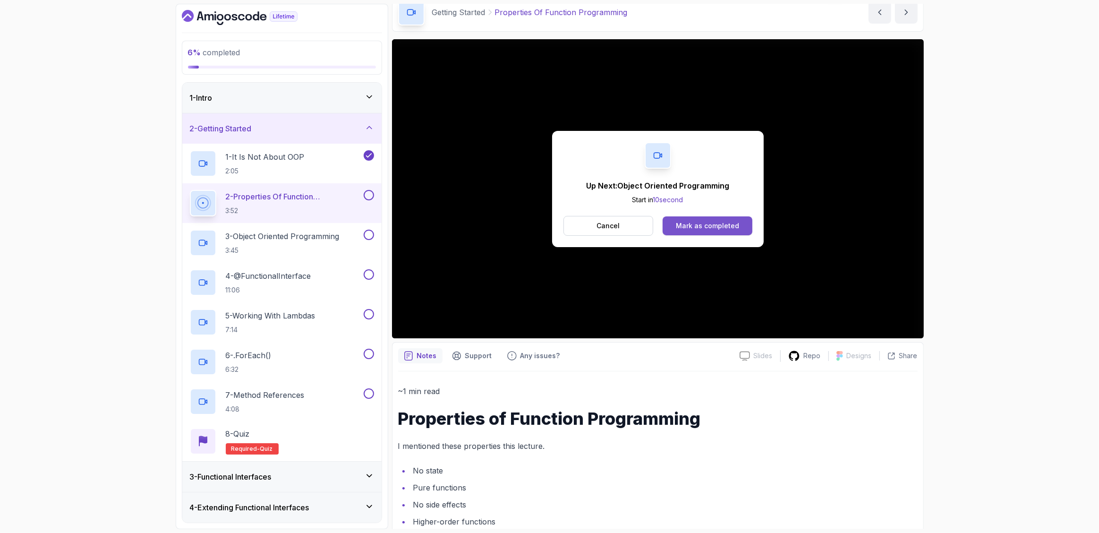
click at [726, 222] on div "Mark as completed" at bounding box center [707, 225] width 63 height 9
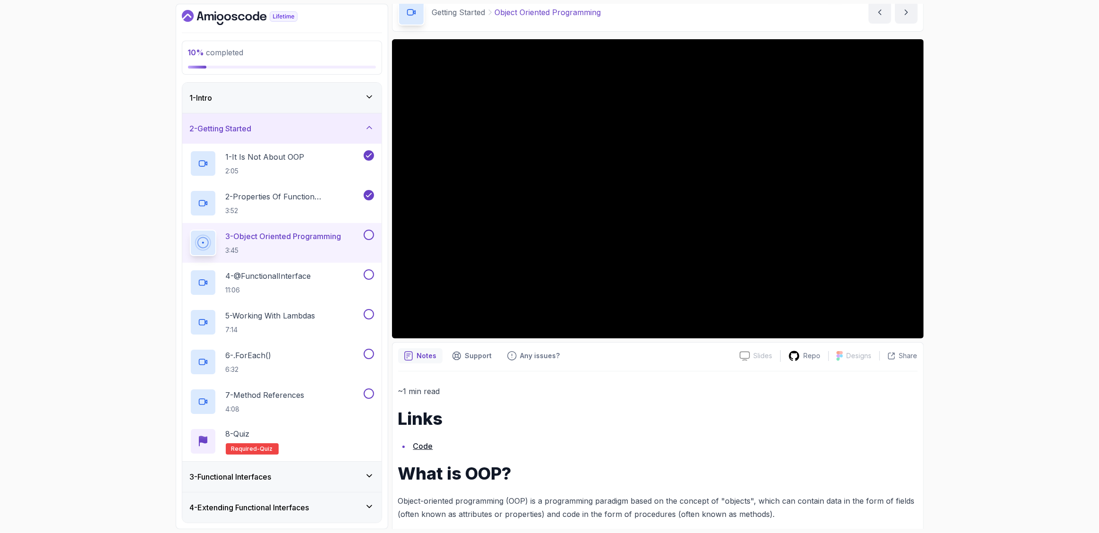
scroll to position [104, 0]
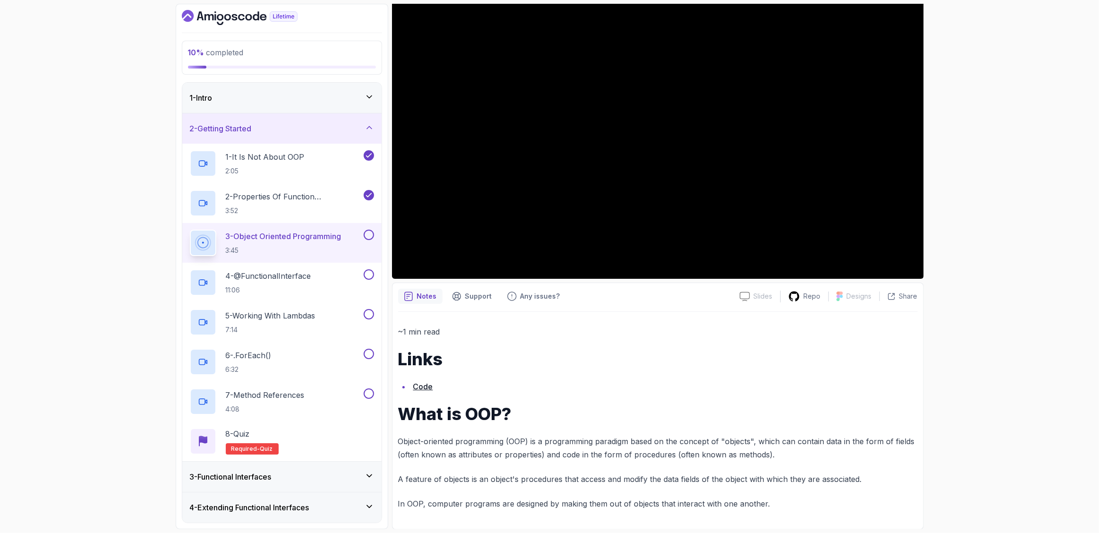
click at [422, 386] on link "Code" at bounding box center [423, 386] width 20 height 9
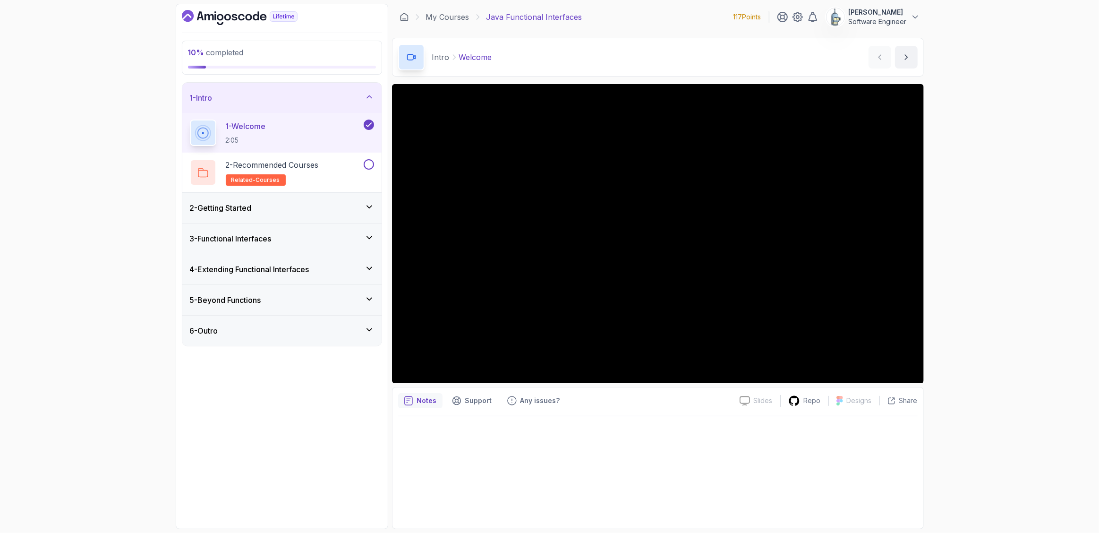
click at [365, 204] on icon at bounding box center [369, 206] width 9 height 9
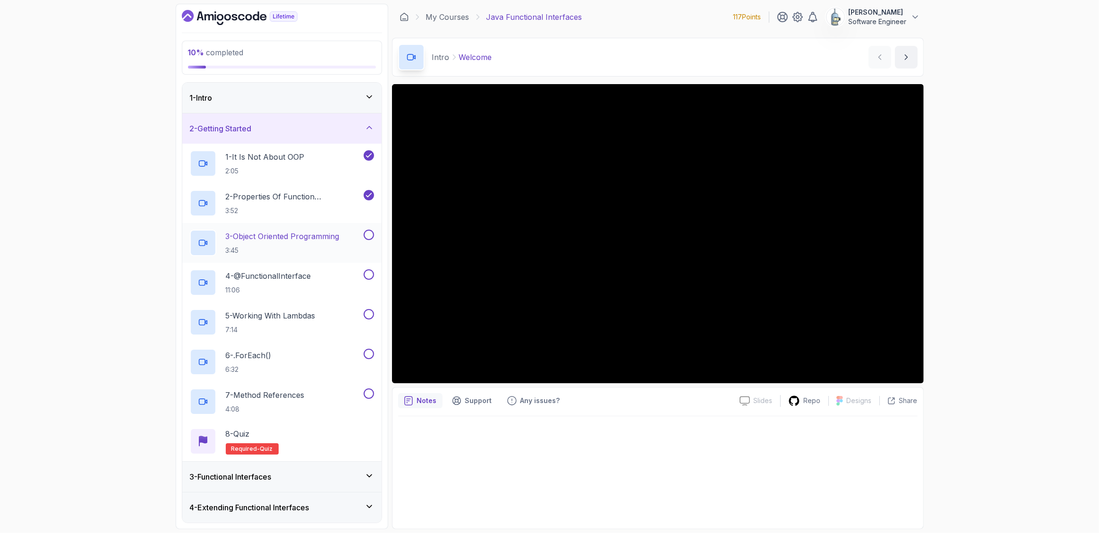
click at [324, 240] on p "3 - Object Oriented Programming" at bounding box center [283, 236] width 114 height 11
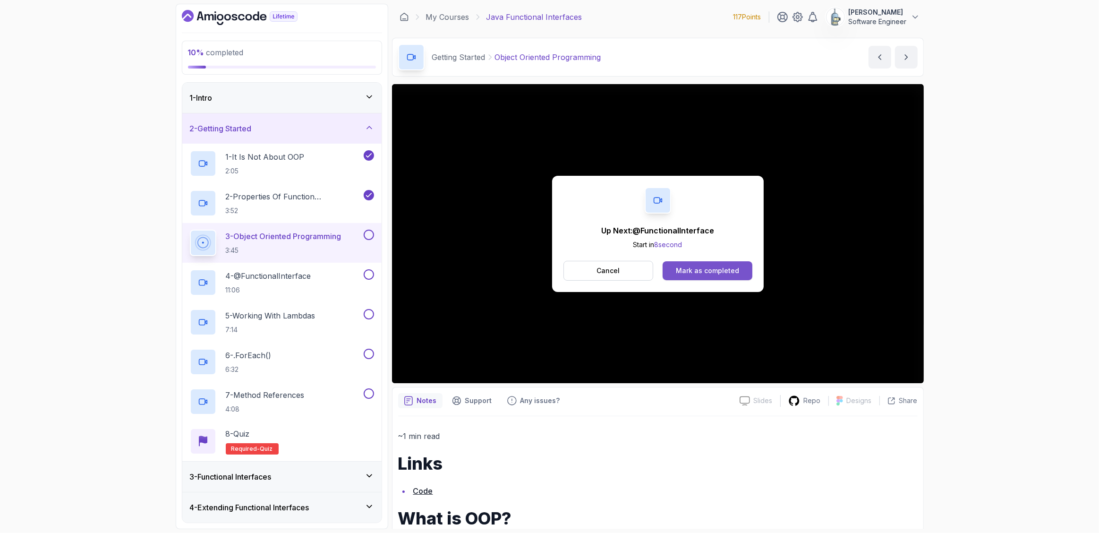
click at [689, 274] on div "Mark as completed" at bounding box center [707, 270] width 63 height 9
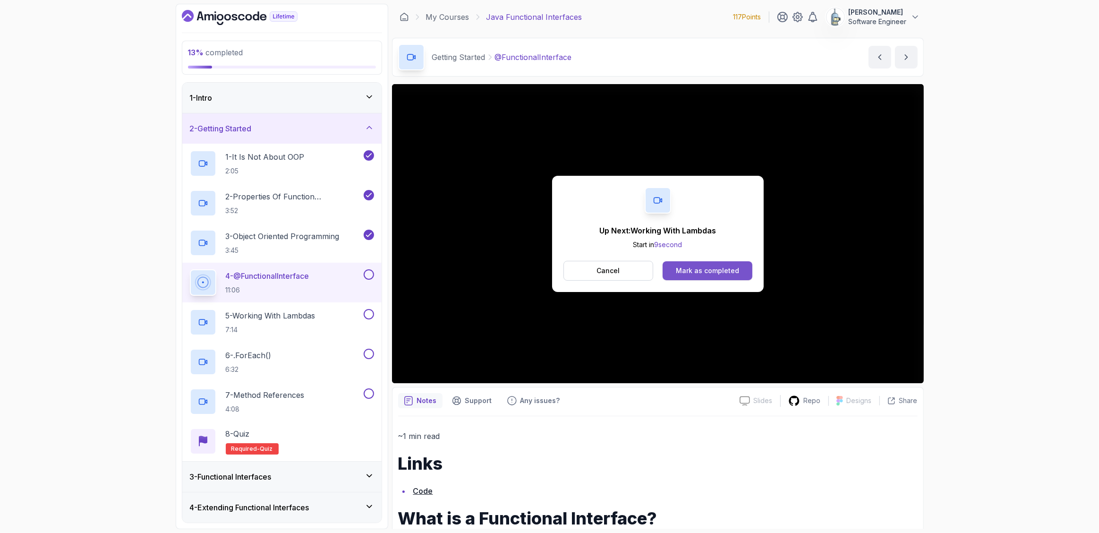
click at [707, 274] on div "Mark as completed" at bounding box center [707, 270] width 63 height 9
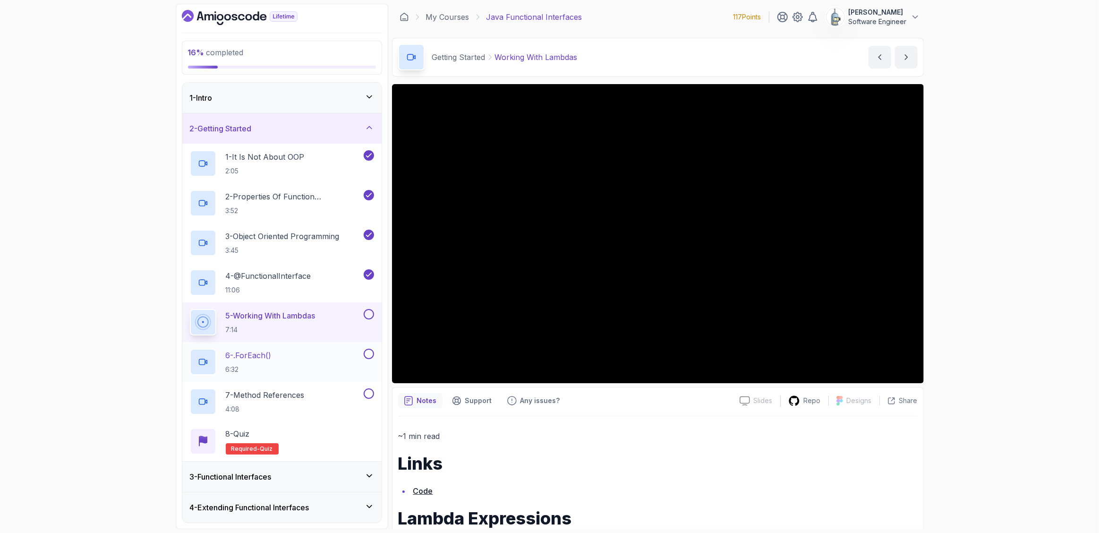
scroll to position [60, 0]
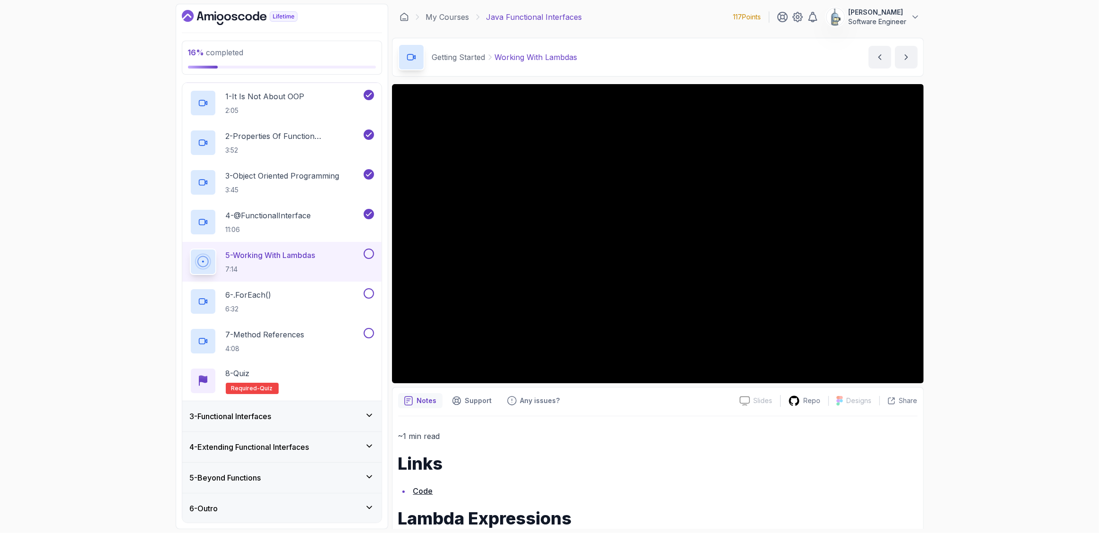
click at [996, 206] on div "16 % completed 1 - Intro 2 - Getting Started 1 - It Is Not About OOP 2:05 2 - P…" at bounding box center [549, 266] width 1099 height 533
click at [1010, 100] on div "16 % completed 1 - Intro 2 - Getting Started 1 - It Is Not About OOP 2:05 2 - P…" at bounding box center [549, 266] width 1099 height 533
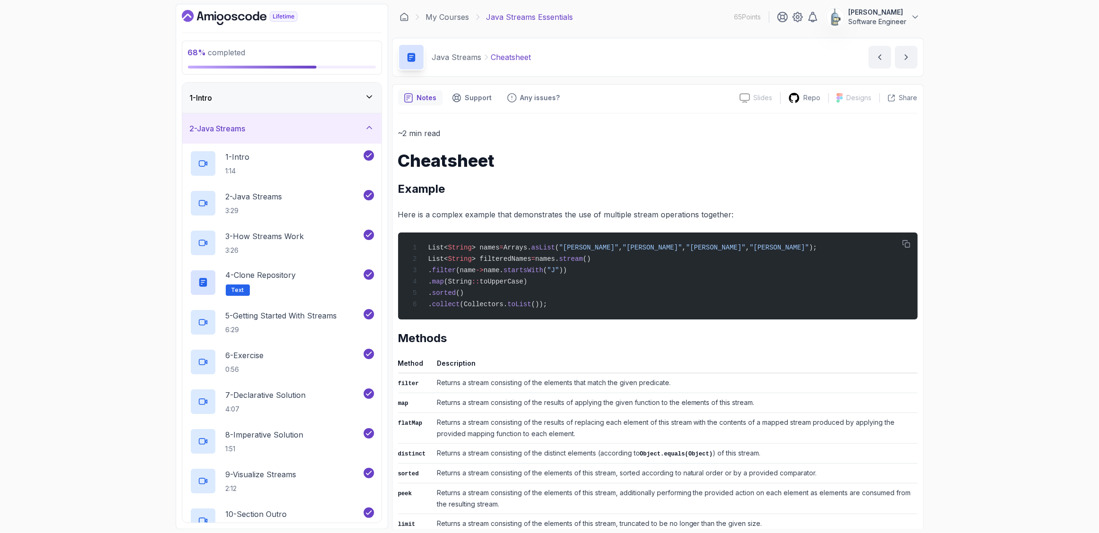
scroll to position [165, 0]
